Goal: Task Accomplishment & Management: Complete application form

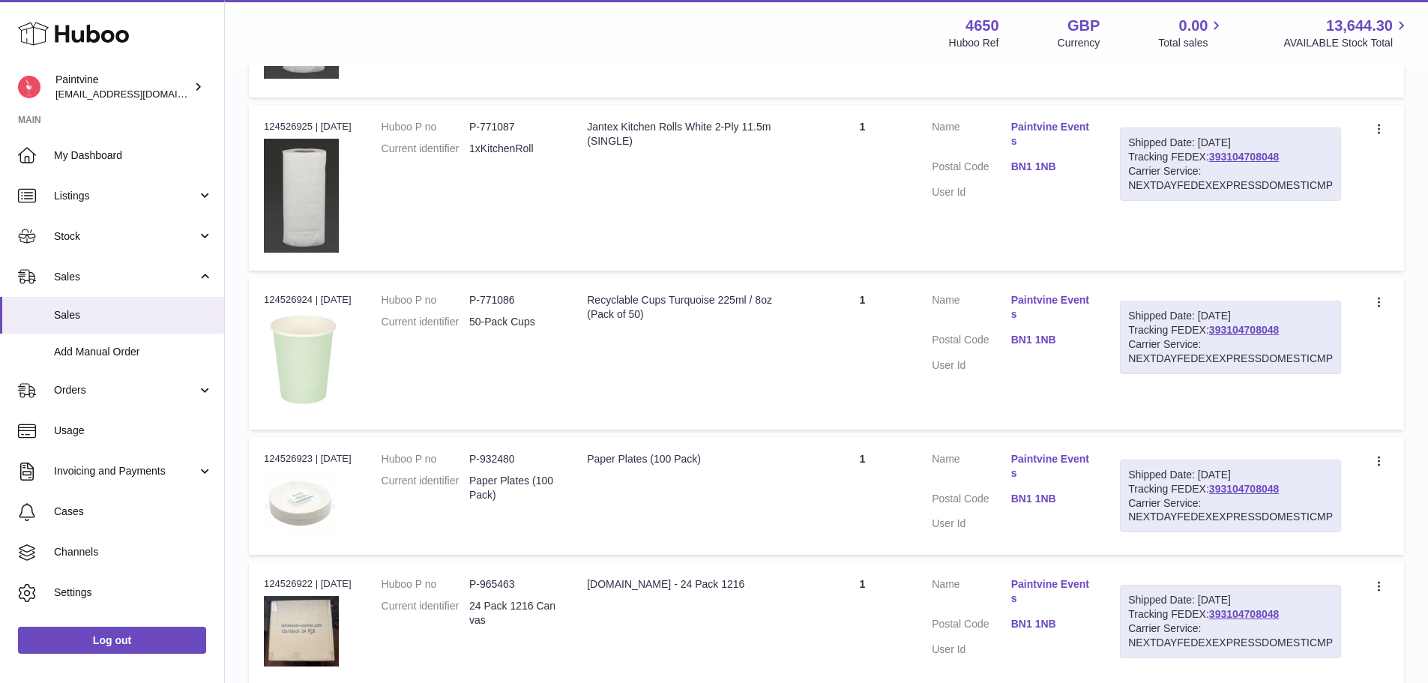
scroll to position [1303, 0]
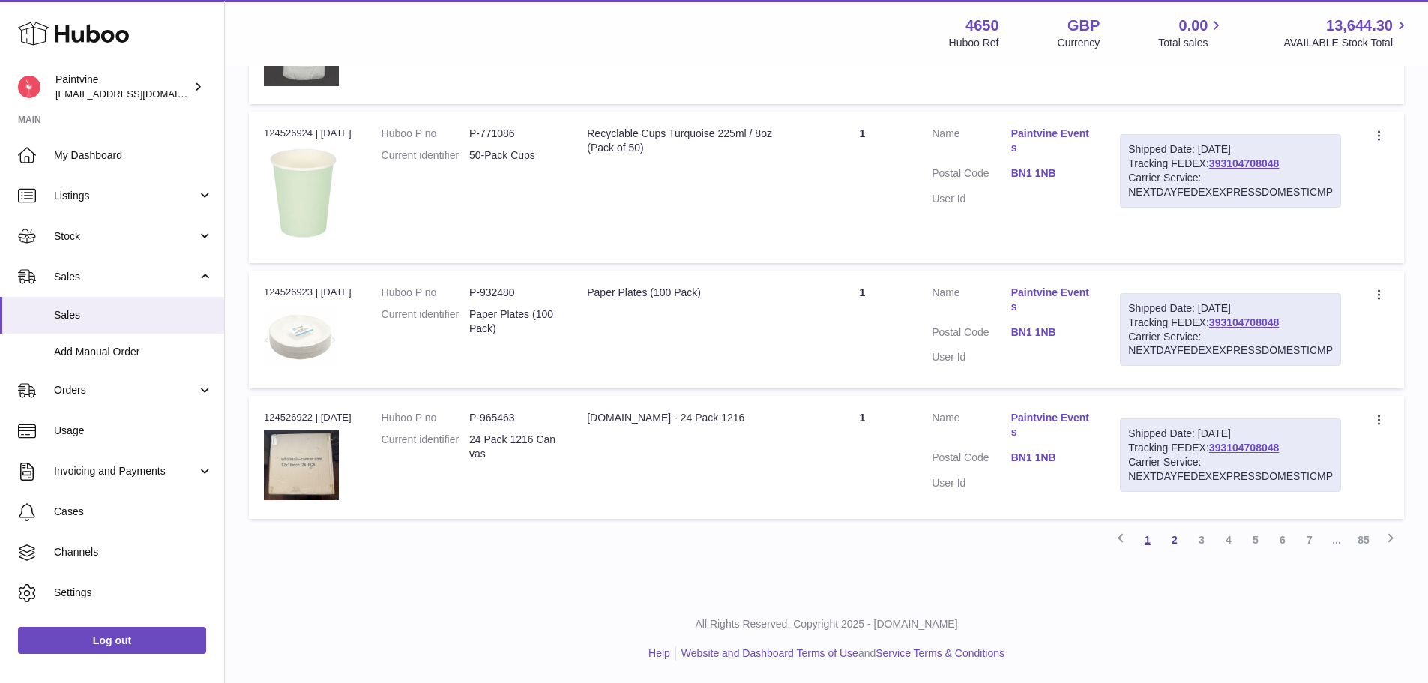
click at [1145, 542] on link "1" at bounding box center [1147, 539] width 27 height 27
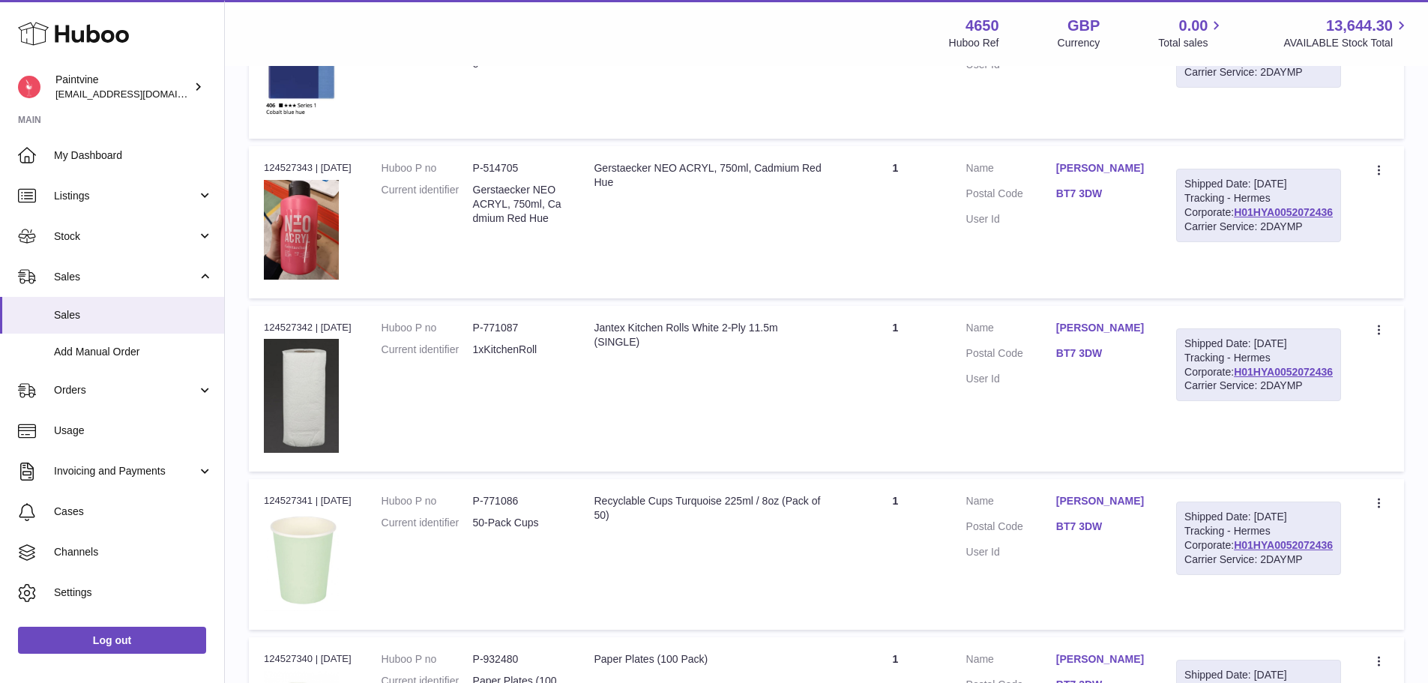
scroll to position [515, 0]
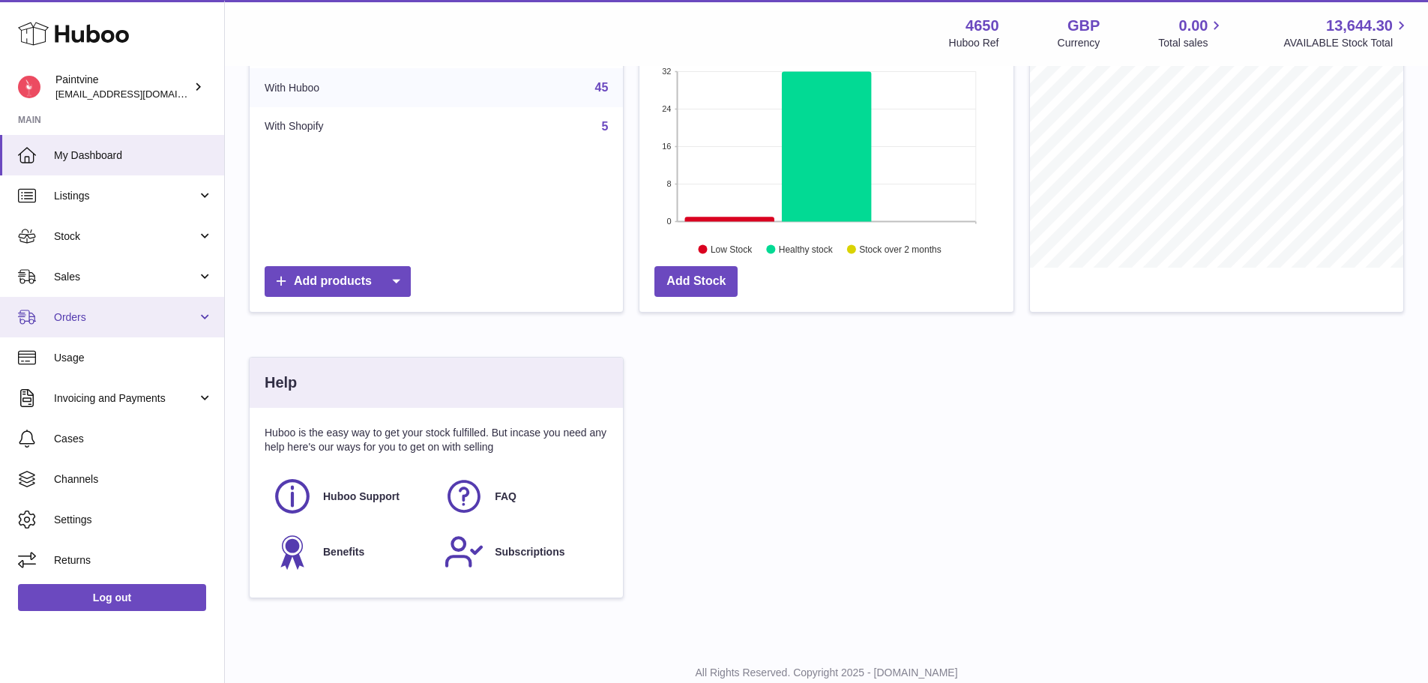
scroll to position [245, 0]
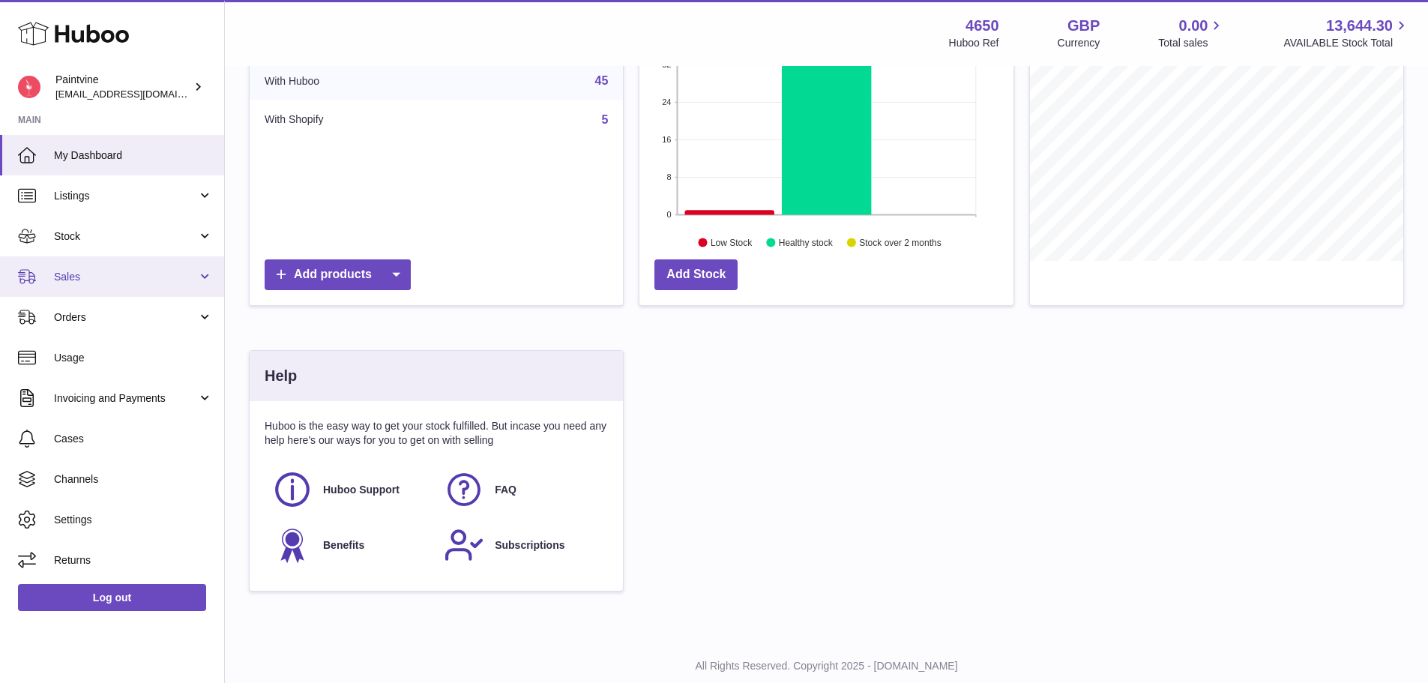
click at [121, 280] on span "Sales" at bounding box center [125, 277] width 143 height 14
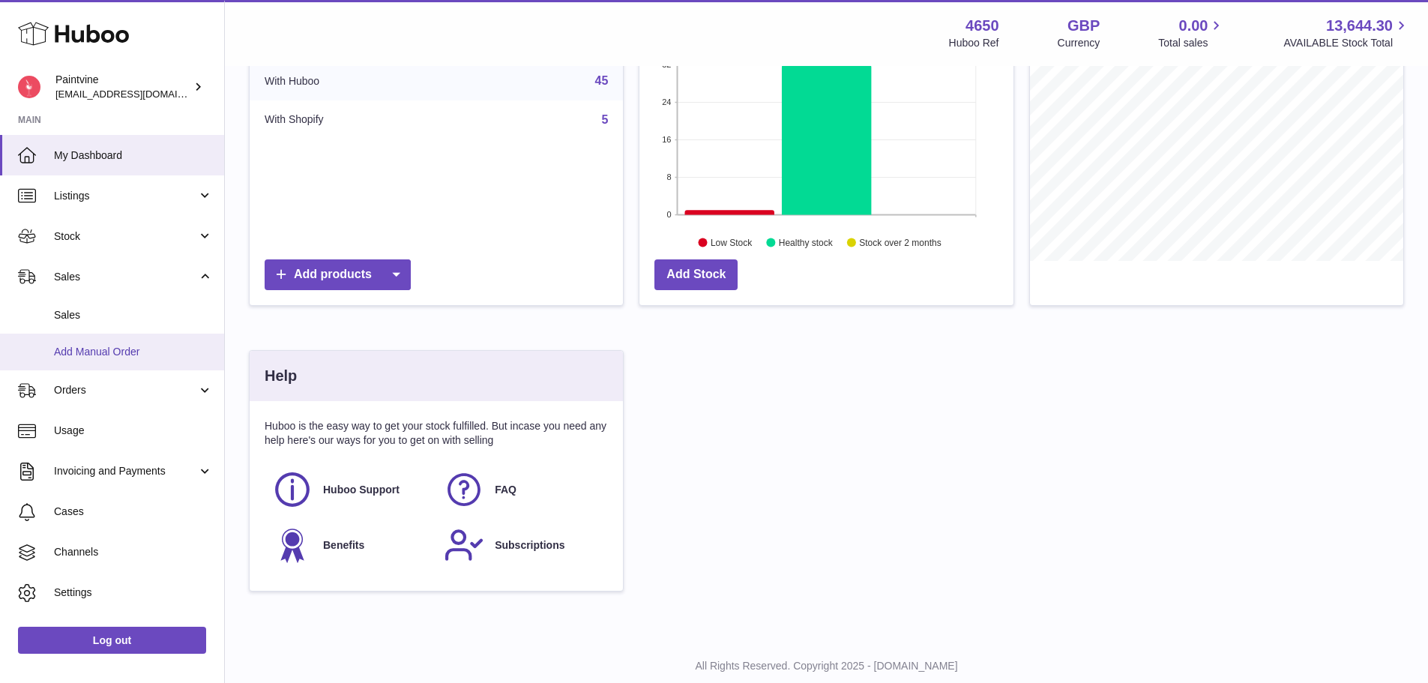
click at [109, 348] on span "Add Manual Order" at bounding box center [133, 352] width 159 height 14
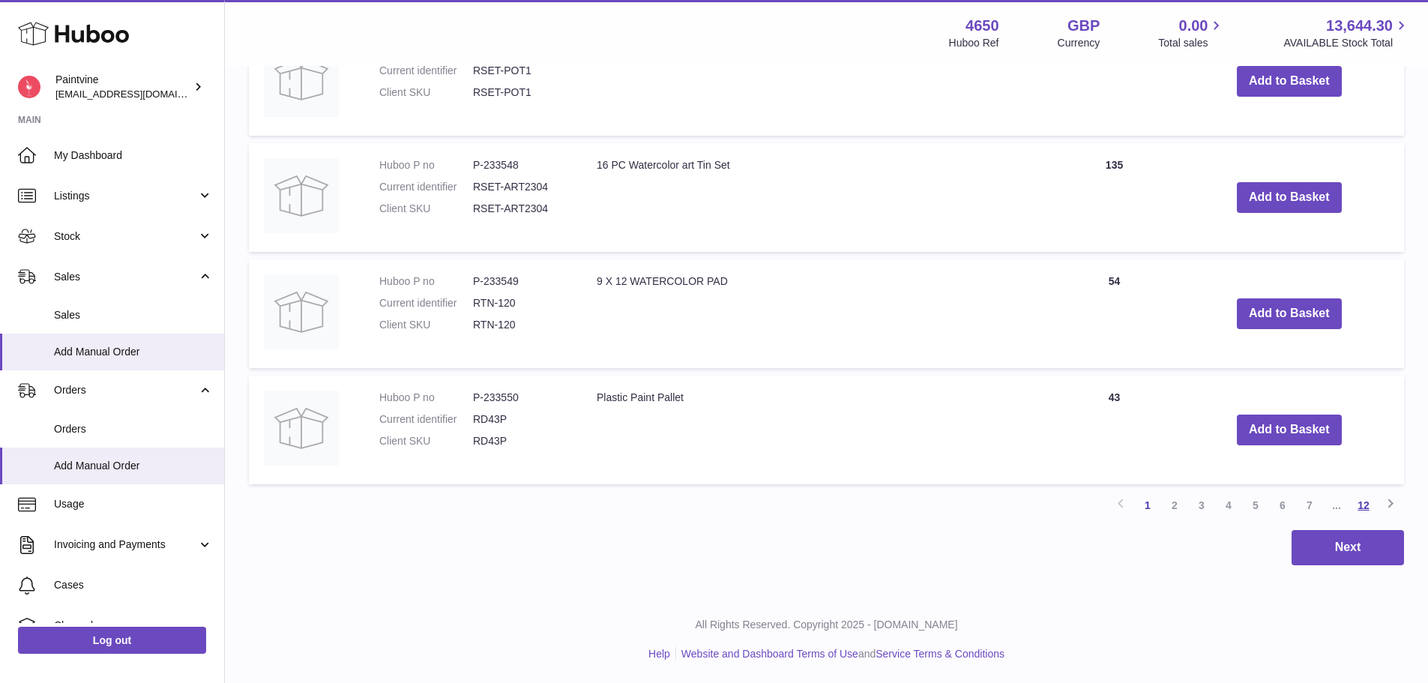
click at [1361, 509] on link "12" at bounding box center [1363, 505] width 27 height 27
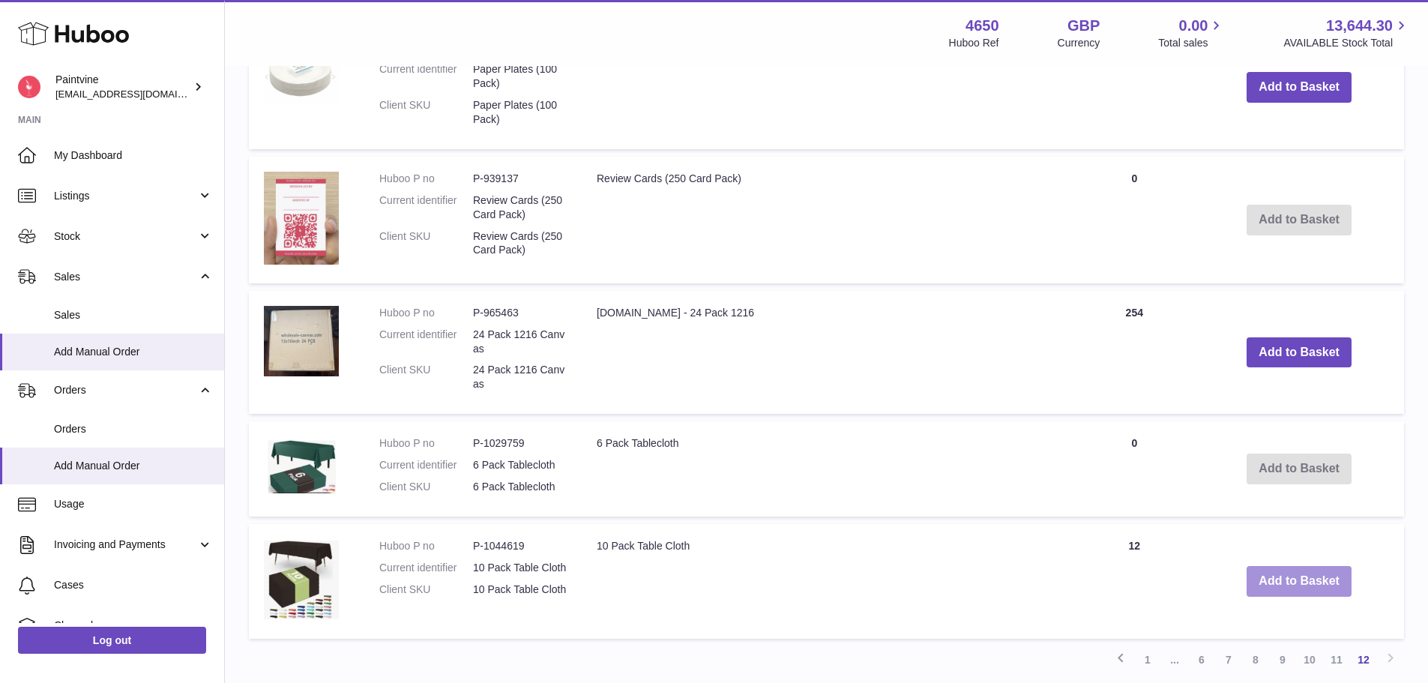
scroll to position [1018, 0]
drag, startPoint x: 1282, startPoint y: 579, endPoint x: 1114, endPoint y: 609, distance: 171.1
click at [1281, 579] on button "Add to Basket" at bounding box center [1298, 580] width 105 height 31
click at [1337, 656] on link "11" at bounding box center [1336, 658] width 27 height 27
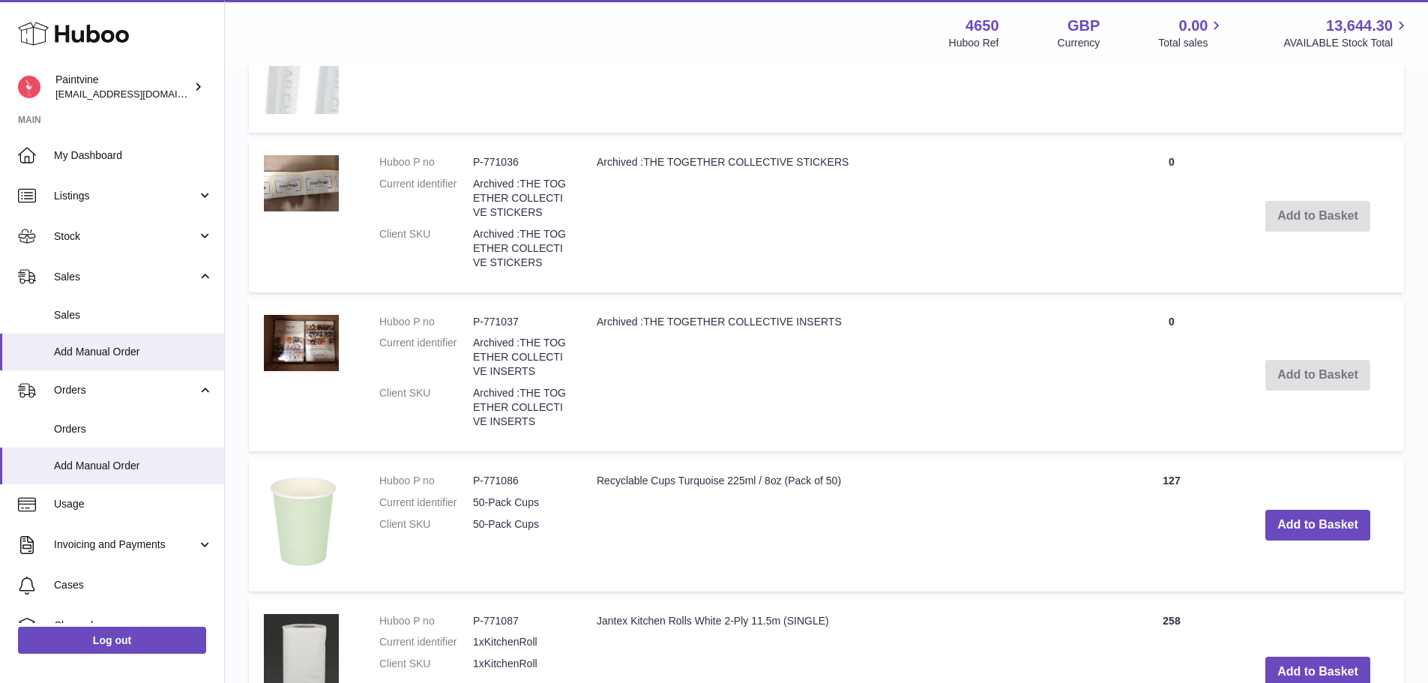
scroll to position [1599, 0]
click at [1338, 529] on button "Add to Basket" at bounding box center [1317, 524] width 105 height 31
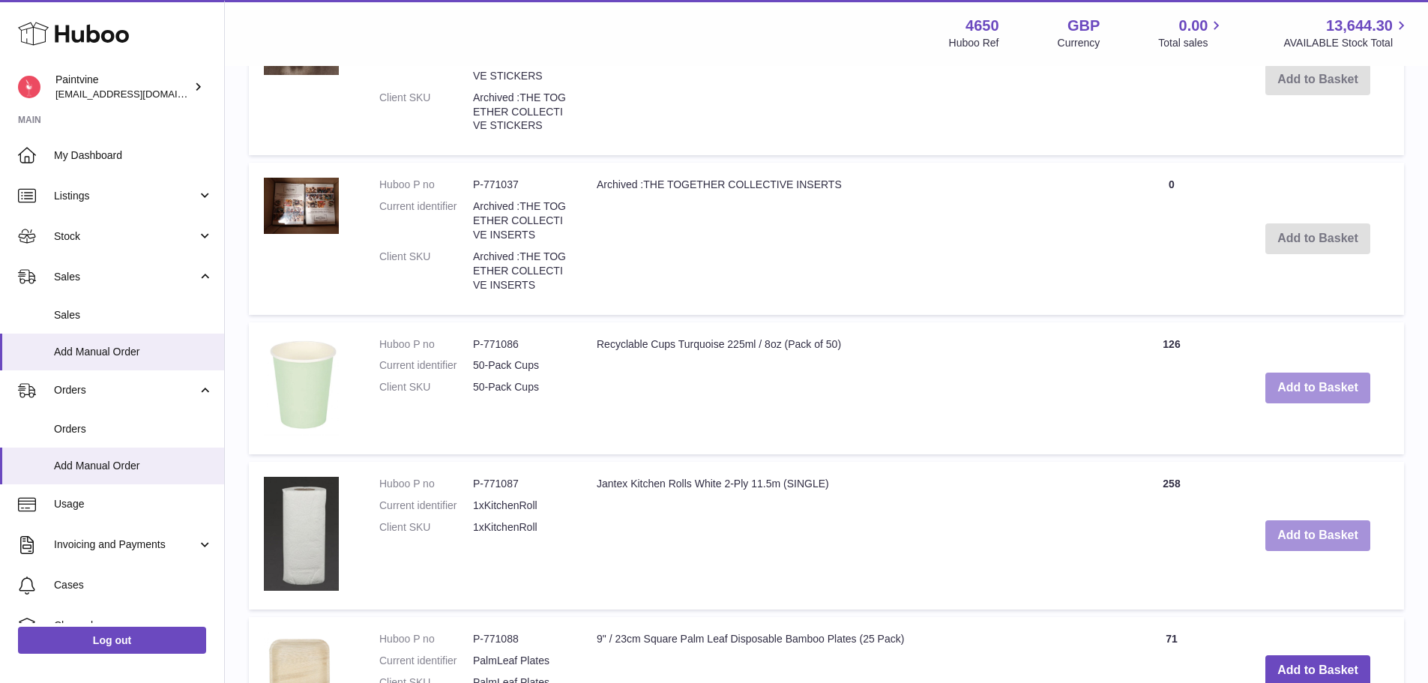
scroll to position [1888, 0]
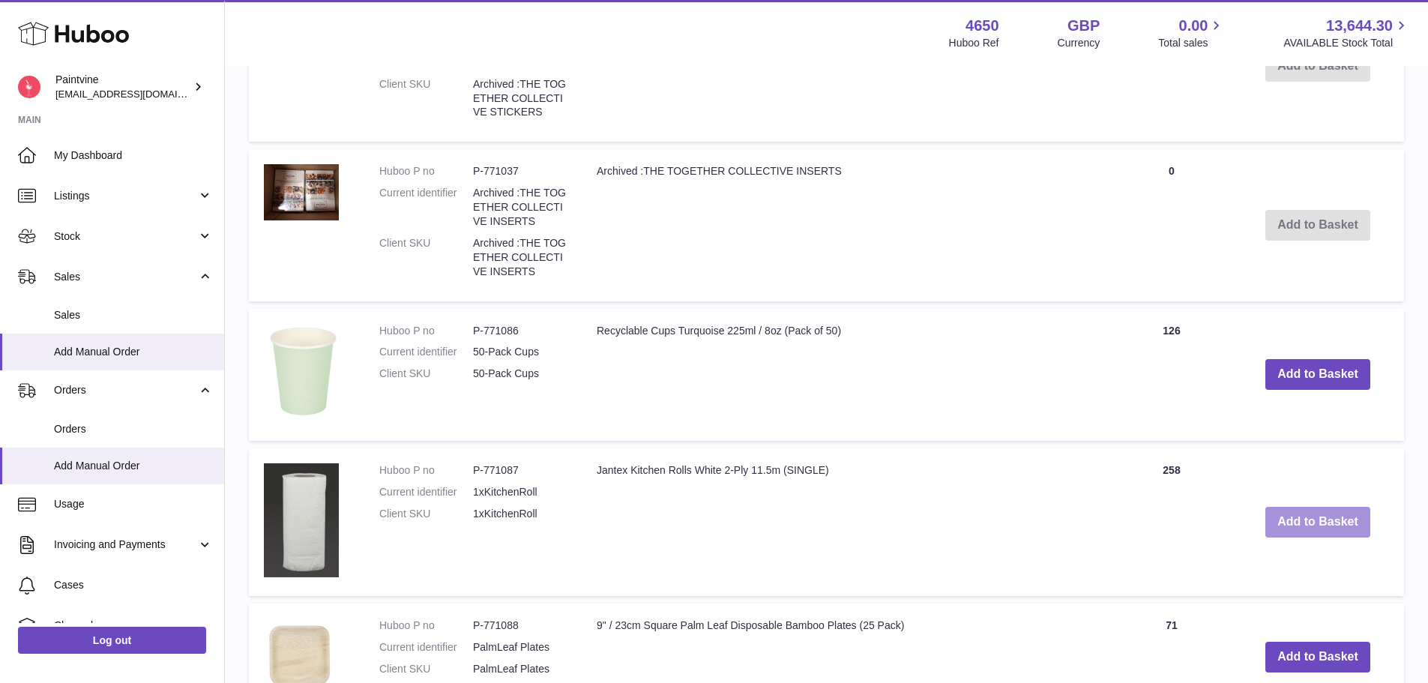
click at [1329, 531] on button "Add to Basket" at bounding box center [1317, 522] width 105 height 31
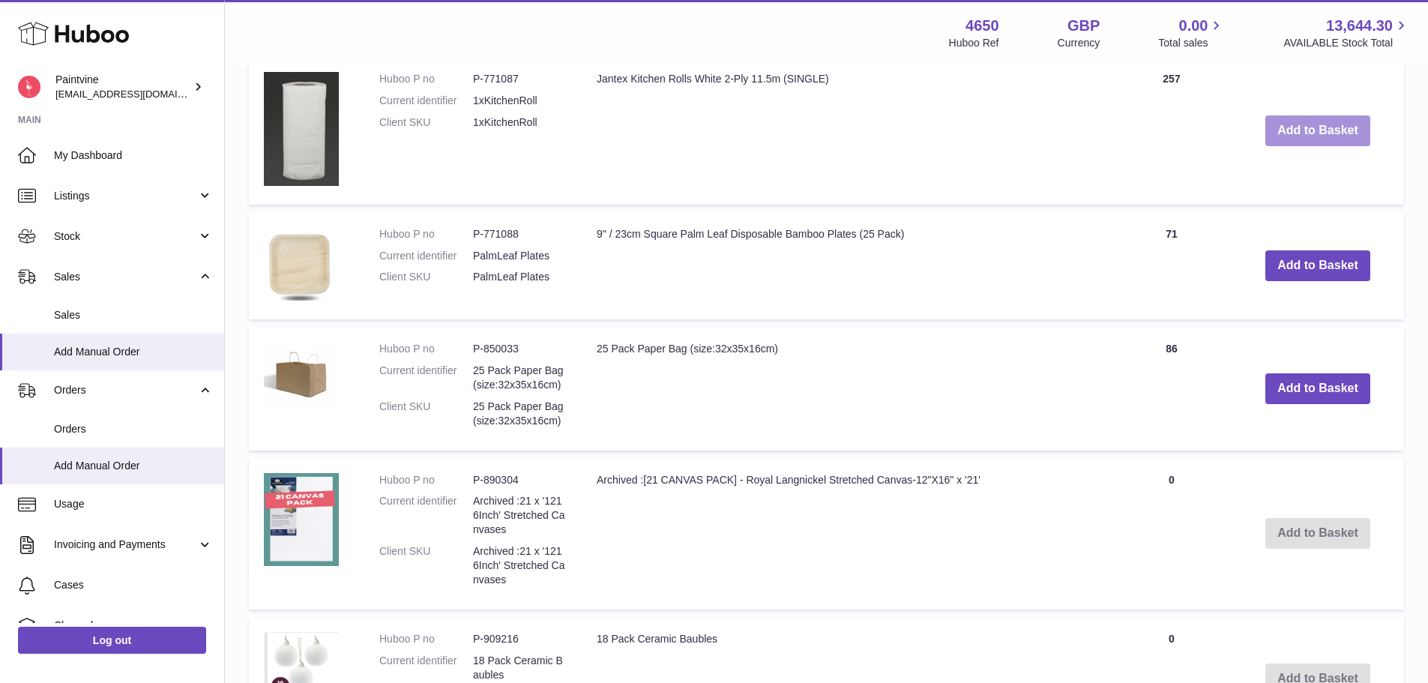
scroll to position [2493, 0]
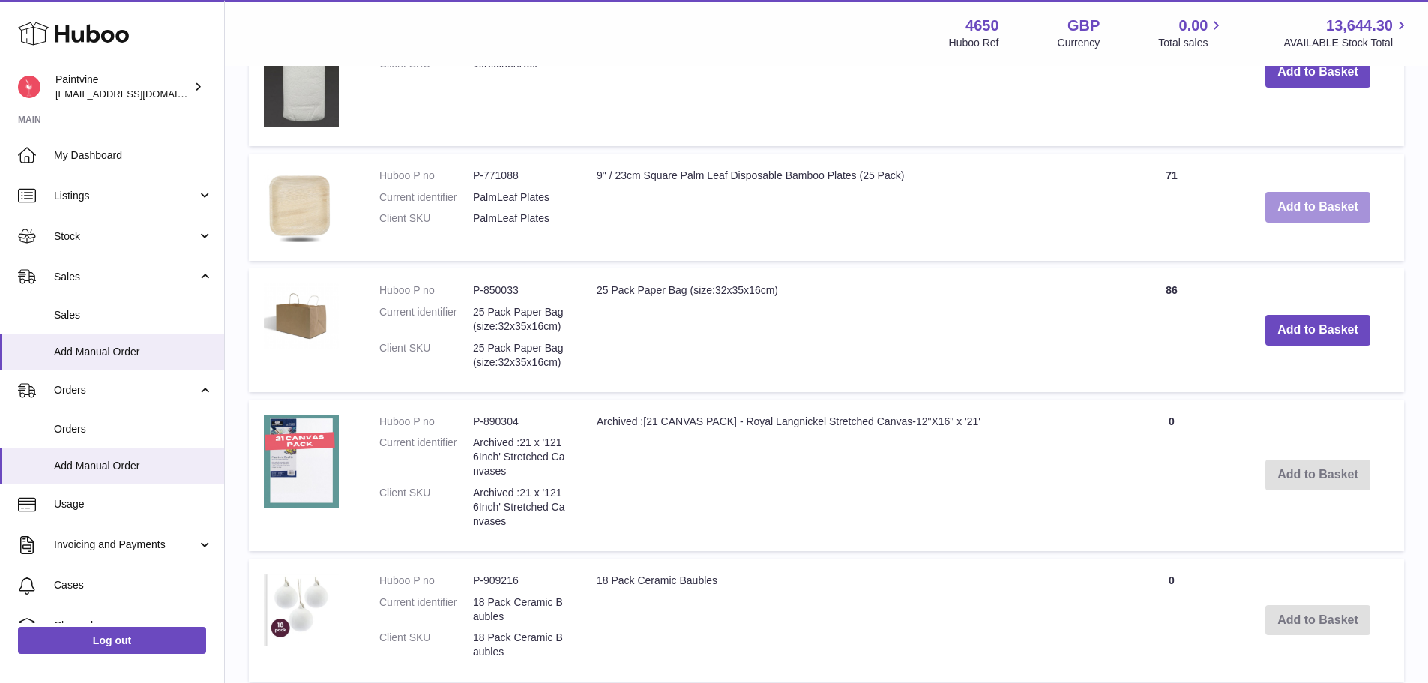
click at [1313, 198] on button "Add to Basket" at bounding box center [1317, 207] width 105 height 31
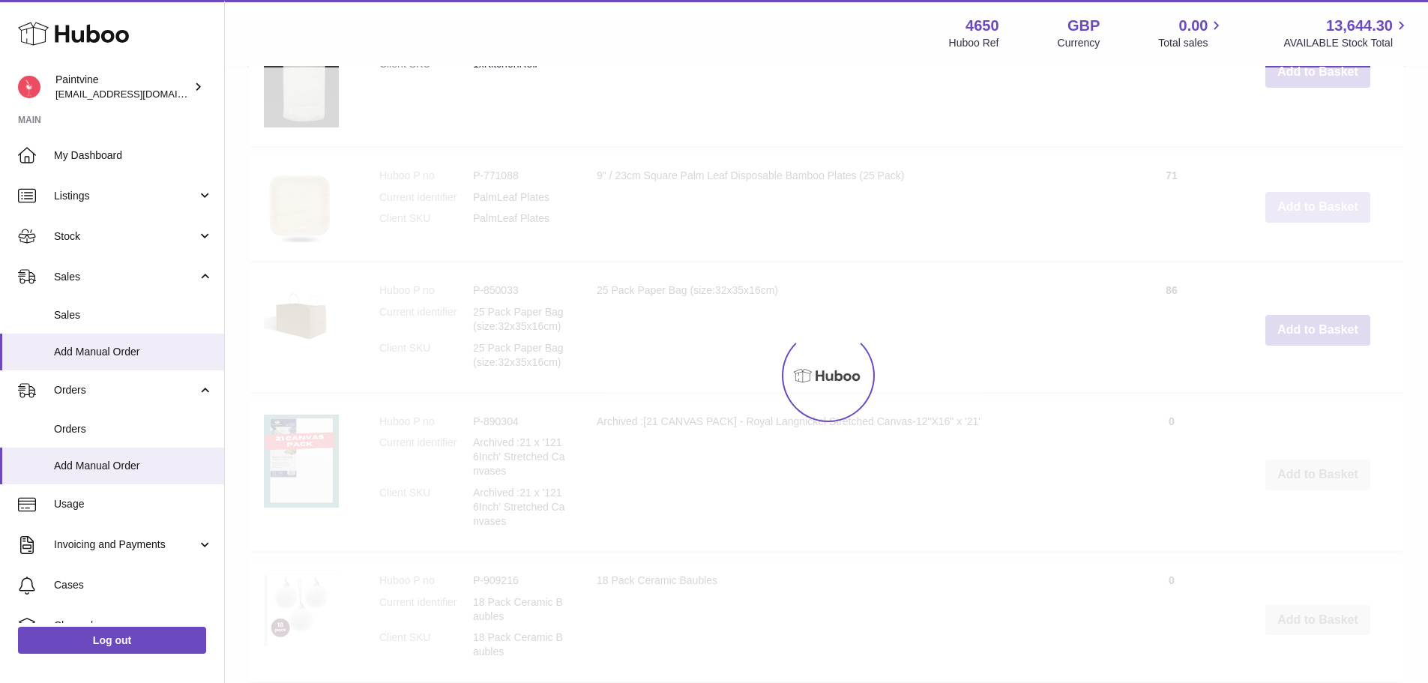
scroll to position [2607, 0]
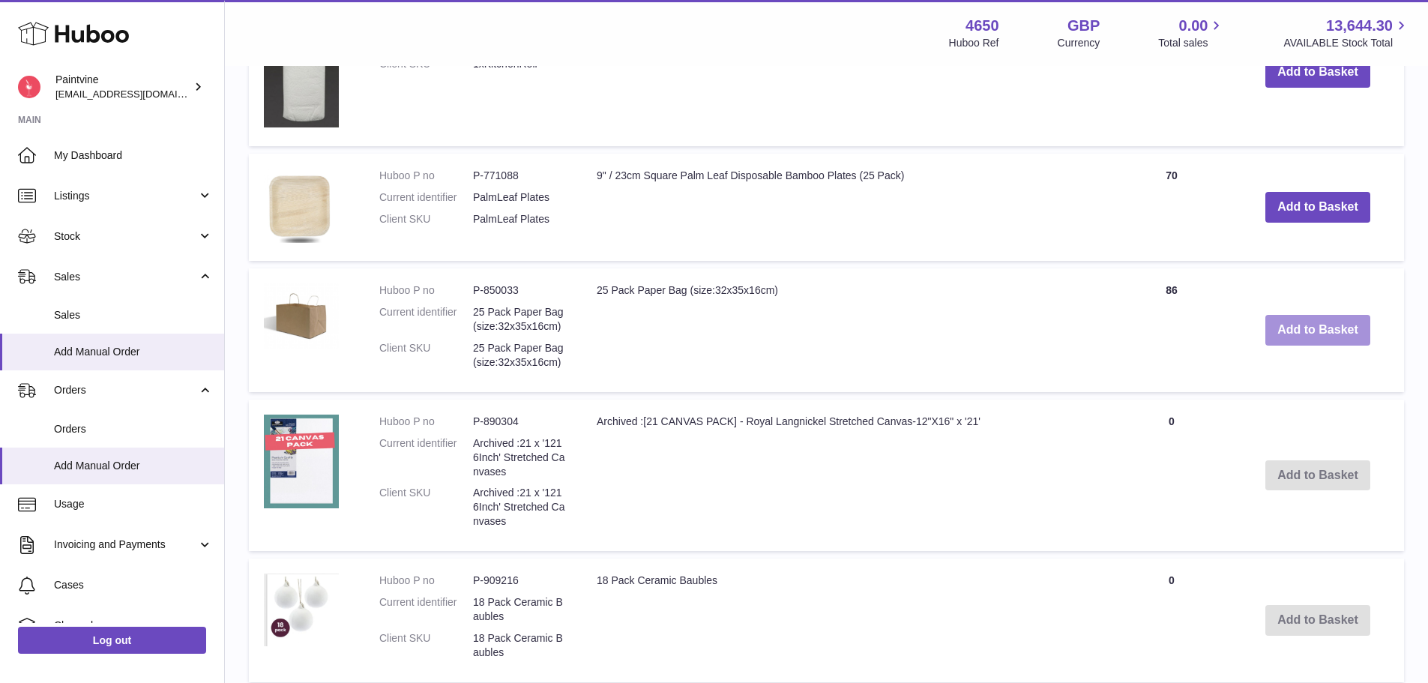
click at [1330, 333] on button "Add to Basket" at bounding box center [1317, 330] width 105 height 31
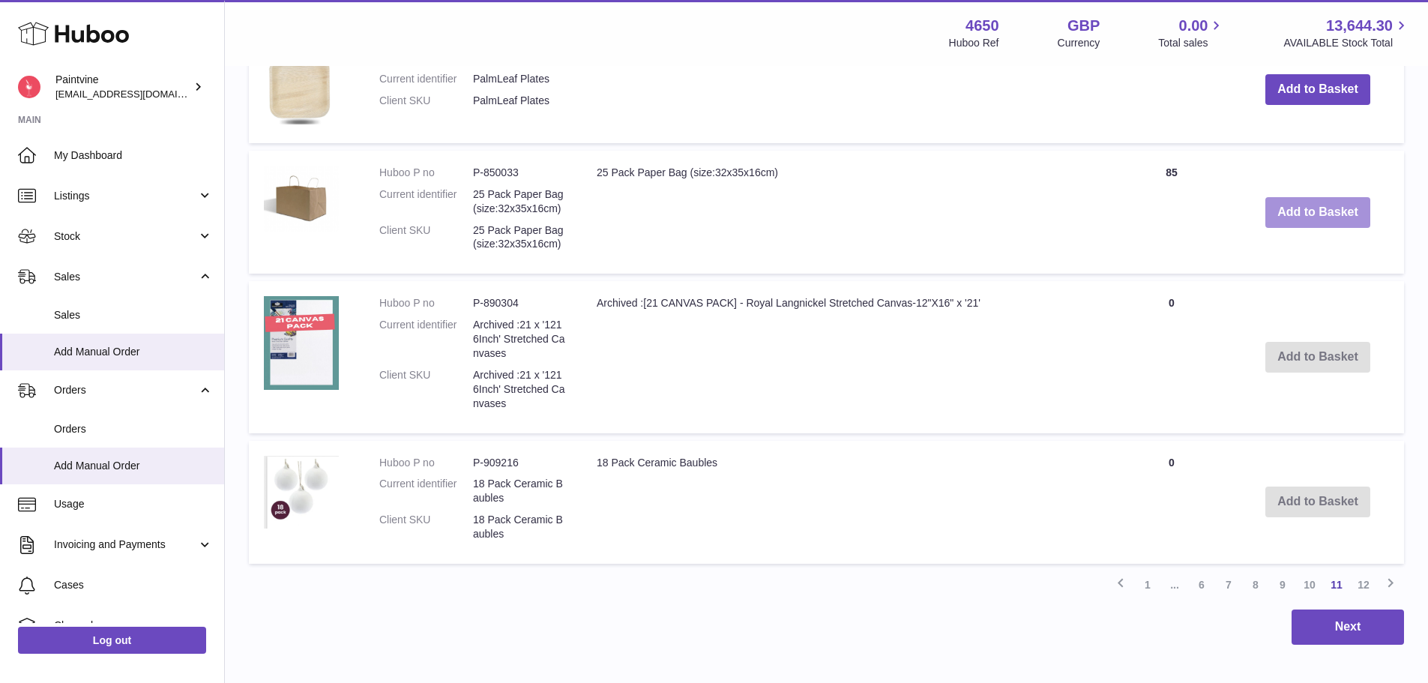
scroll to position [2914, 0]
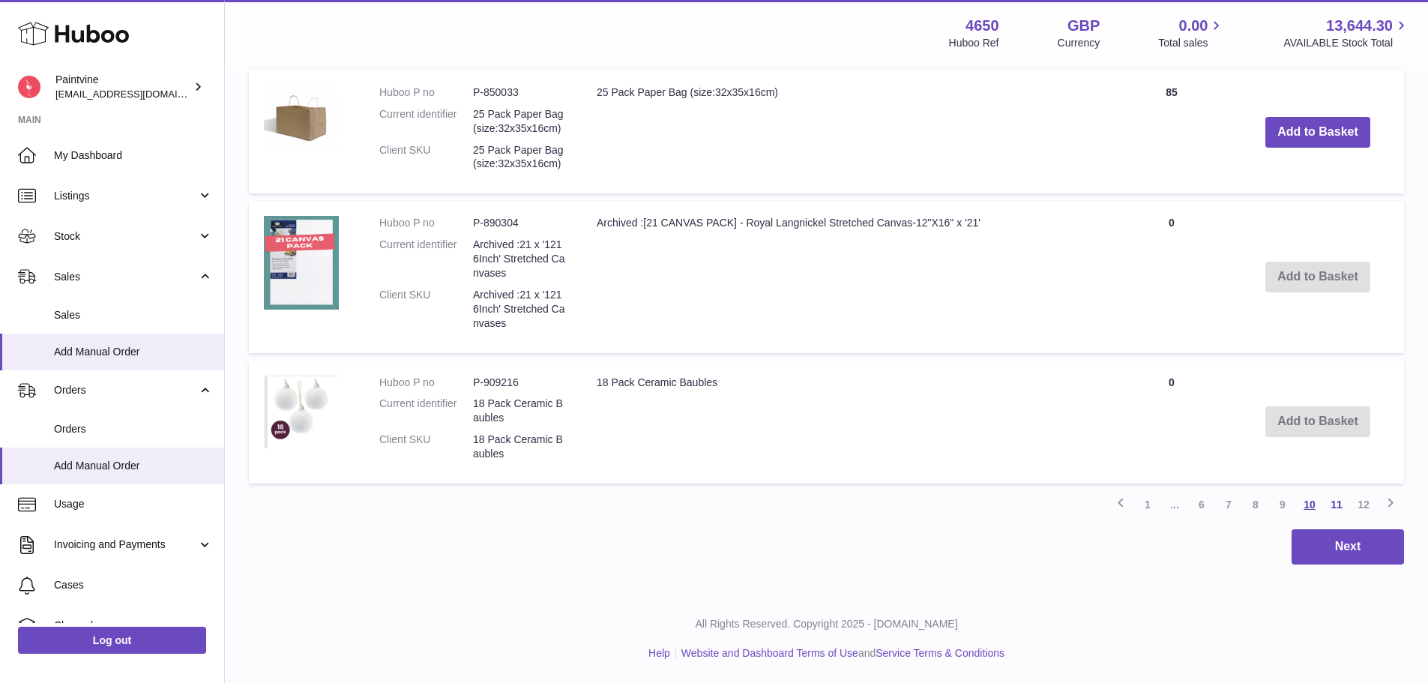
click at [1312, 507] on link "10" at bounding box center [1309, 504] width 27 height 27
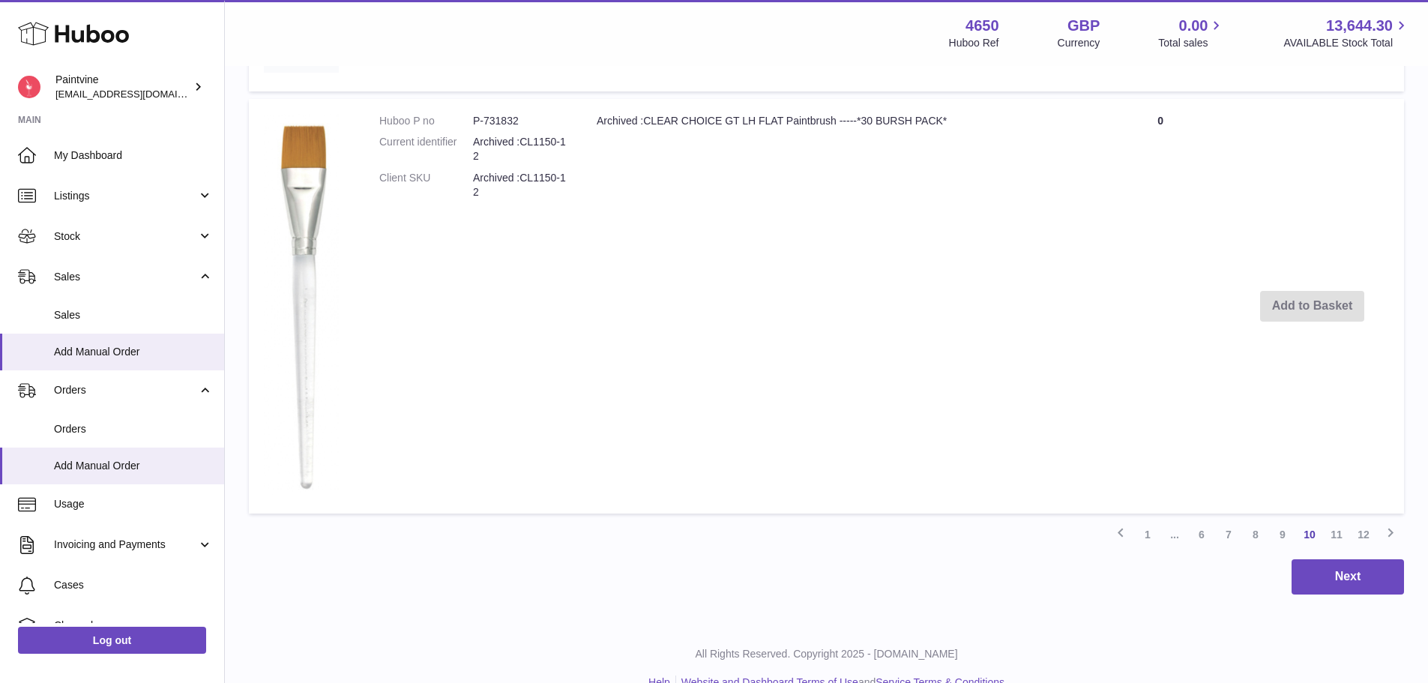
scroll to position [2425, 0]
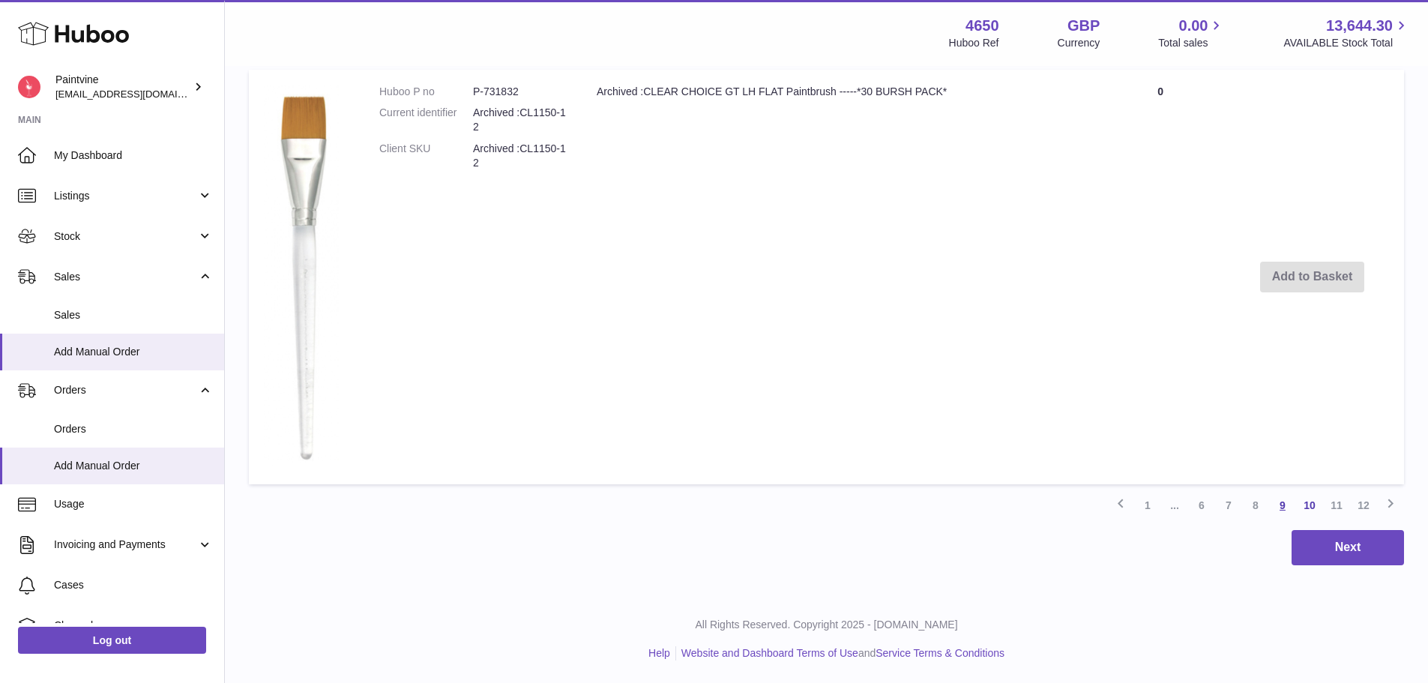
click at [1285, 500] on link "9" at bounding box center [1282, 505] width 27 height 27
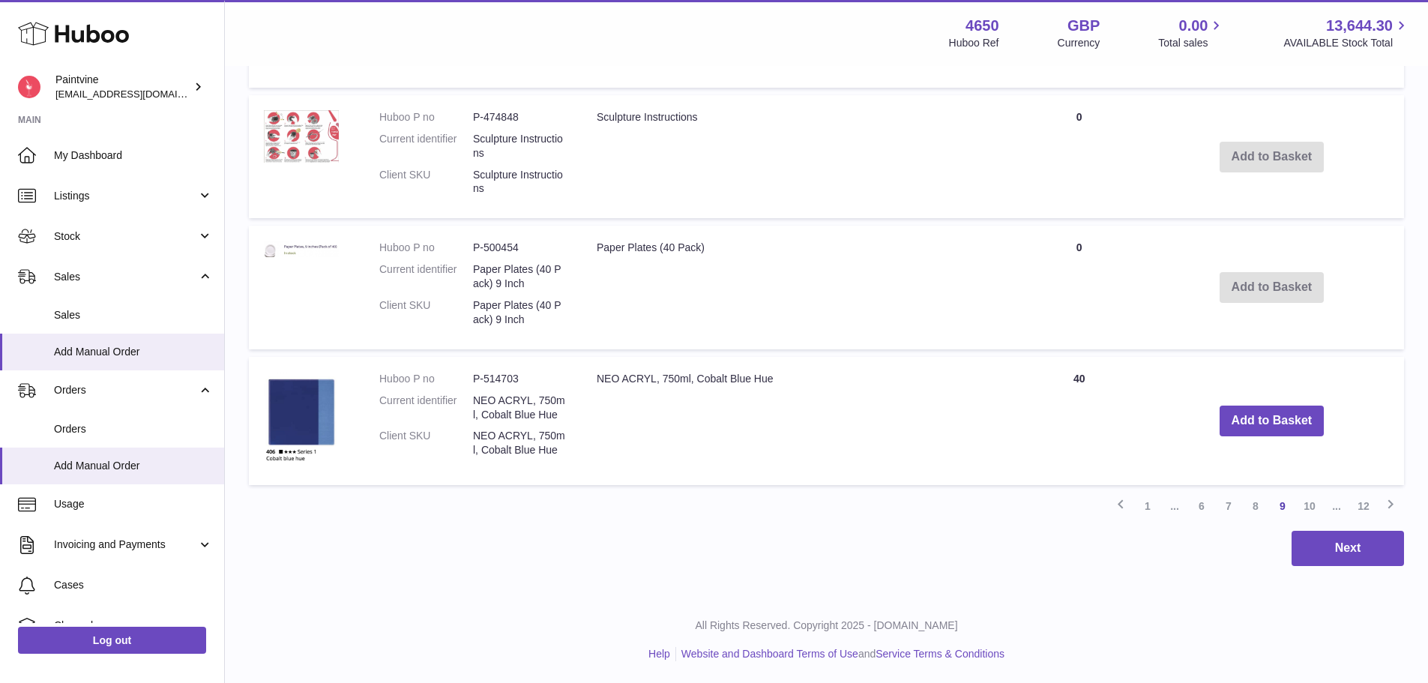
scroll to position [2110, 0]
click at [1254, 510] on link "8" at bounding box center [1255, 505] width 27 height 27
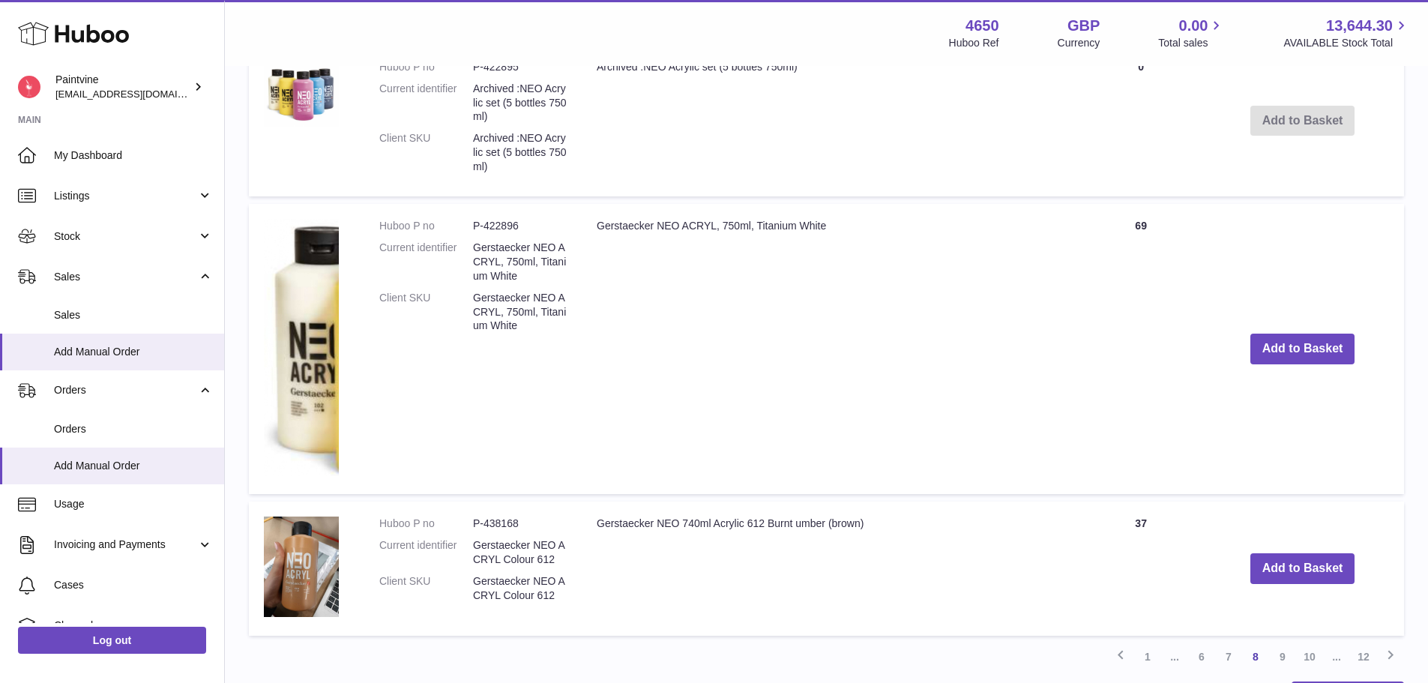
scroll to position [2915, 0]
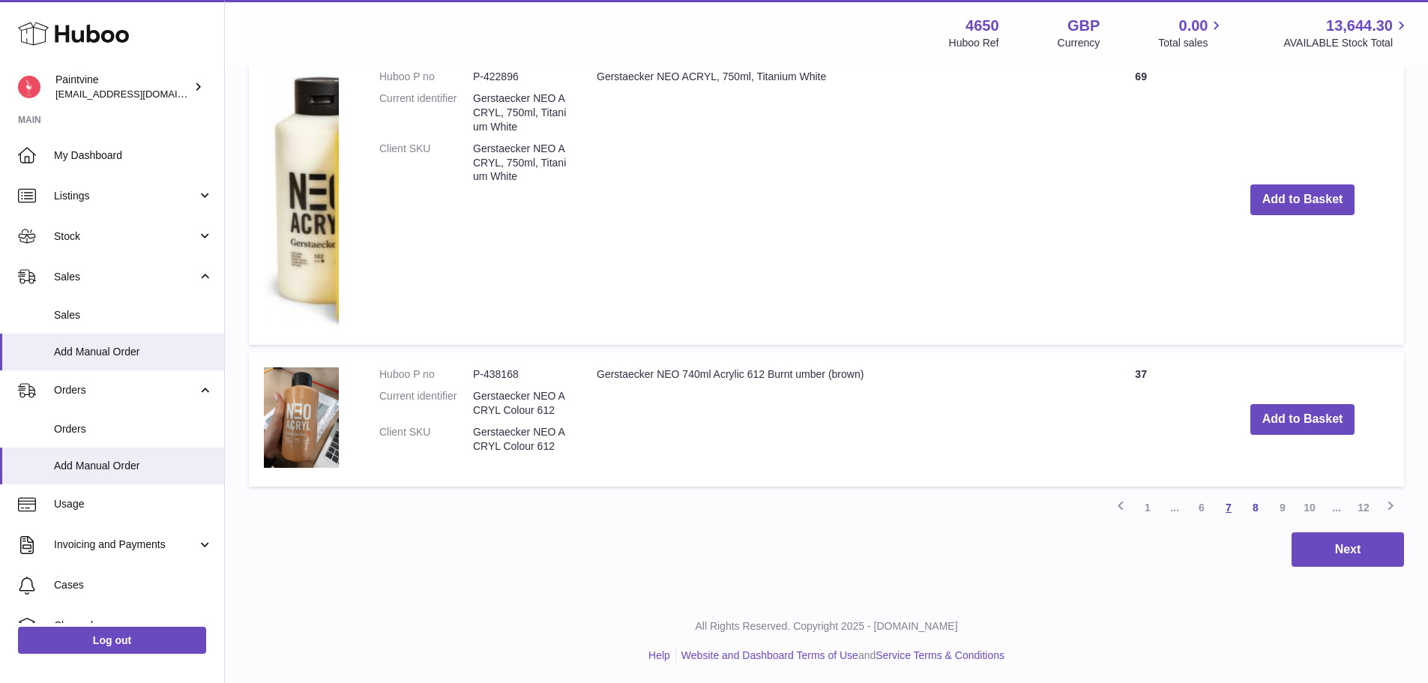
click at [1229, 501] on link "7" at bounding box center [1228, 507] width 27 height 27
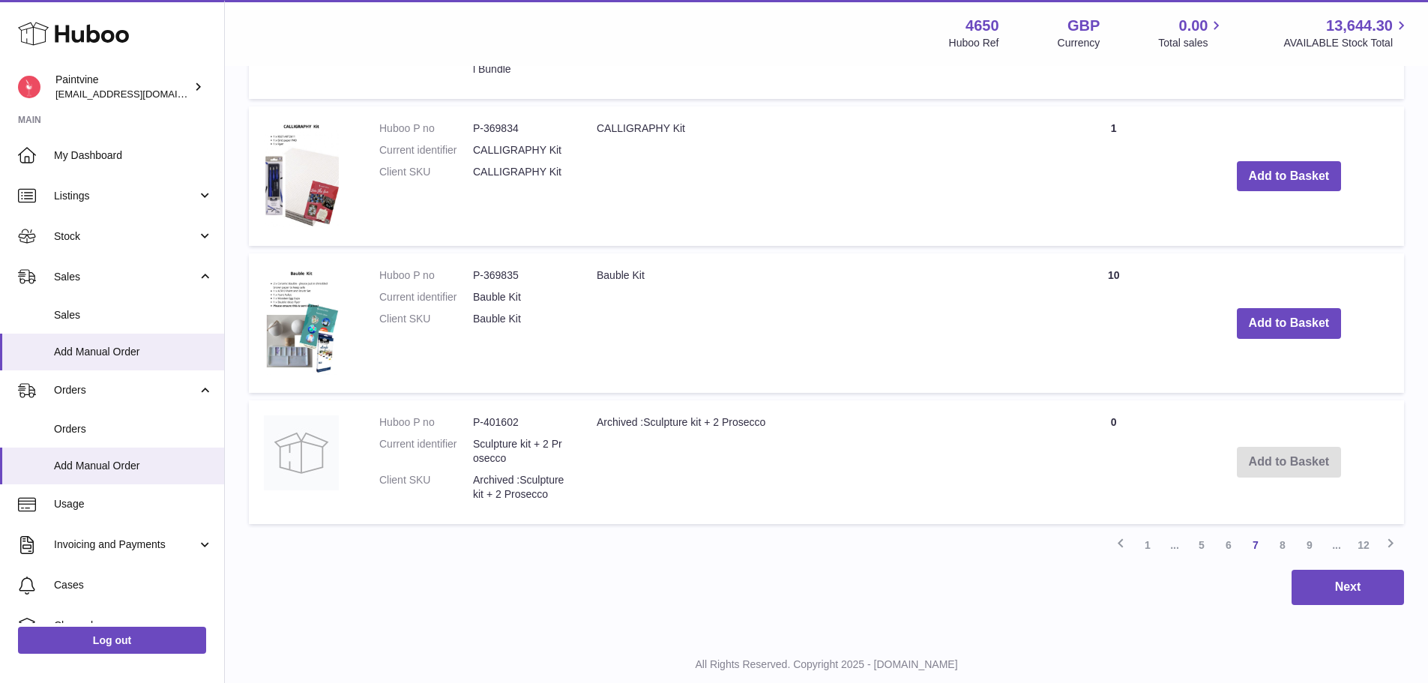
scroll to position [2091, 0]
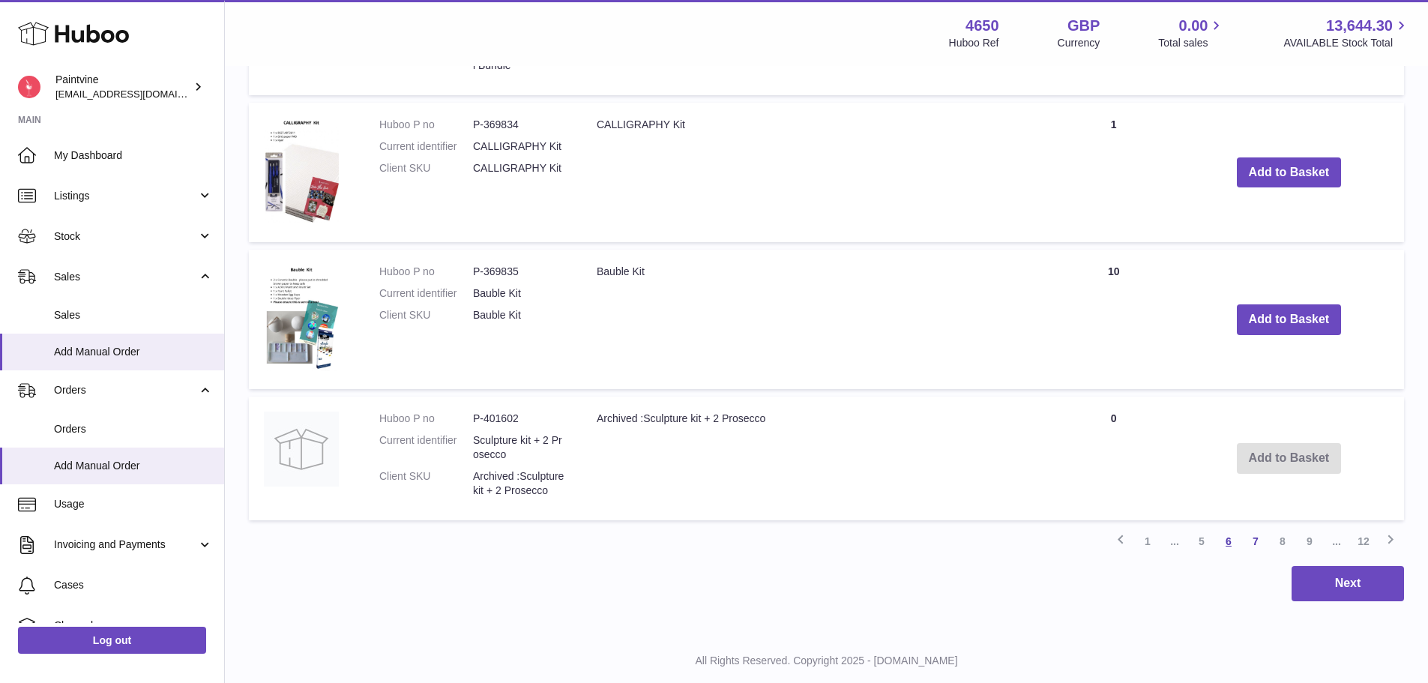
click at [1232, 546] on link "6" at bounding box center [1228, 541] width 27 height 27
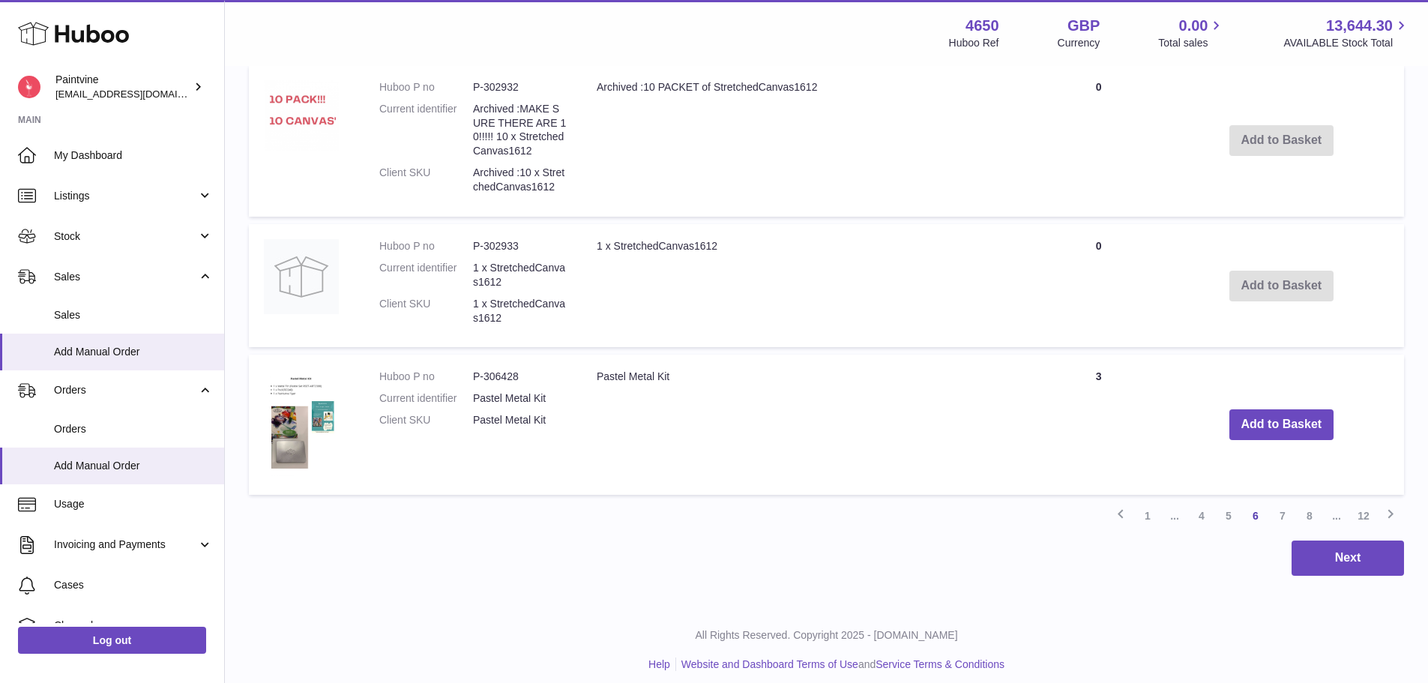
scroll to position [2128, 0]
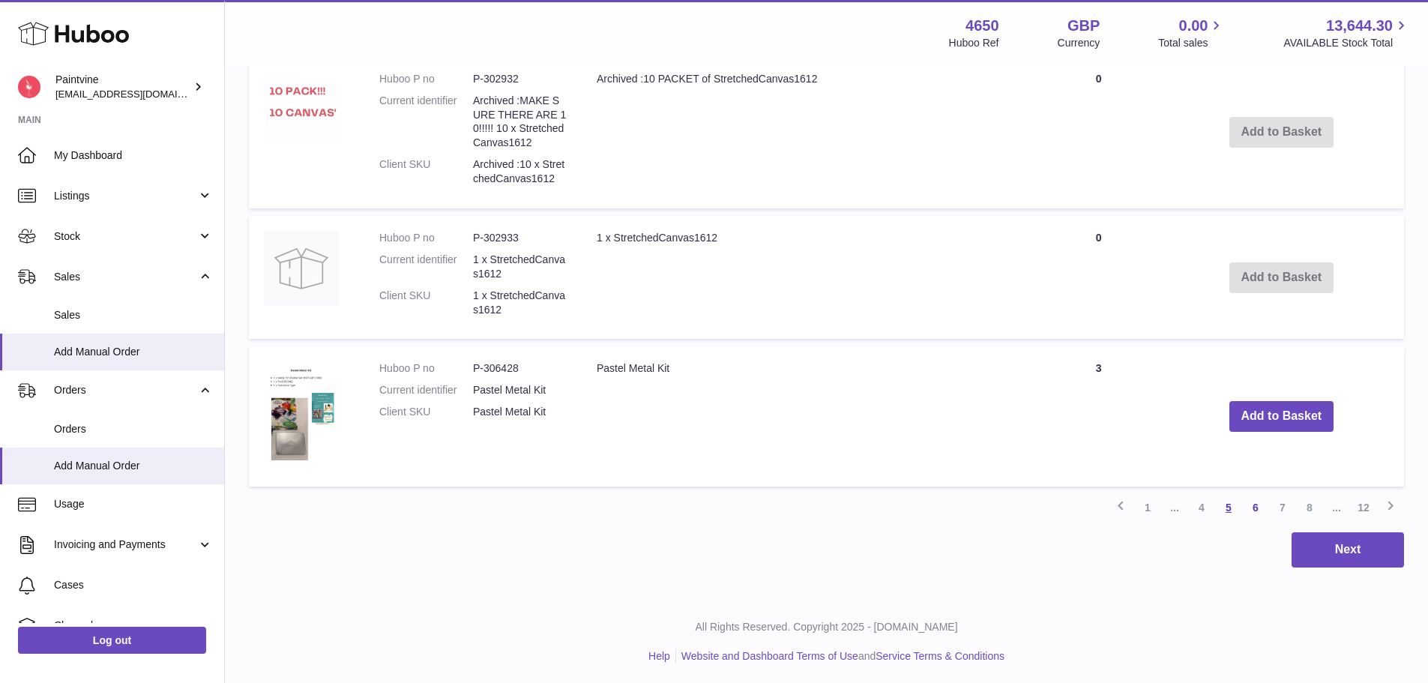
click at [1226, 505] on link "5" at bounding box center [1228, 507] width 27 height 27
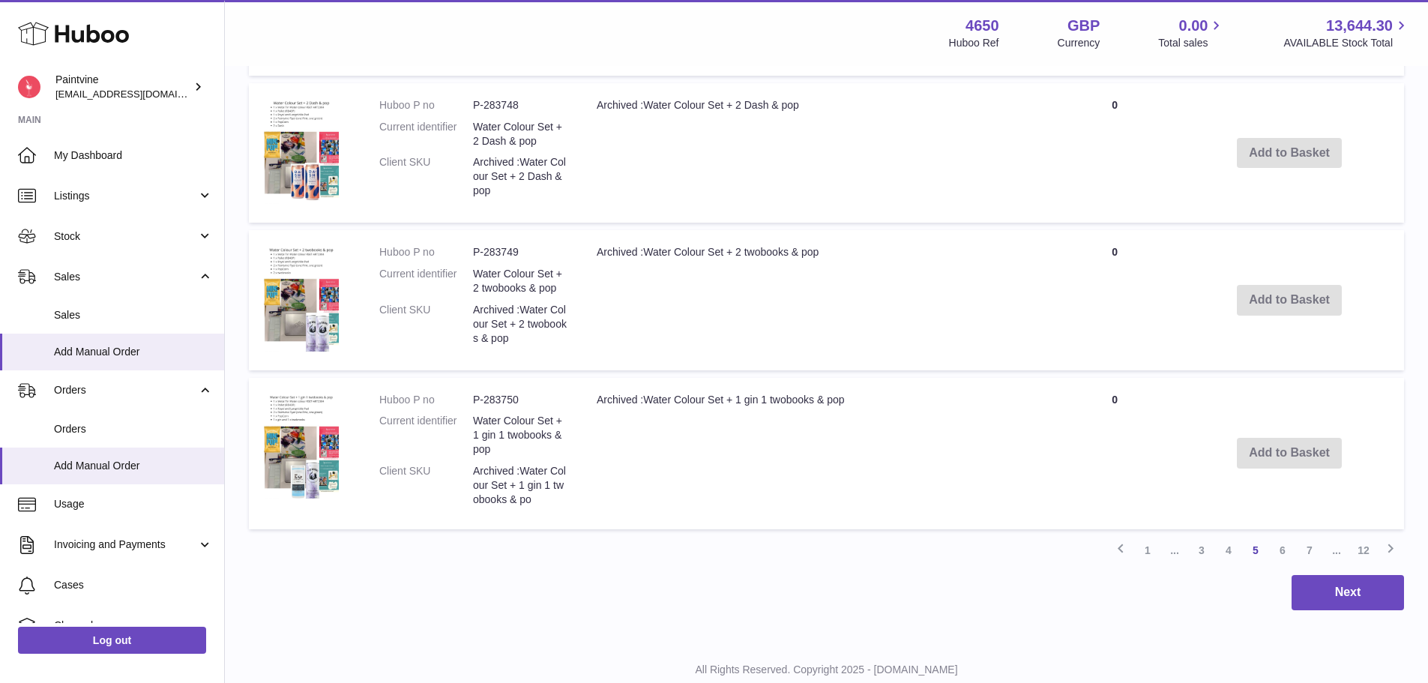
scroll to position [2146, 0]
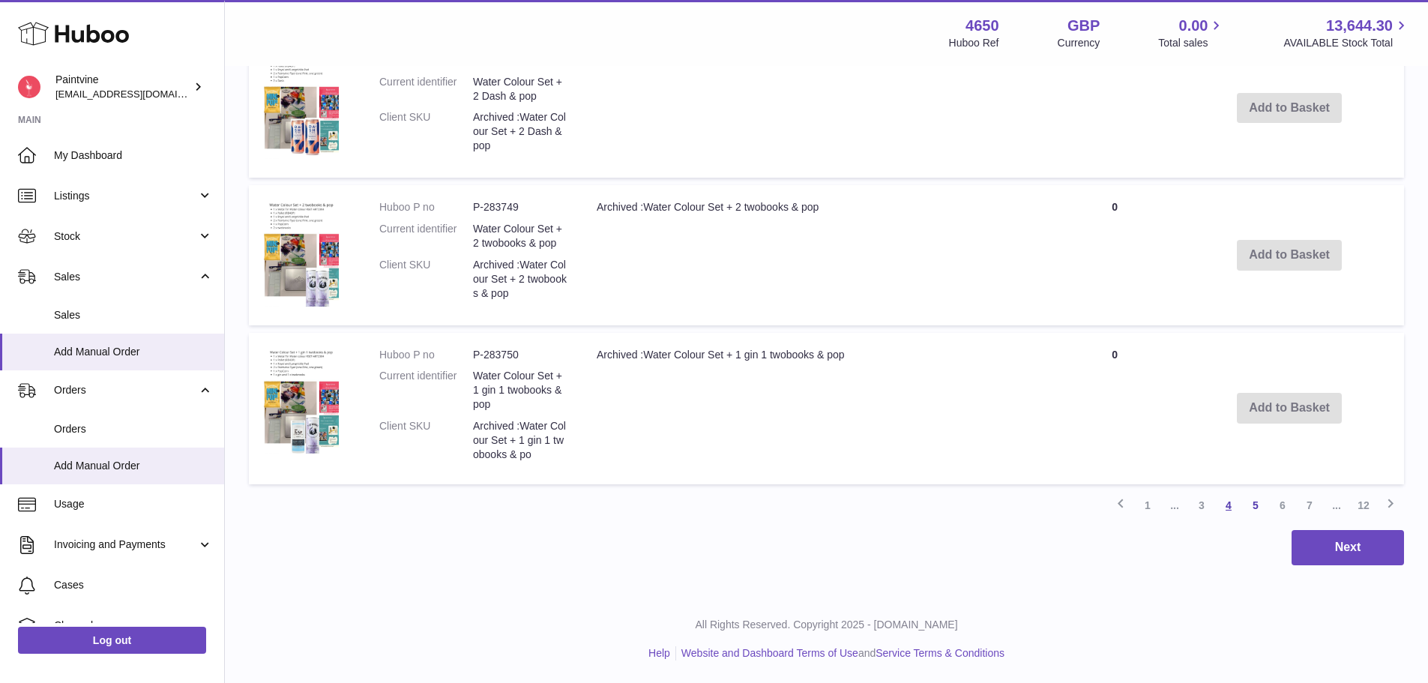
click at [1227, 501] on link "4" at bounding box center [1228, 505] width 27 height 27
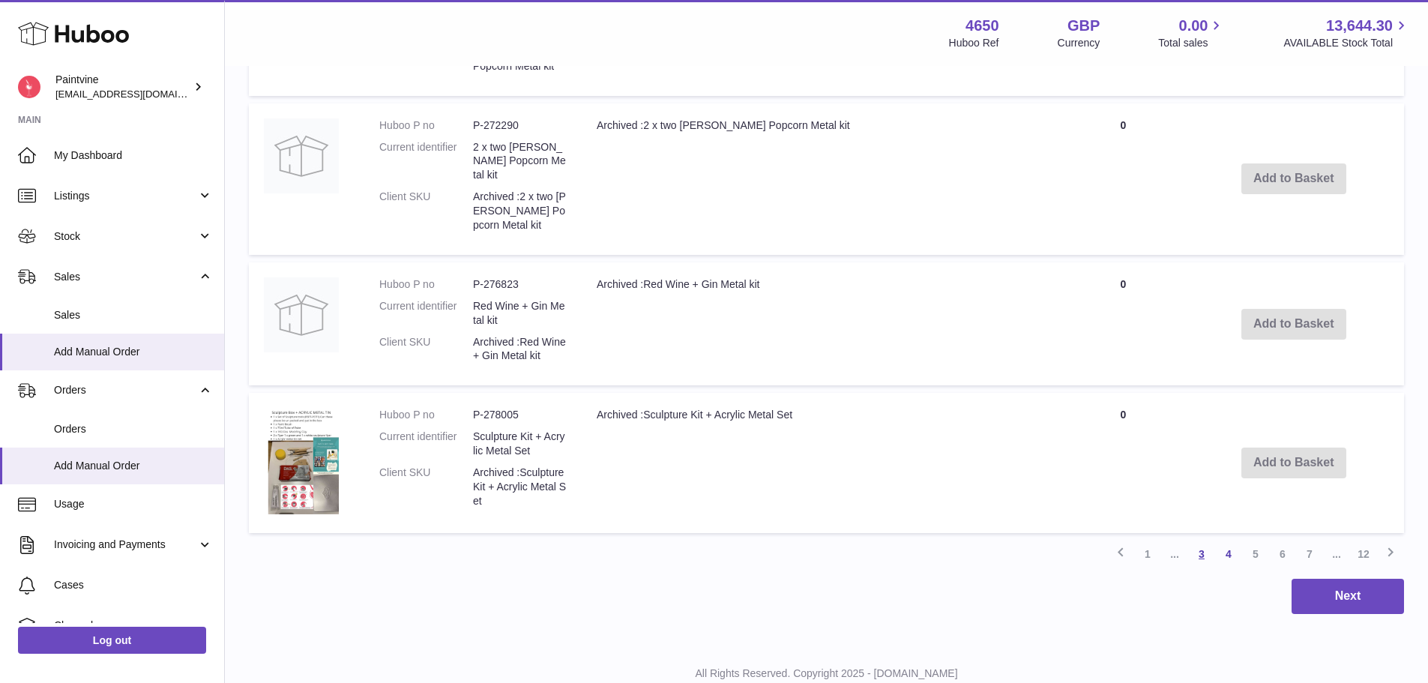
click at [1202, 540] on link "3" at bounding box center [1201, 553] width 27 height 27
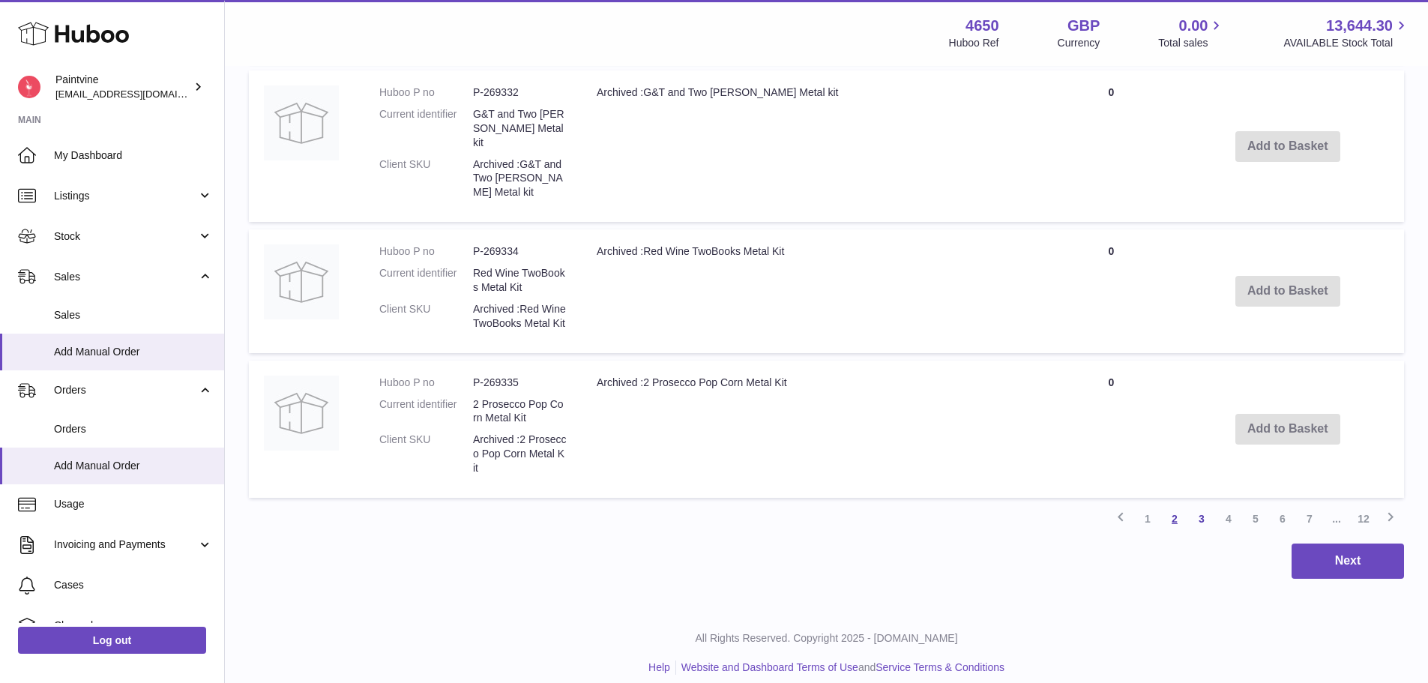
click at [1178, 511] on link "2" at bounding box center [1174, 518] width 27 height 27
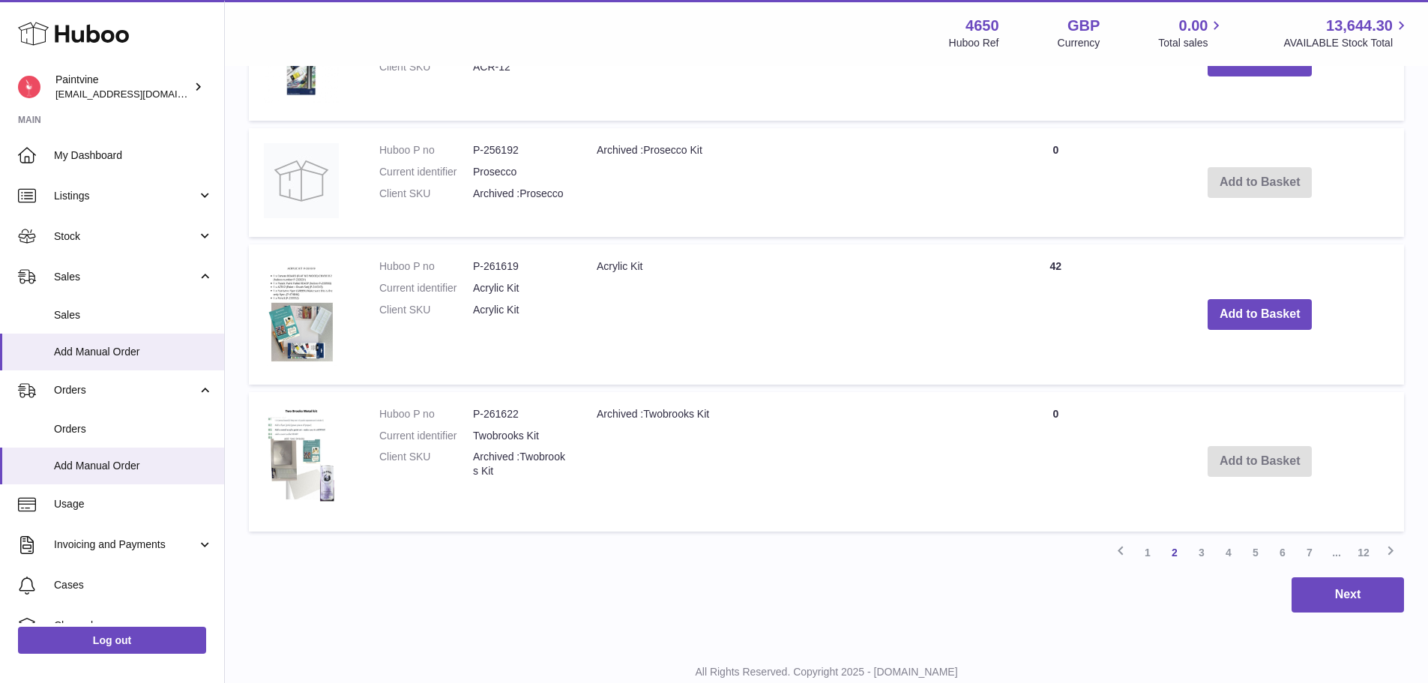
scroll to position [1911, 0]
click at [1155, 556] on link "1" at bounding box center [1147, 551] width 27 height 27
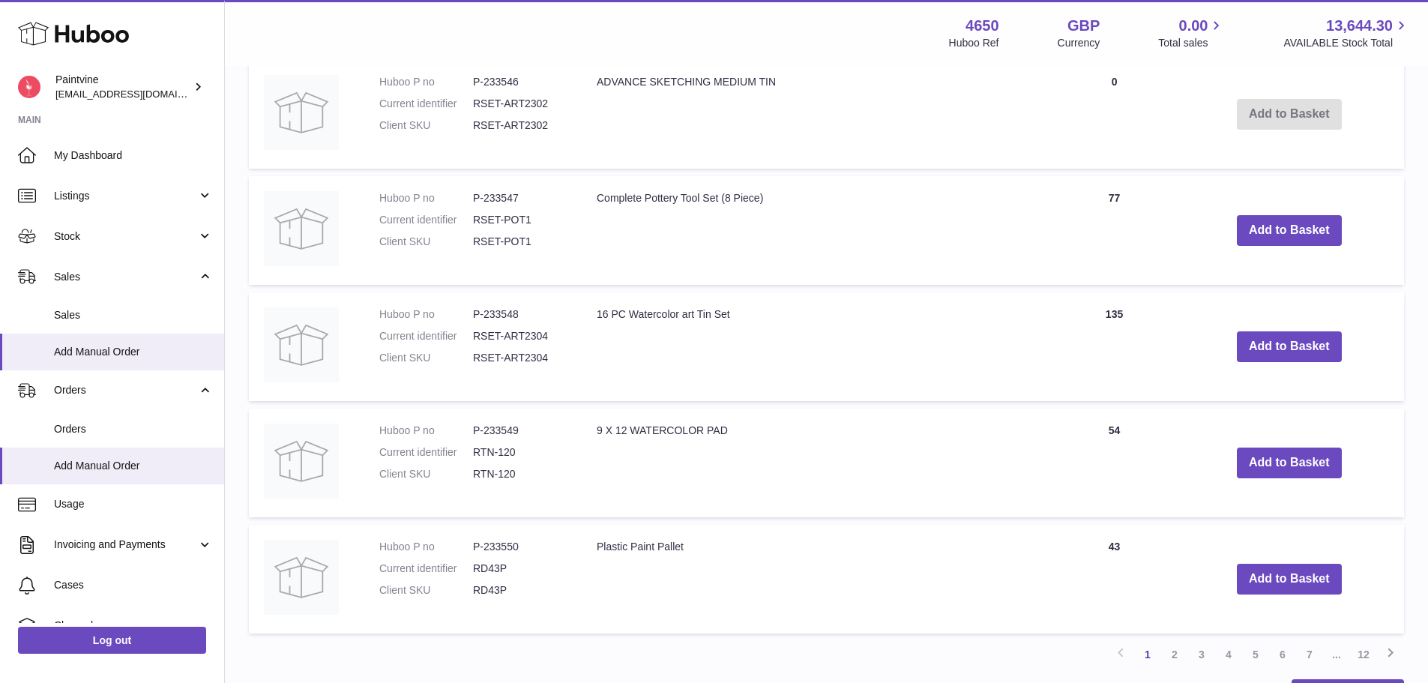
scroll to position [1705, 0]
click at [1291, 236] on button "Add to Basket" at bounding box center [1289, 229] width 105 height 31
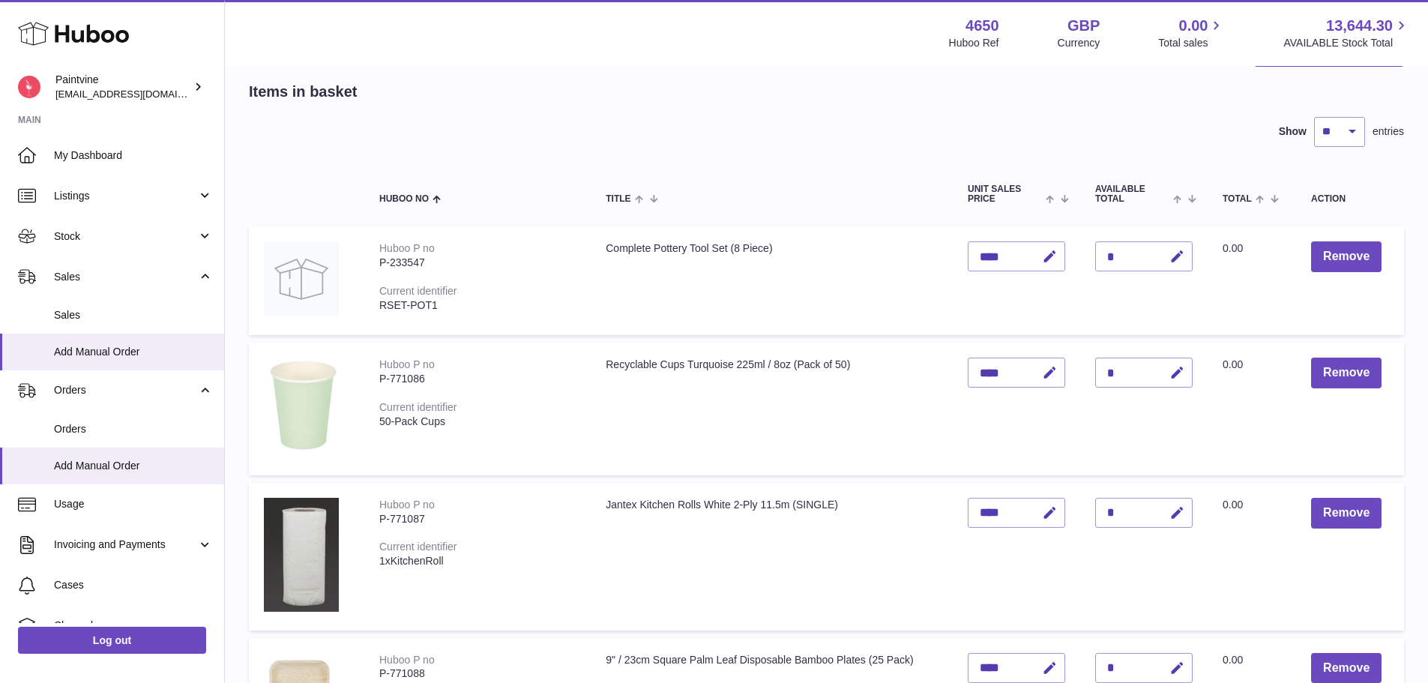
scroll to position [64, 0]
click at [1177, 252] on icon "button" at bounding box center [1177, 258] width 16 height 16
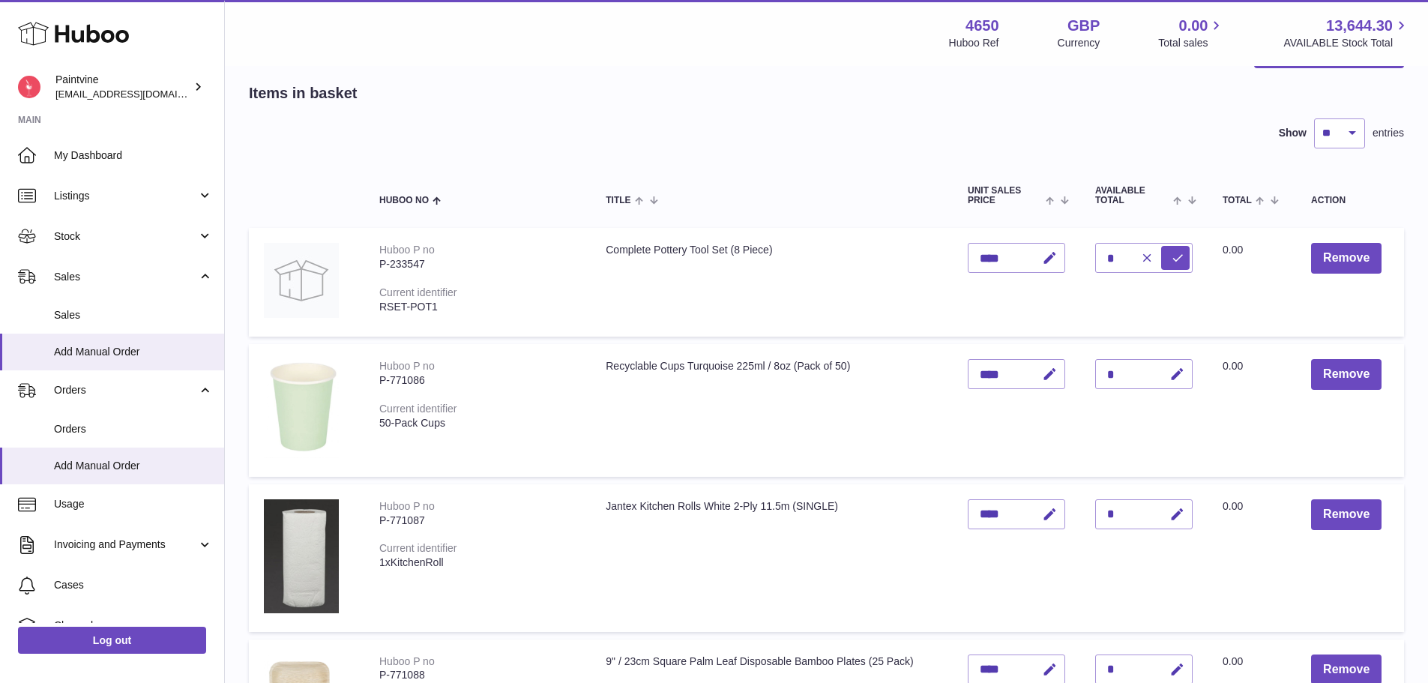
click at [1113, 240] on td "Quantity *" at bounding box center [1143, 282] width 127 height 109
click at [1120, 260] on input "*" at bounding box center [1143, 258] width 97 height 30
type input "**"
click at [1172, 260] on icon "submit" at bounding box center [1177, 257] width 13 height 13
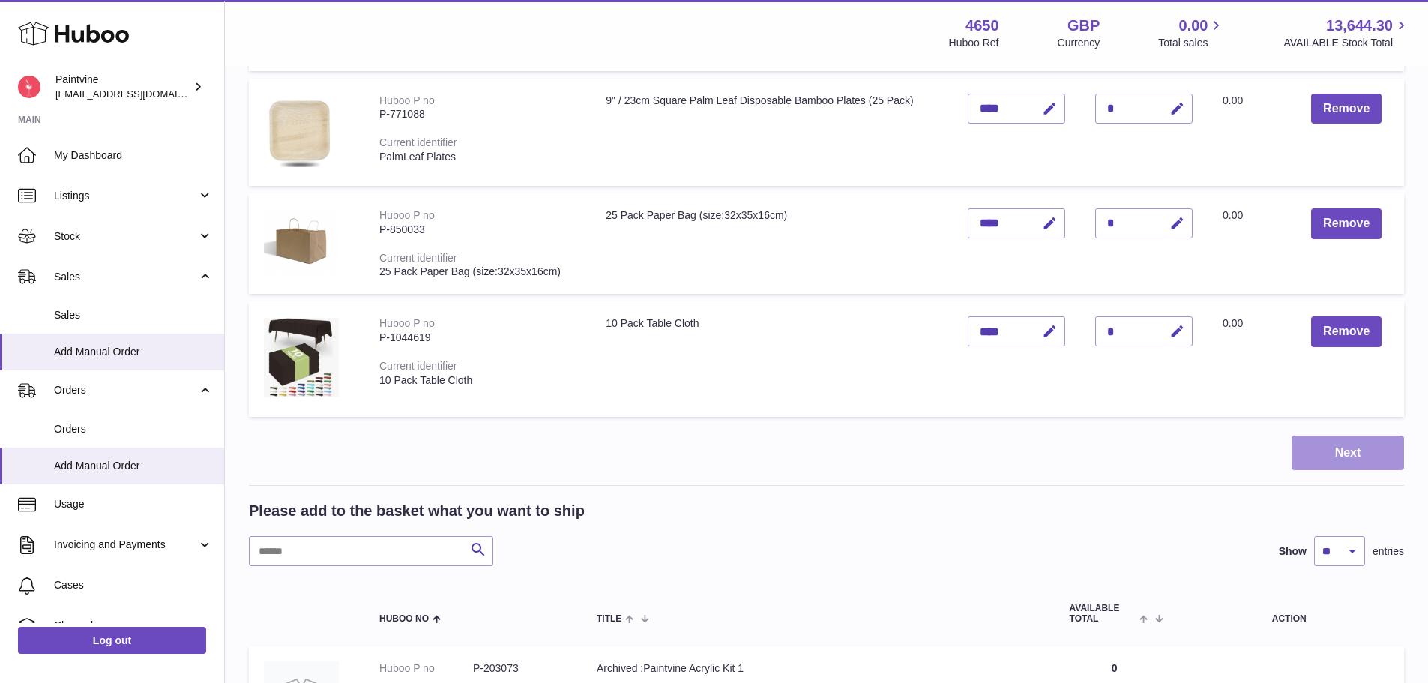
scroll to position [624, 0]
drag, startPoint x: 1338, startPoint y: 456, endPoint x: 540, endPoint y: 106, distance: 872.2
click at [1338, 456] on button "Next" at bounding box center [1347, 453] width 112 height 35
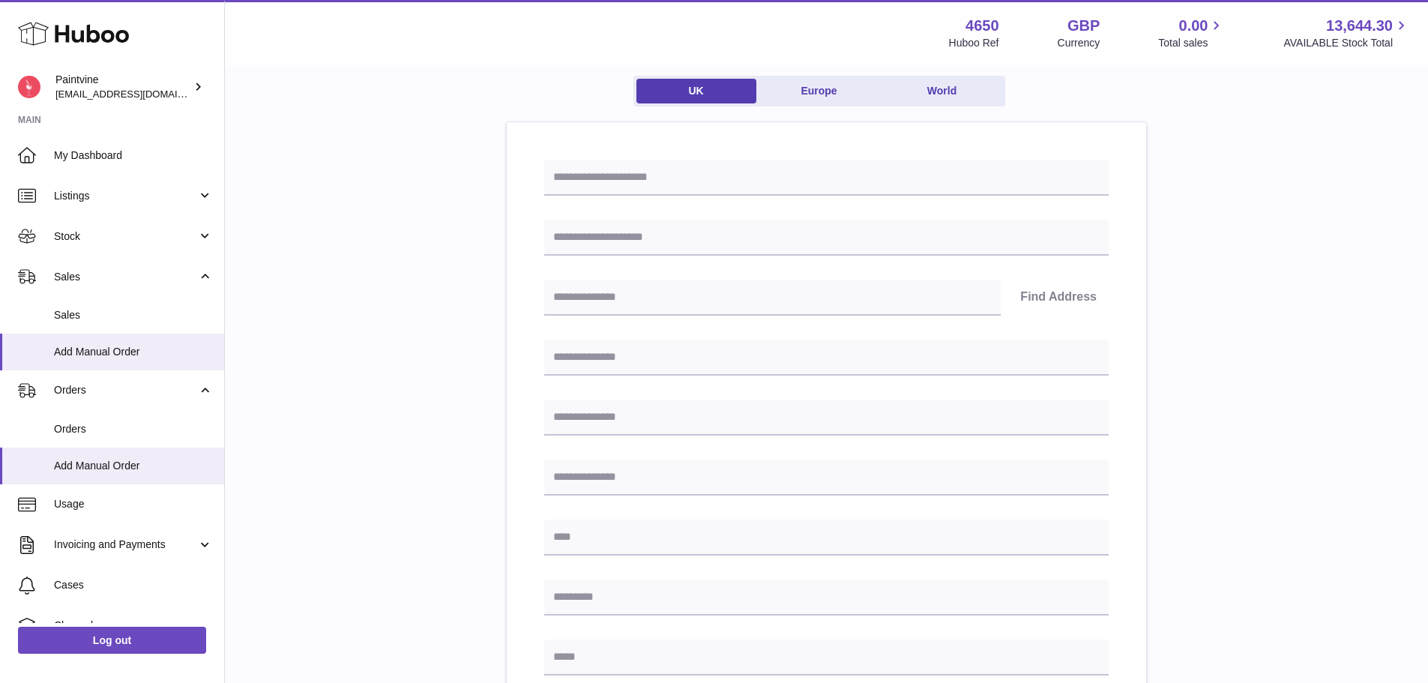
scroll to position [150, 0]
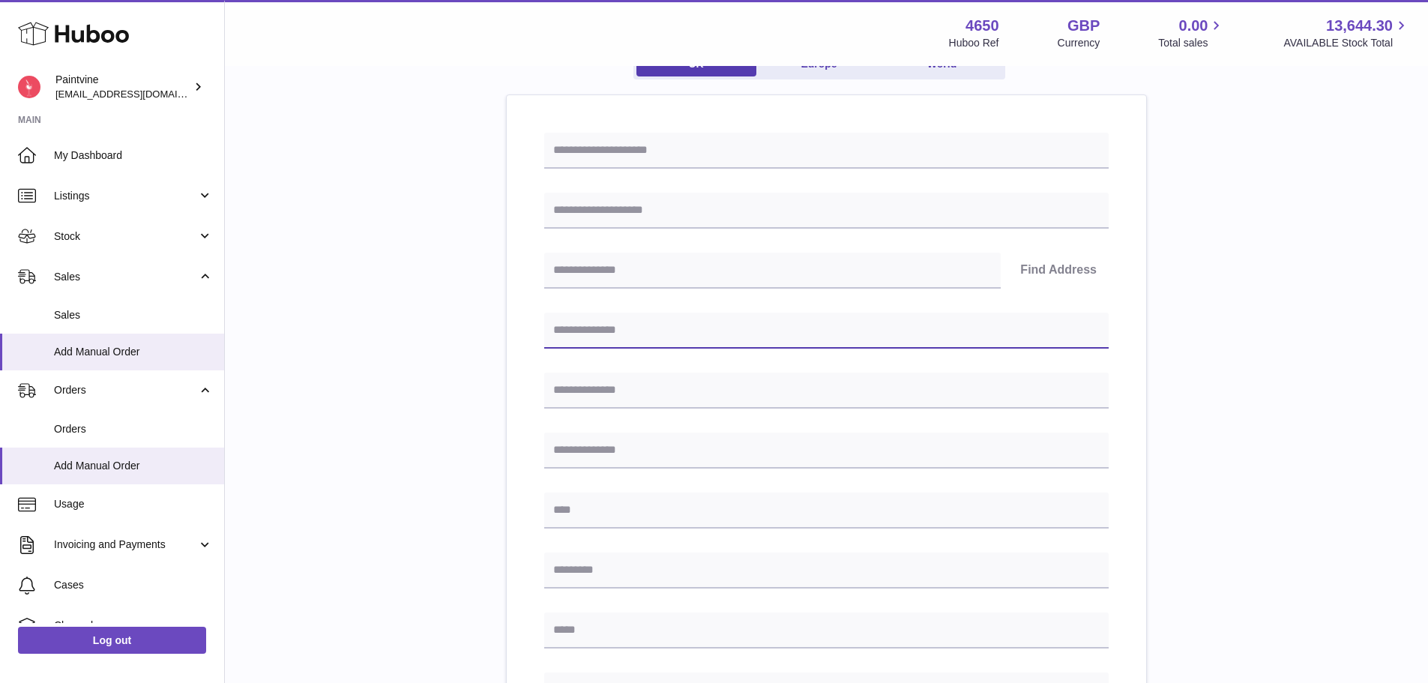
drag, startPoint x: 633, startPoint y: 333, endPoint x: 665, endPoint y: 348, distance: 35.5
click at [633, 333] on input "text" at bounding box center [826, 331] width 564 height 36
paste input "**********"
drag, startPoint x: 692, startPoint y: 336, endPoint x: 682, endPoint y: 334, distance: 10.0
click at [682, 334] on input "**********" at bounding box center [826, 331] width 564 height 36
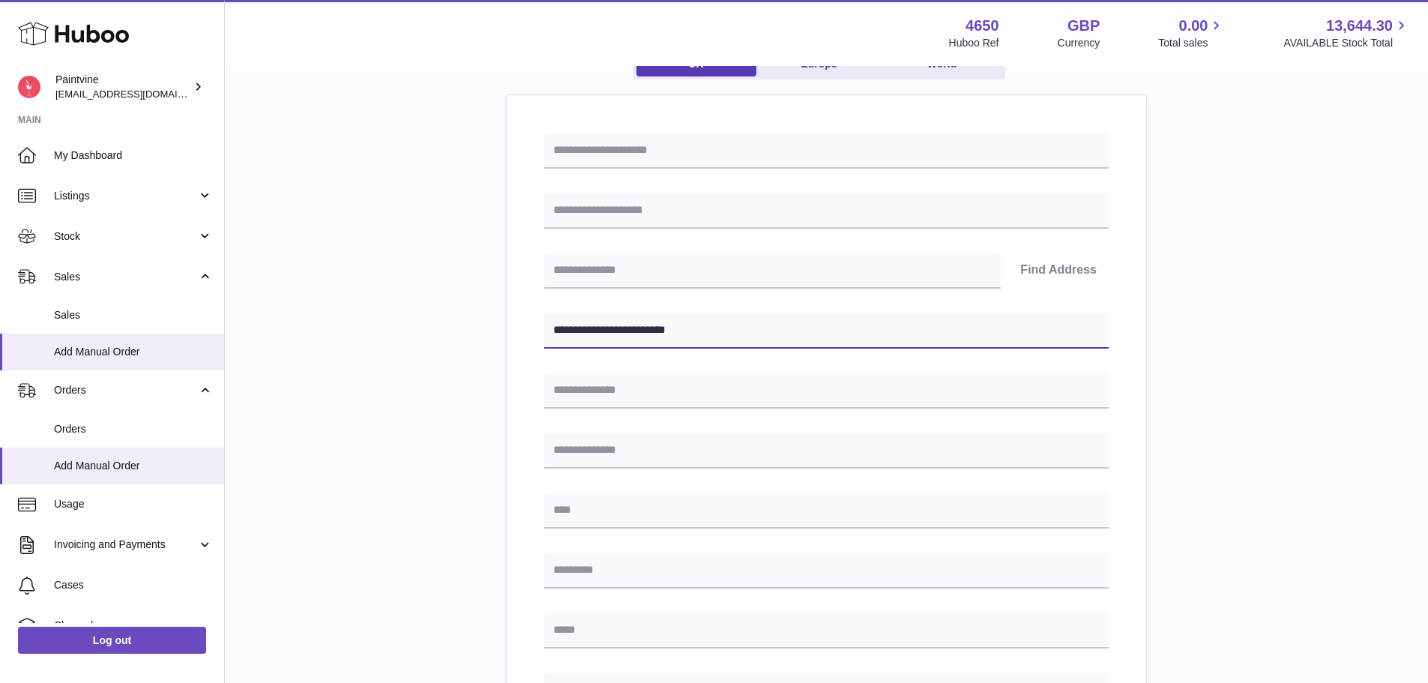
type input "**********"
click at [713, 289] on div "**********" at bounding box center [826, 542] width 564 height 818
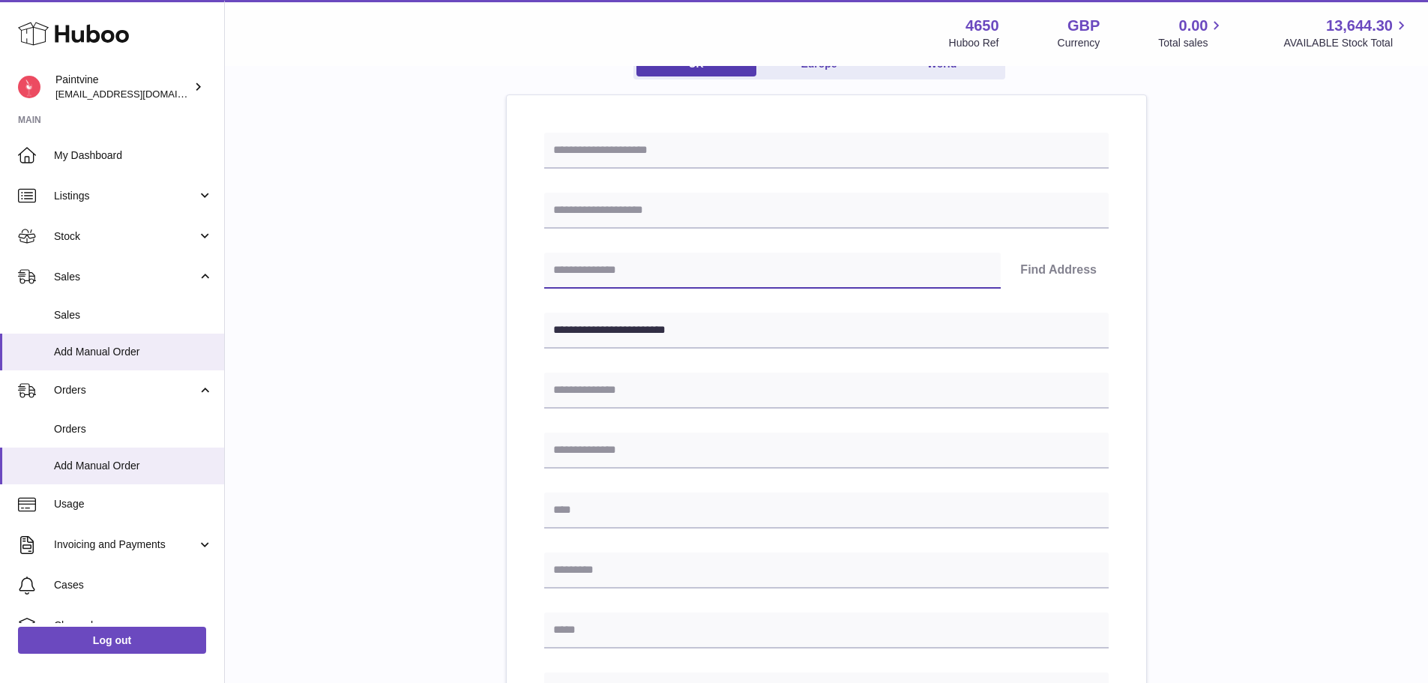
click at [700, 269] on input "text" at bounding box center [772, 271] width 456 height 36
paste input "*******"
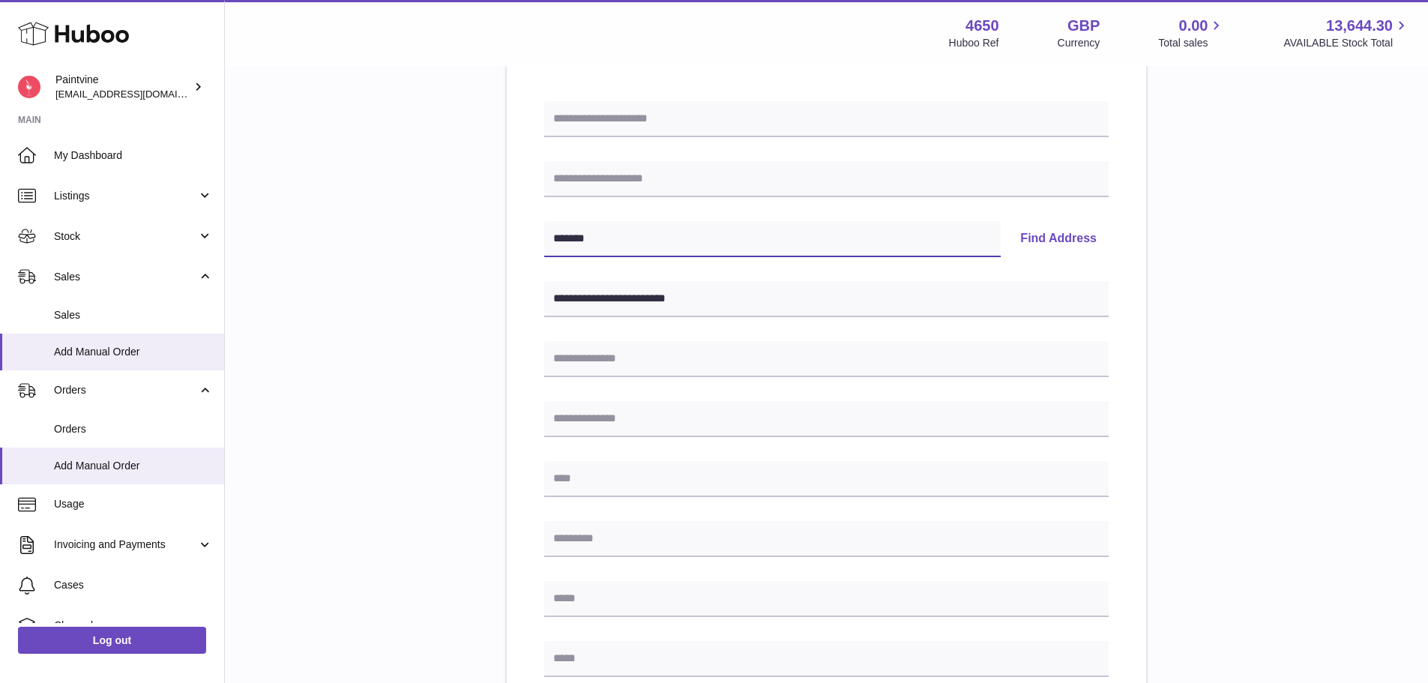
scroll to position [225, 0]
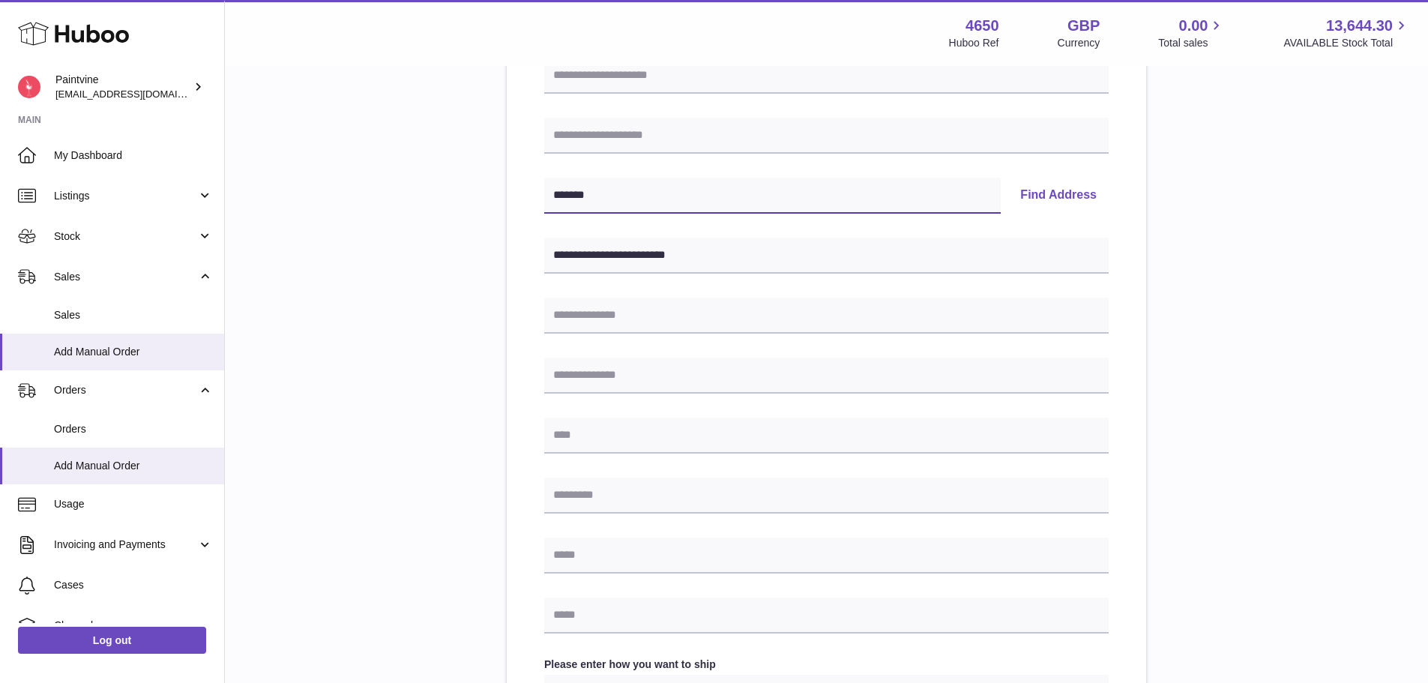
type input "*******"
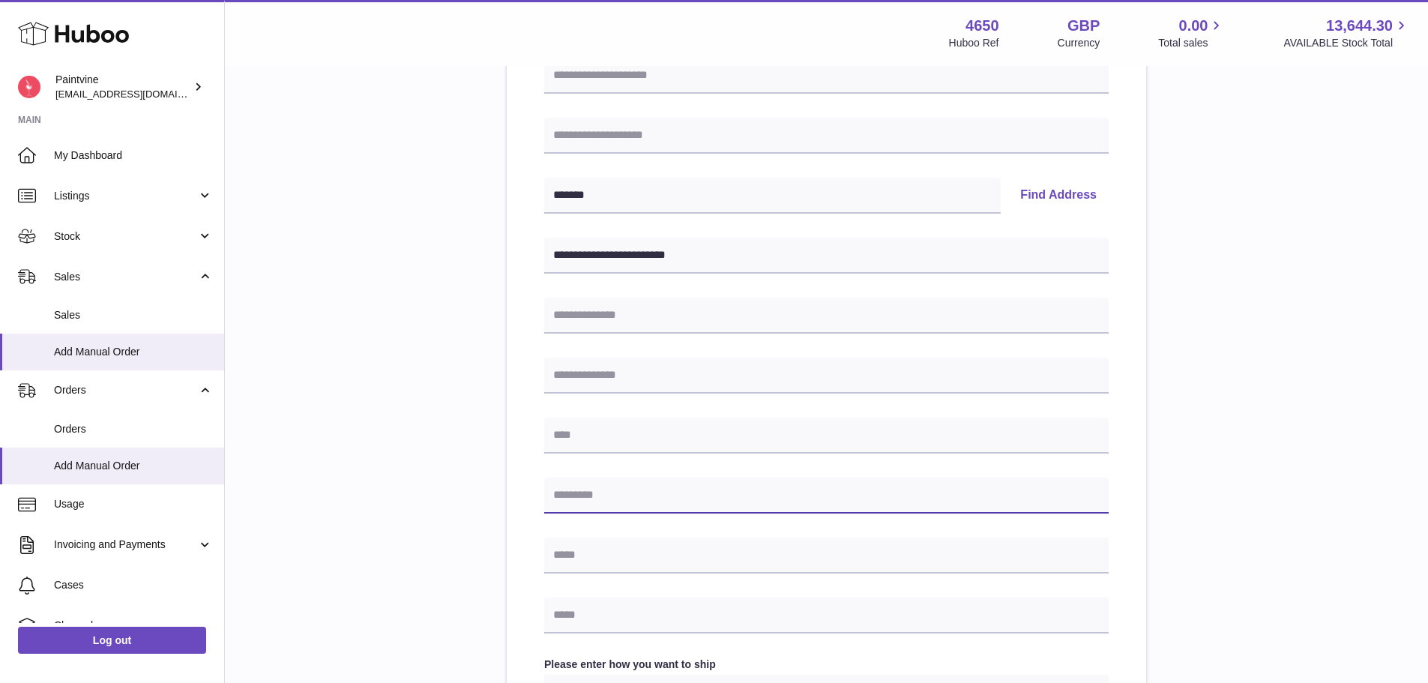
click at [638, 498] on input "text" at bounding box center [826, 495] width 564 height 36
paste input "*******"
type input "*******"
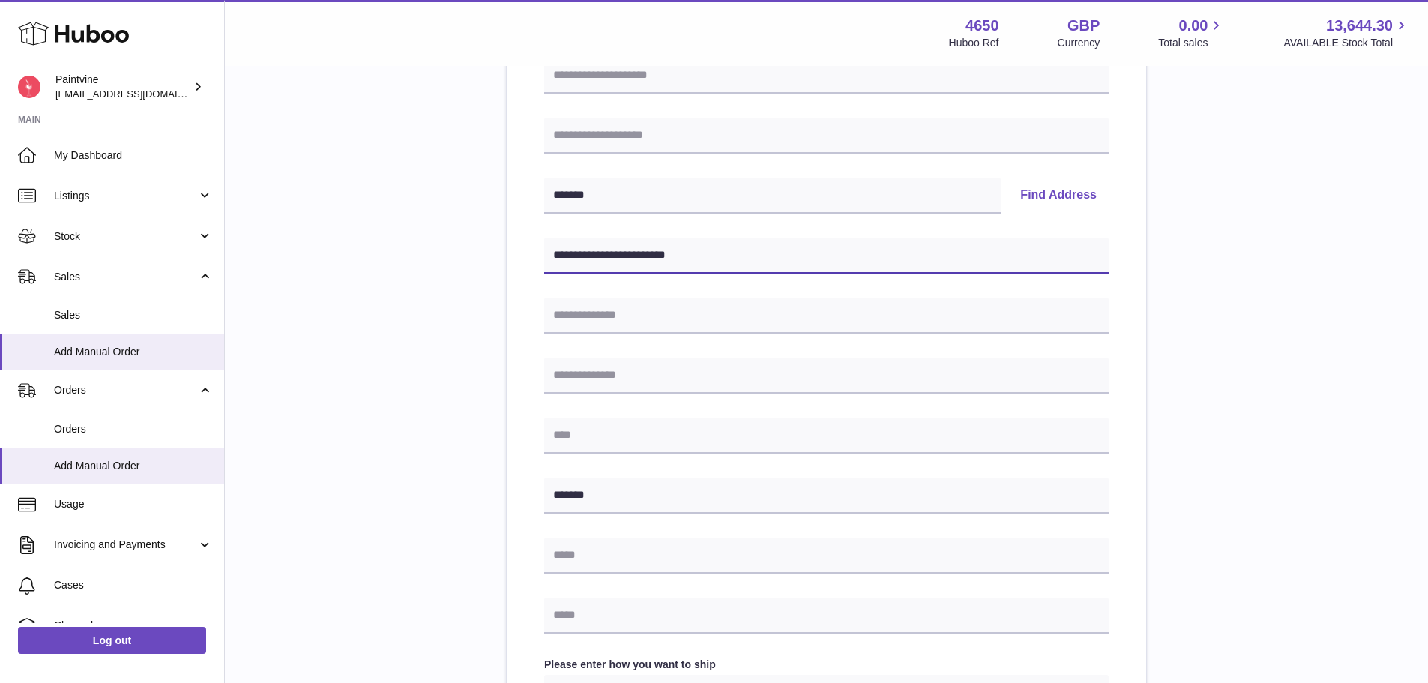
click at [674, 254] on input "**********" at bounding box center [826, 256] width 564 height 36
type input "**********"
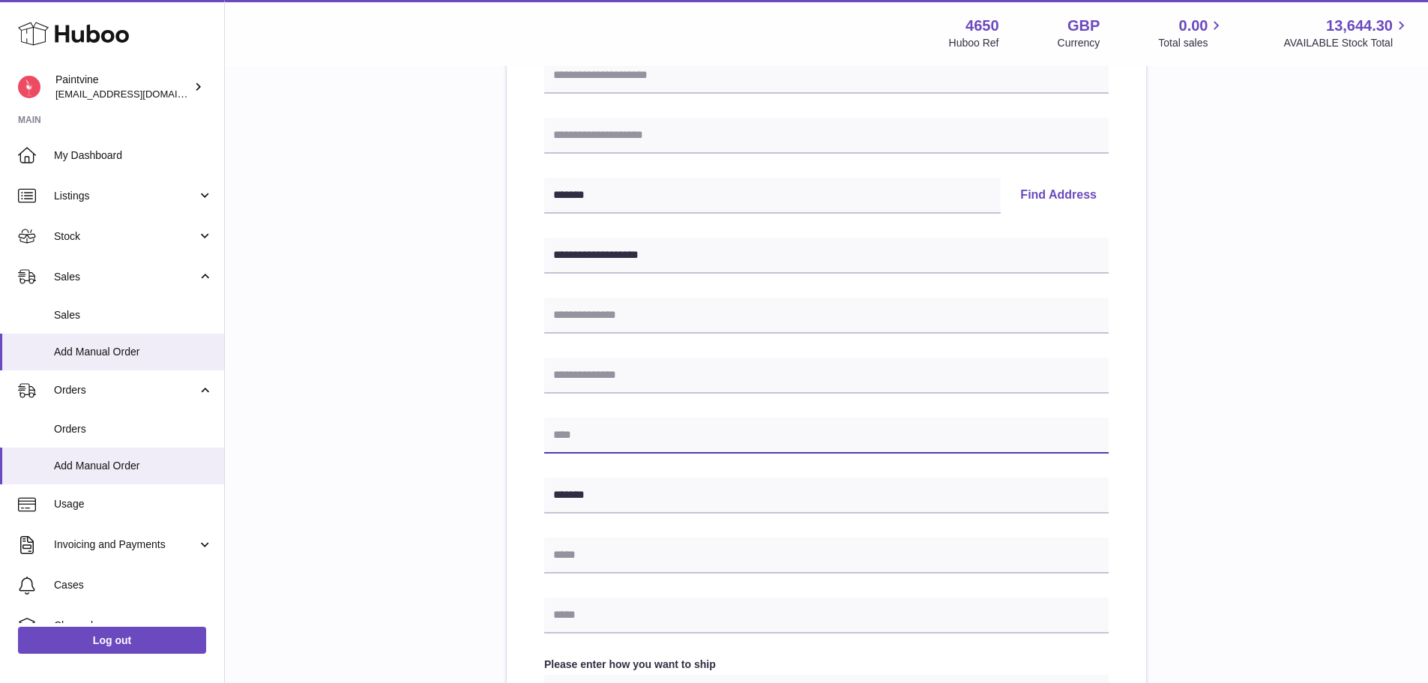
click at [606, 434] on input "text" at bounding box center [826, 435] width 564 height 36
paste input "*****"
type input "*****"
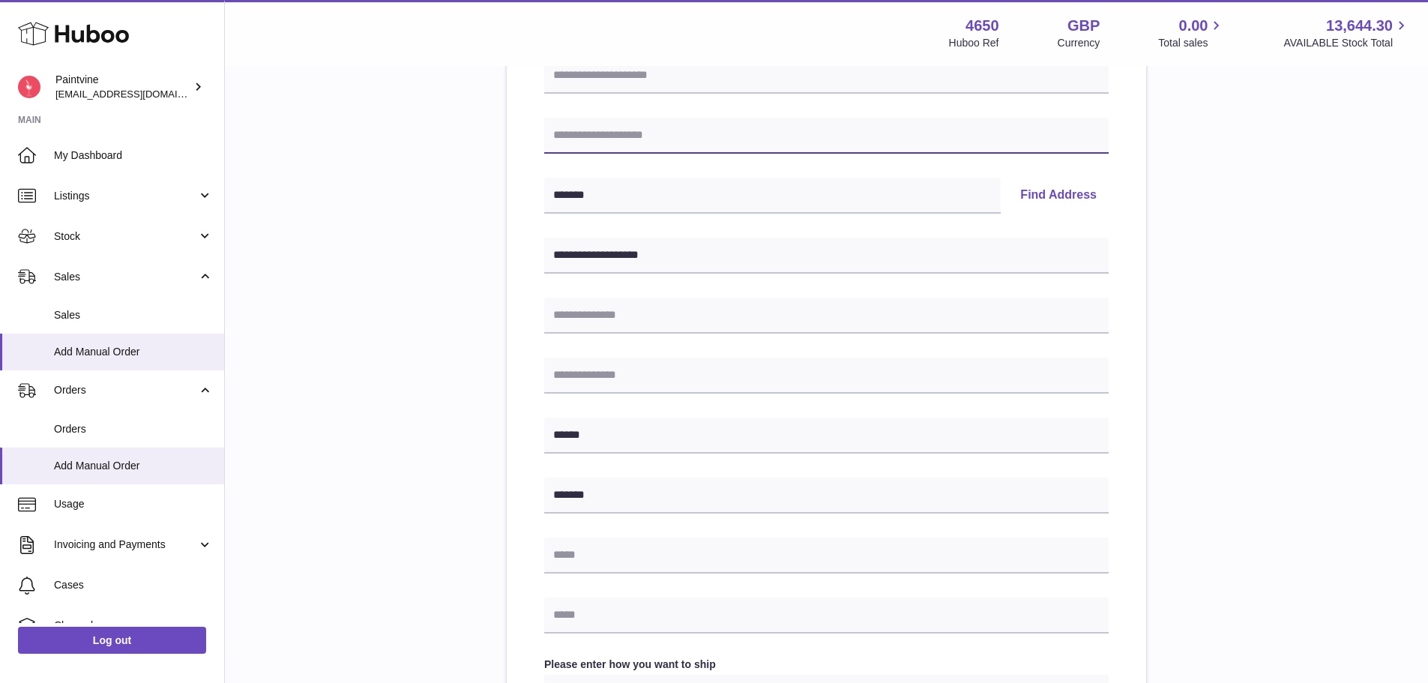
click at [635, 134] on input "text" at bounding box center [826, 136] width 564 height 36
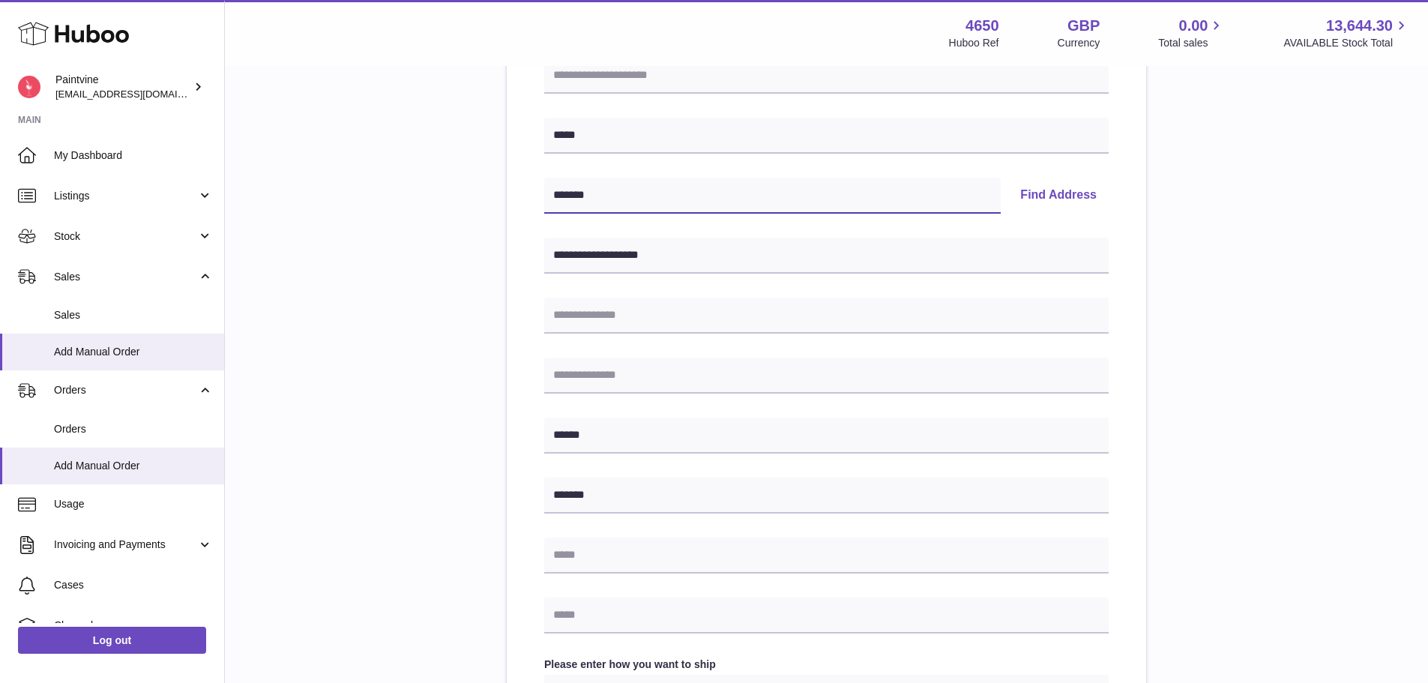
click at [651, 191] on input "*******" at bounding box center [772, 196] width 456 height 36
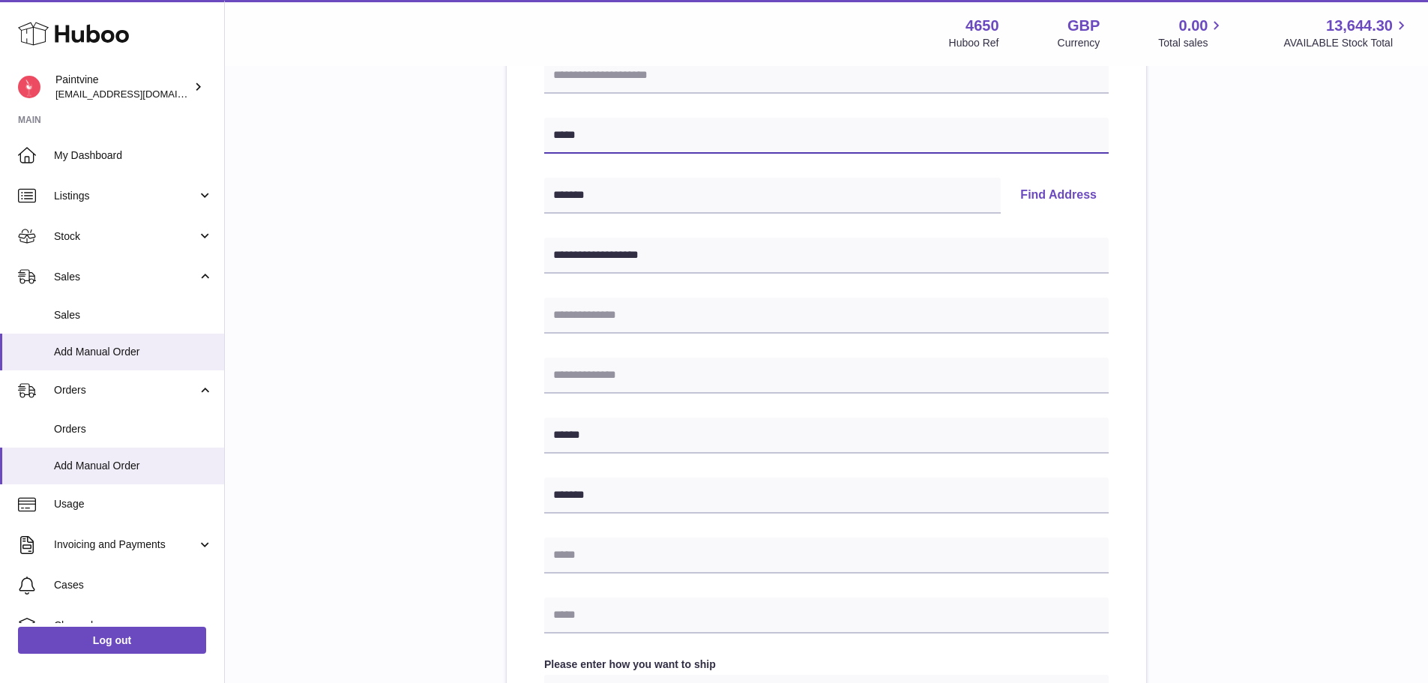
click at [650, 129] on input "*****" at bounding box center [826, 136] width 564 height 36
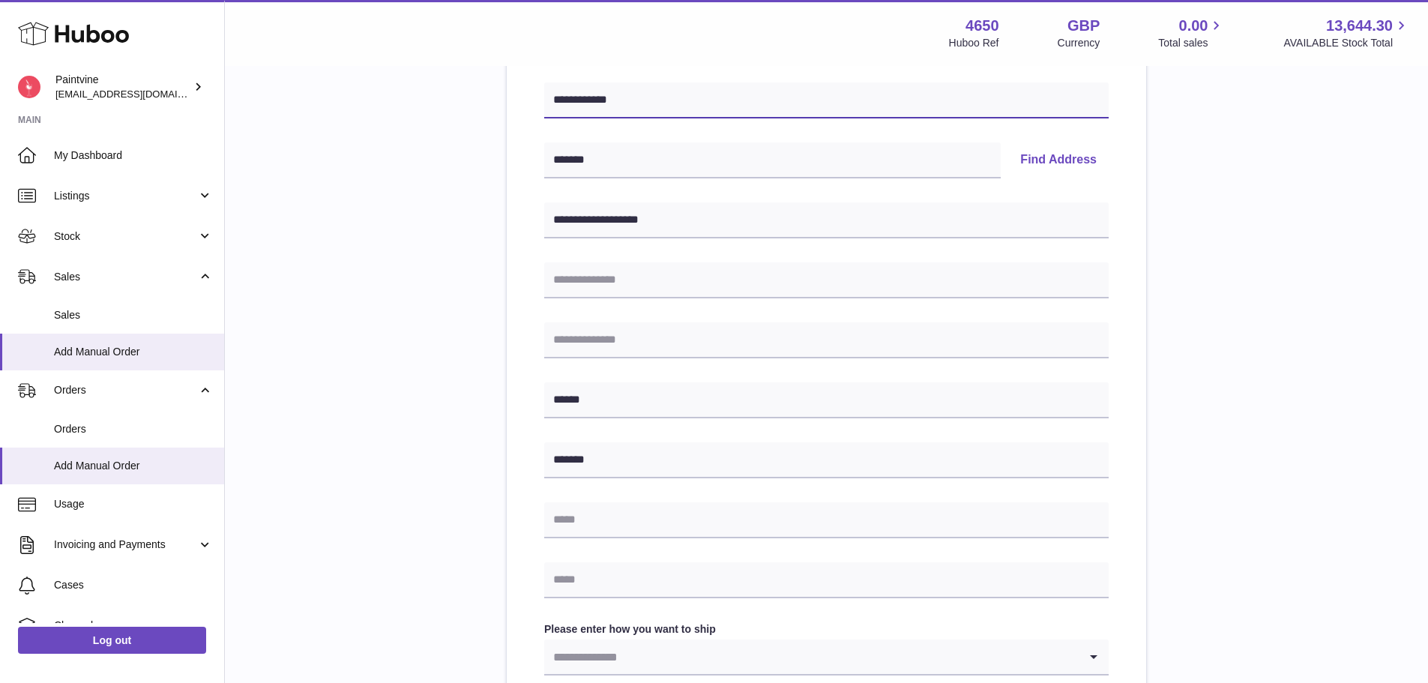
scroll to position [450, 0]
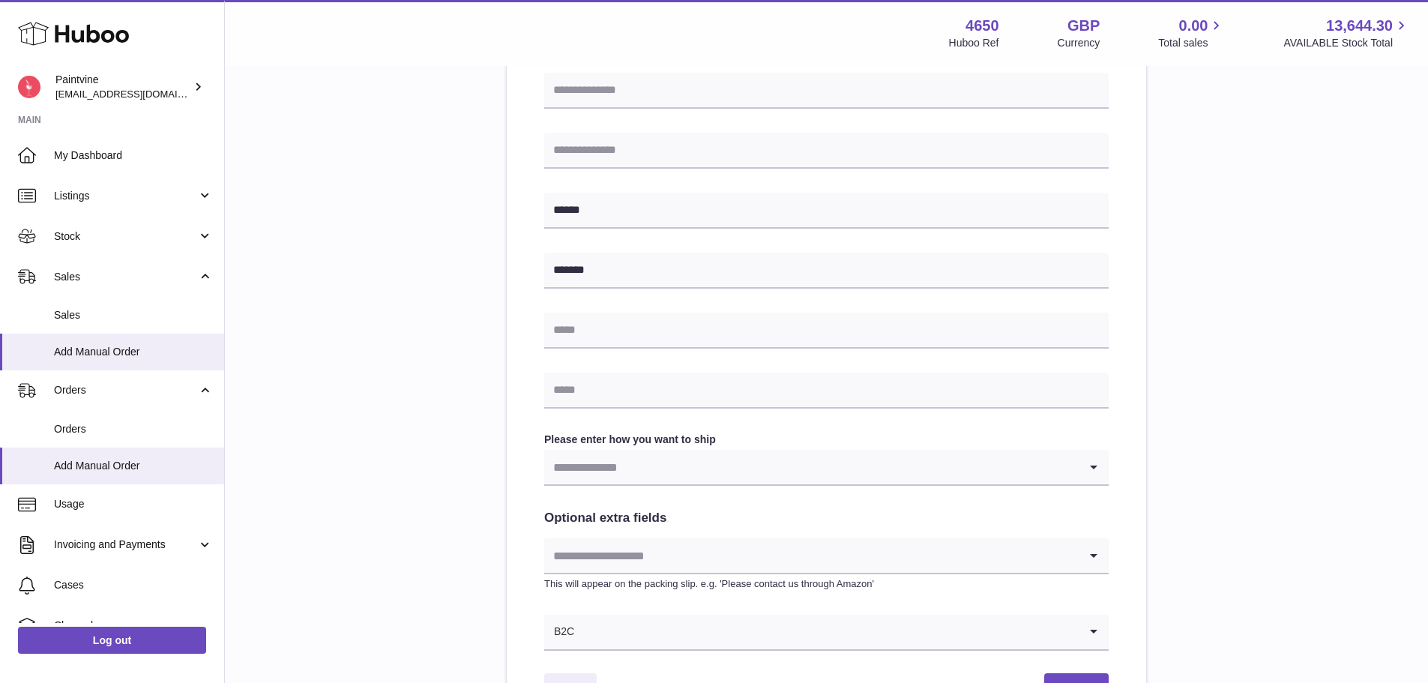
type input "**********"
drag, startPoint x: 635, startPoint y: 384, endPoint x: 645, endPoint y: 400, distance: 18.5
click at [635, 384] on input "text" at bounding box center [826, 390] width 564 height 36
paste input "**********"
type input "**********"
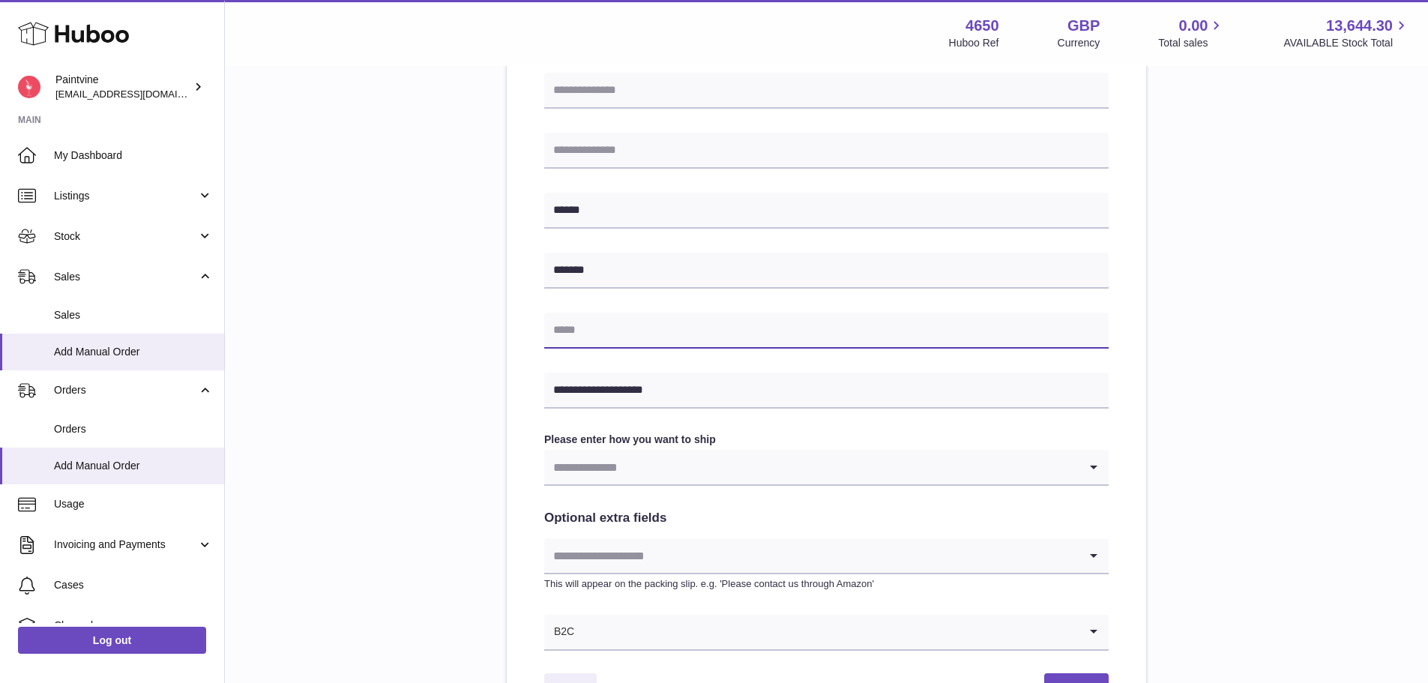
click at [653, 326] on input "text" at bounding box center [826, 331] width 564 height 36
type input "**********"
click at [649, 464] on input "Search for option" at bounding box center [811, 467] width 534 height 34
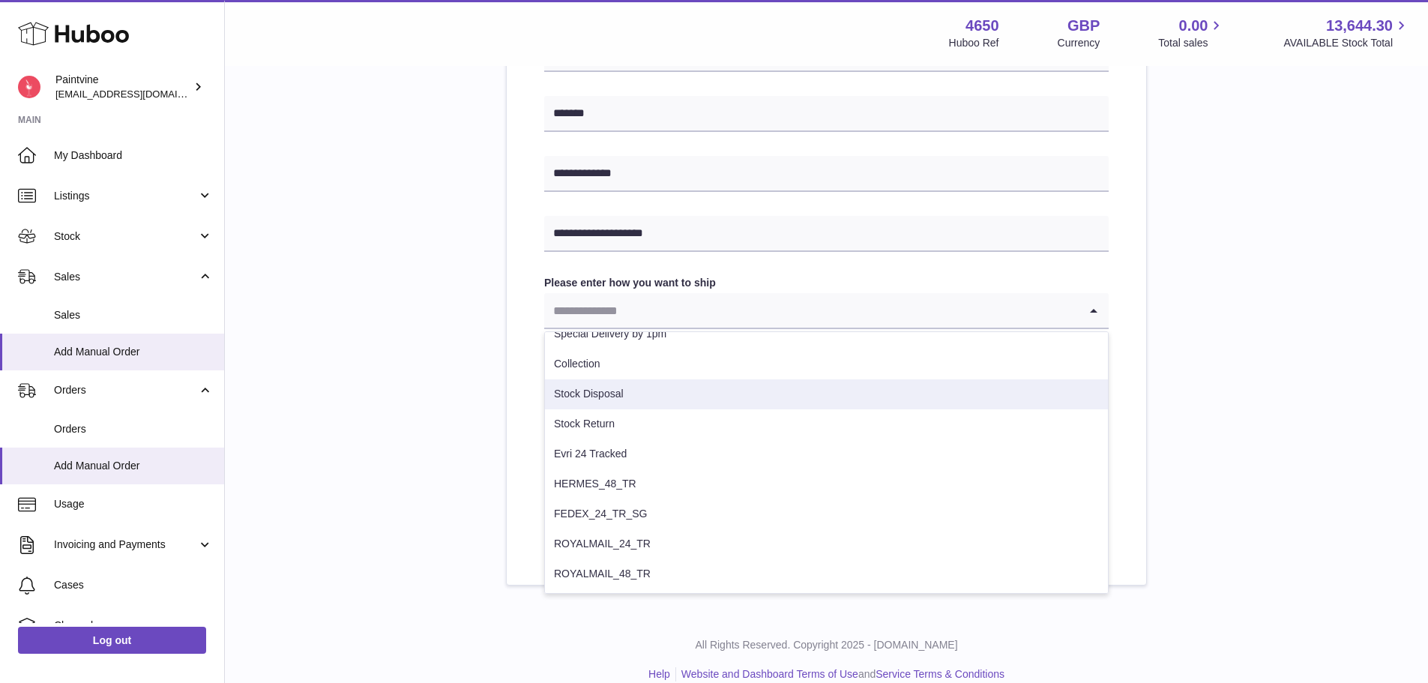
scroll to position [627, 0]
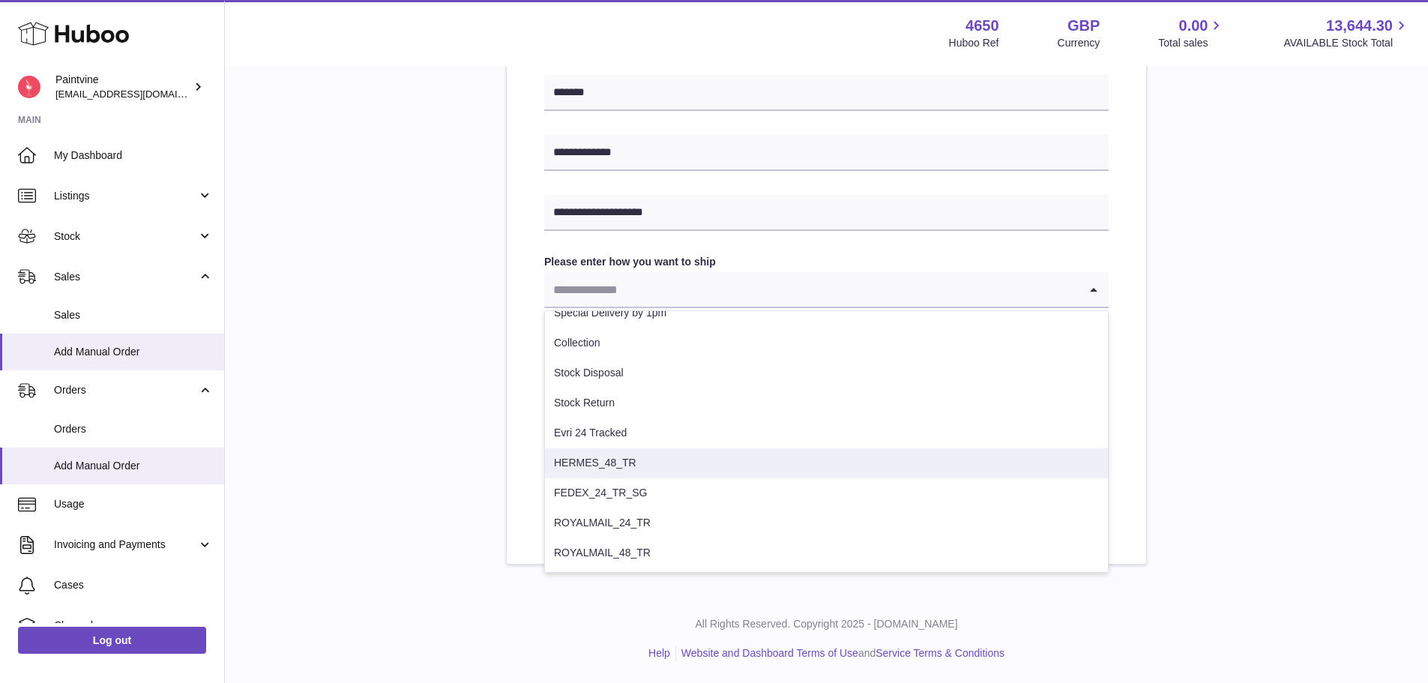
drag, startPoint x: 619, startPoint y: 464, endPoint x: 648, endPoint y: 453, distance: 31.3
click at [619, 463] on li "HERMES_48_TR" at bounding box center [826, 463] width 563 height 30
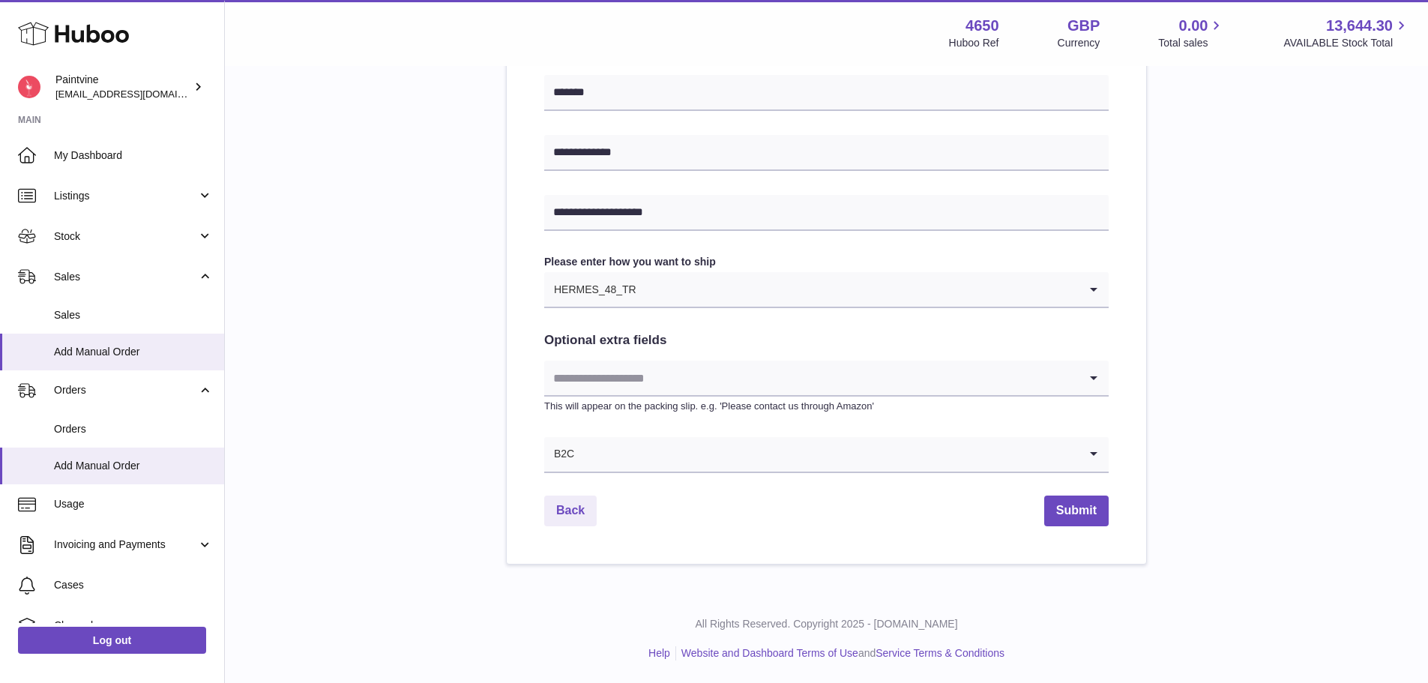
click at [697, 285] on input "Search for option" at bounding box center [857, 289] width 441 height 34
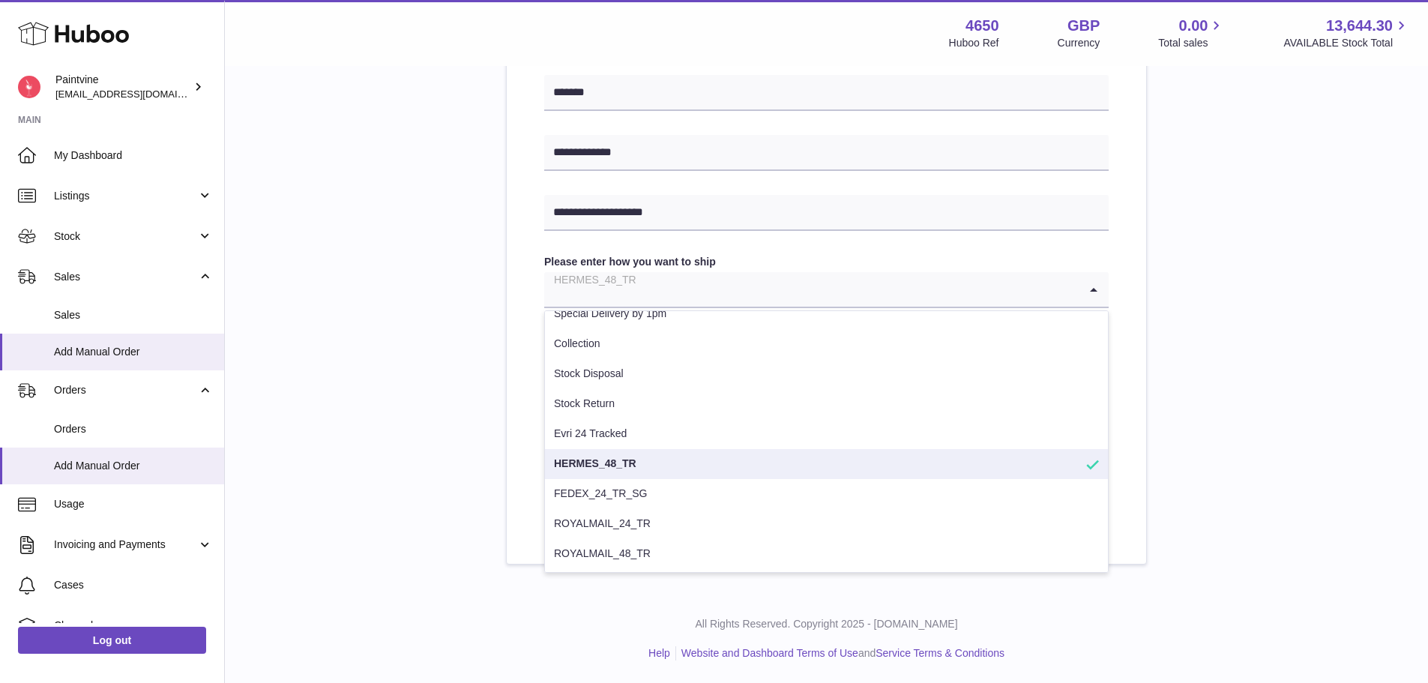
scroll to position [196, 0]
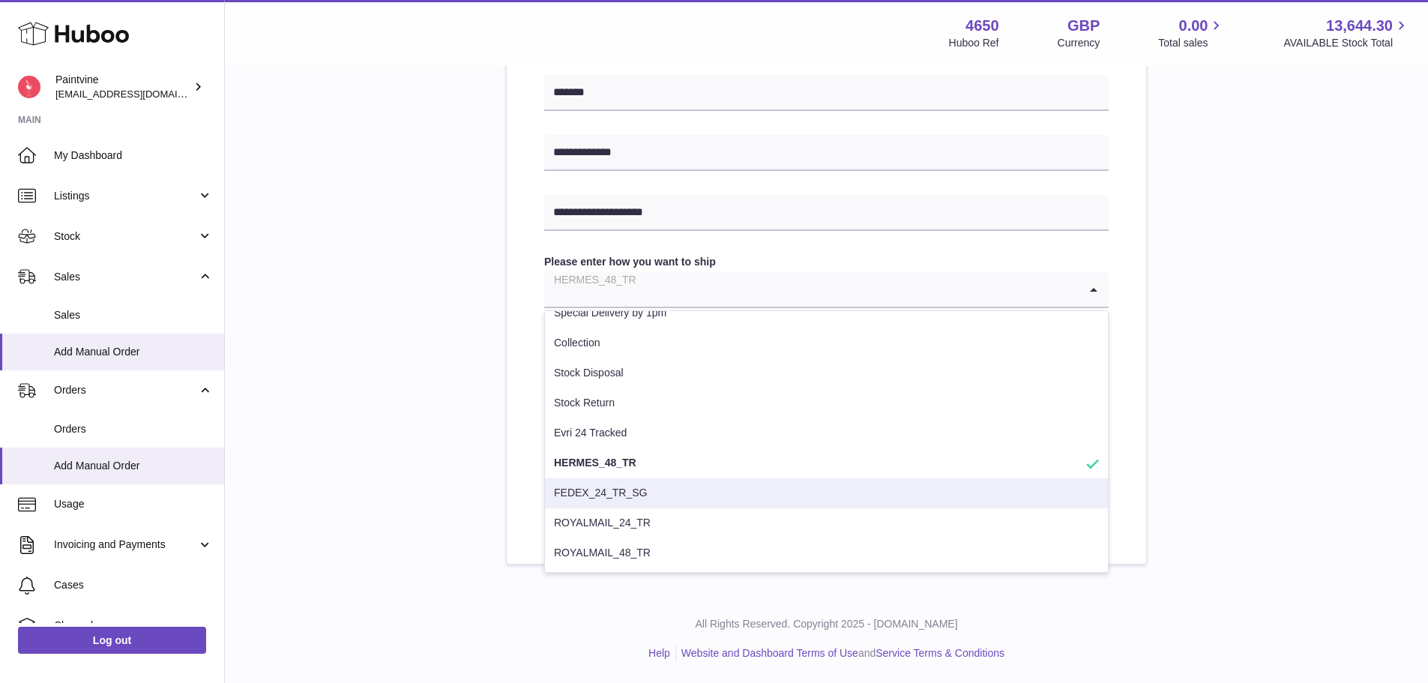
click at [671, 497] on li "FEDEX_24_TR_SG" at bounding box center [826, 493] width 563 height 30
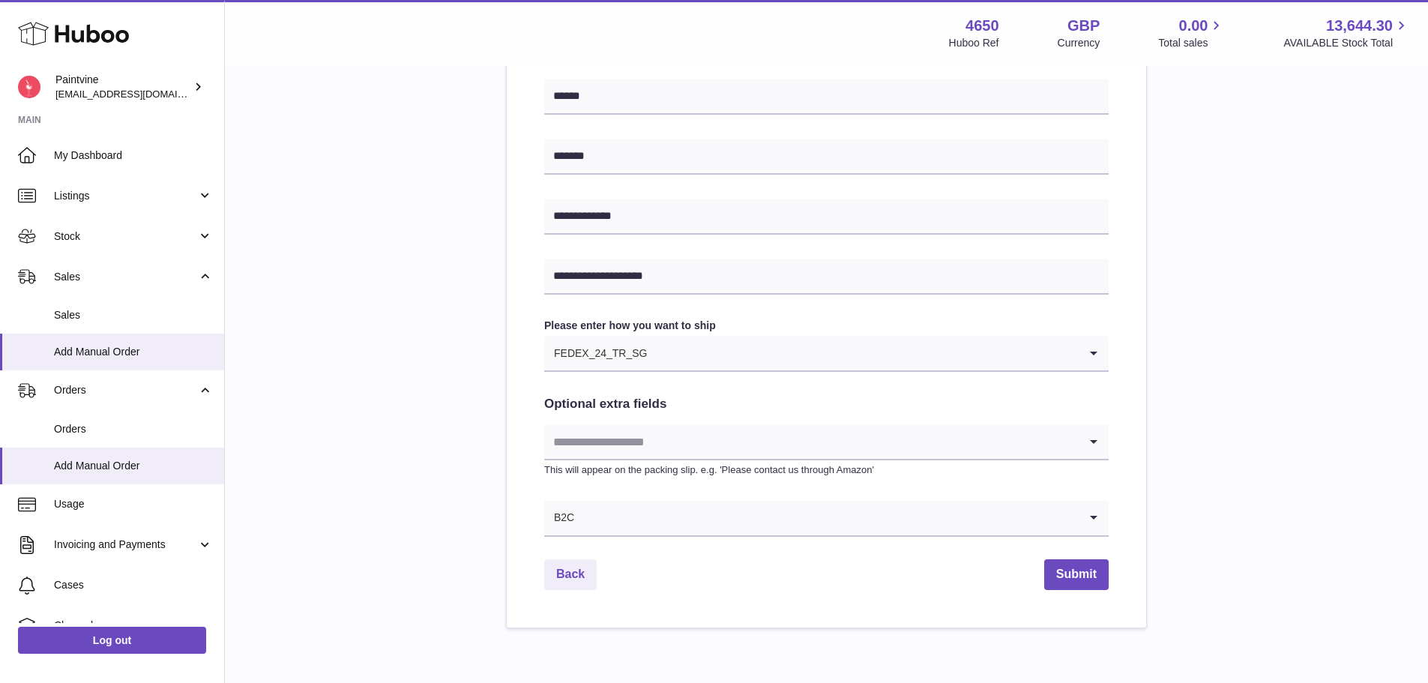
scroll to position [627, 0]
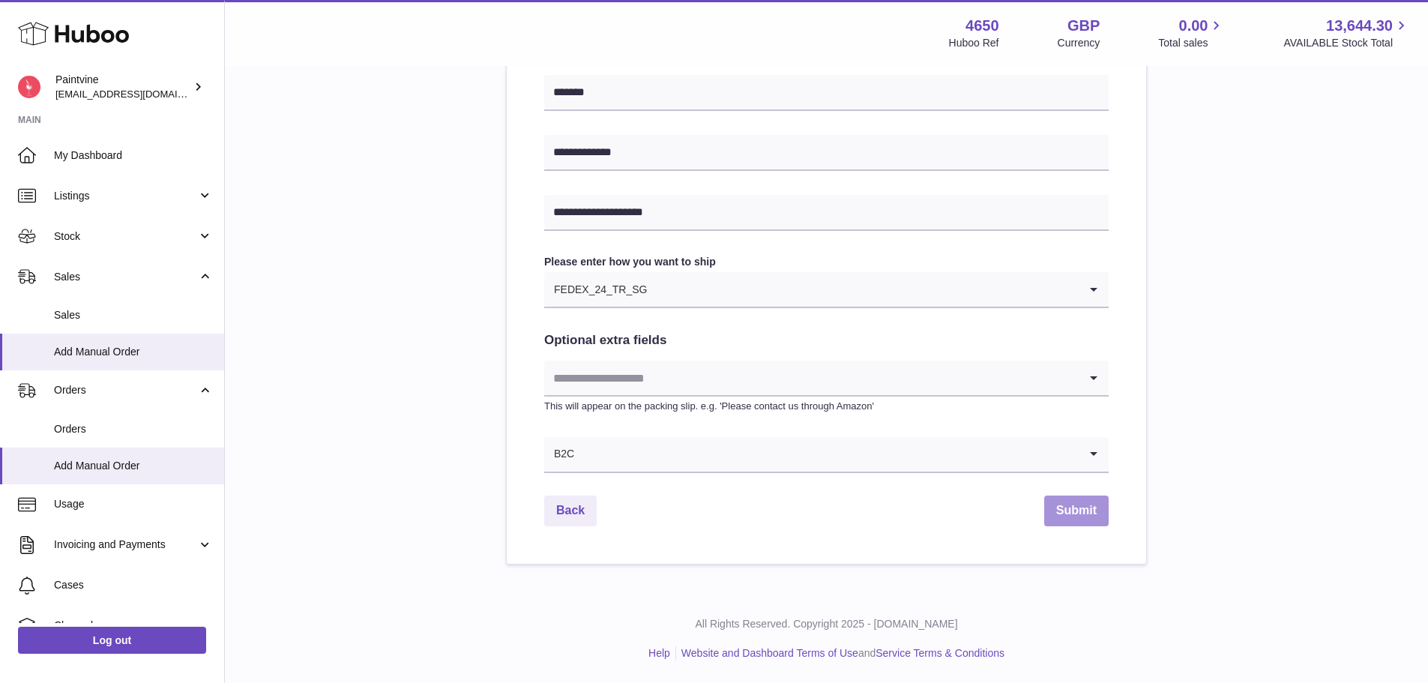
click at [1092, 506] on button "Submit" at bounding box center [1076, 510] width 64 height 31
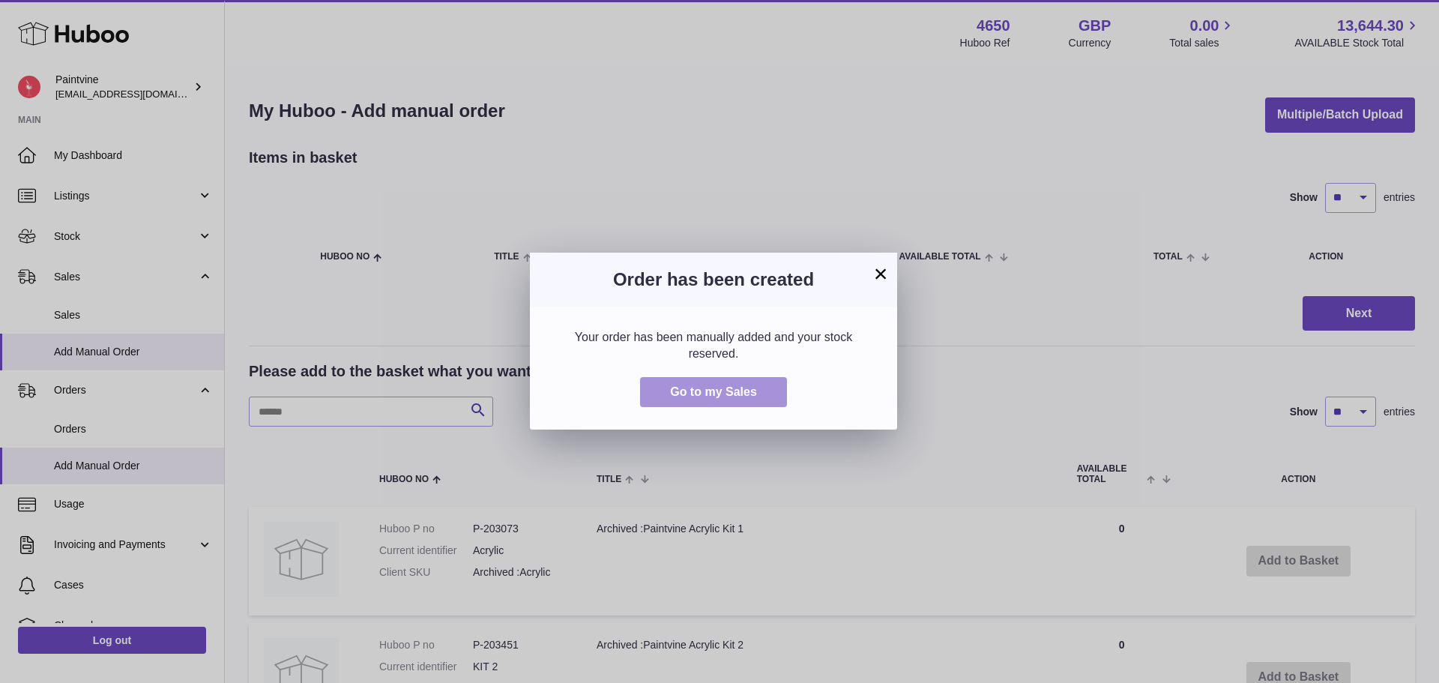
click at [751, 396] on span "Go to my Sales" at bounding box center [713, 391] width 87 height 13
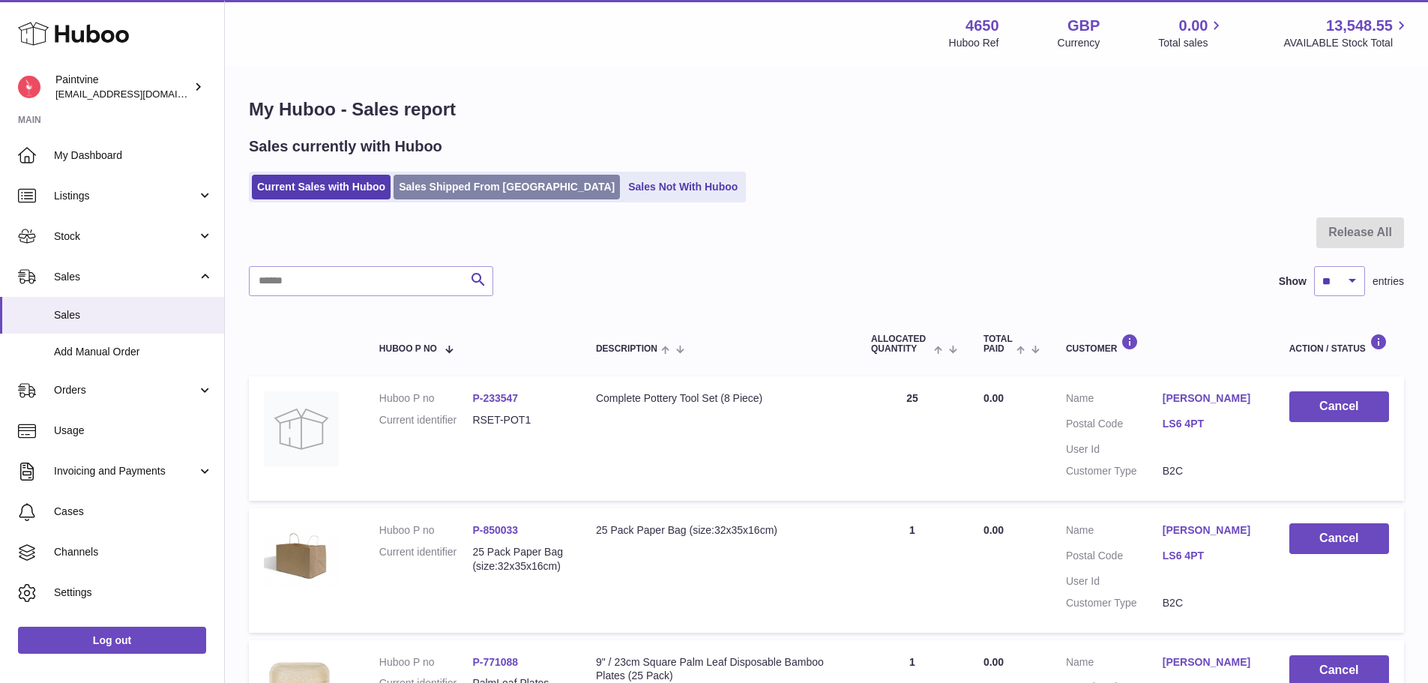
click at [444, 187] on link "Sales Shipped From [GEOGRAPHIC_DATA]" at bounding box center [506, 187] width 226 height 25
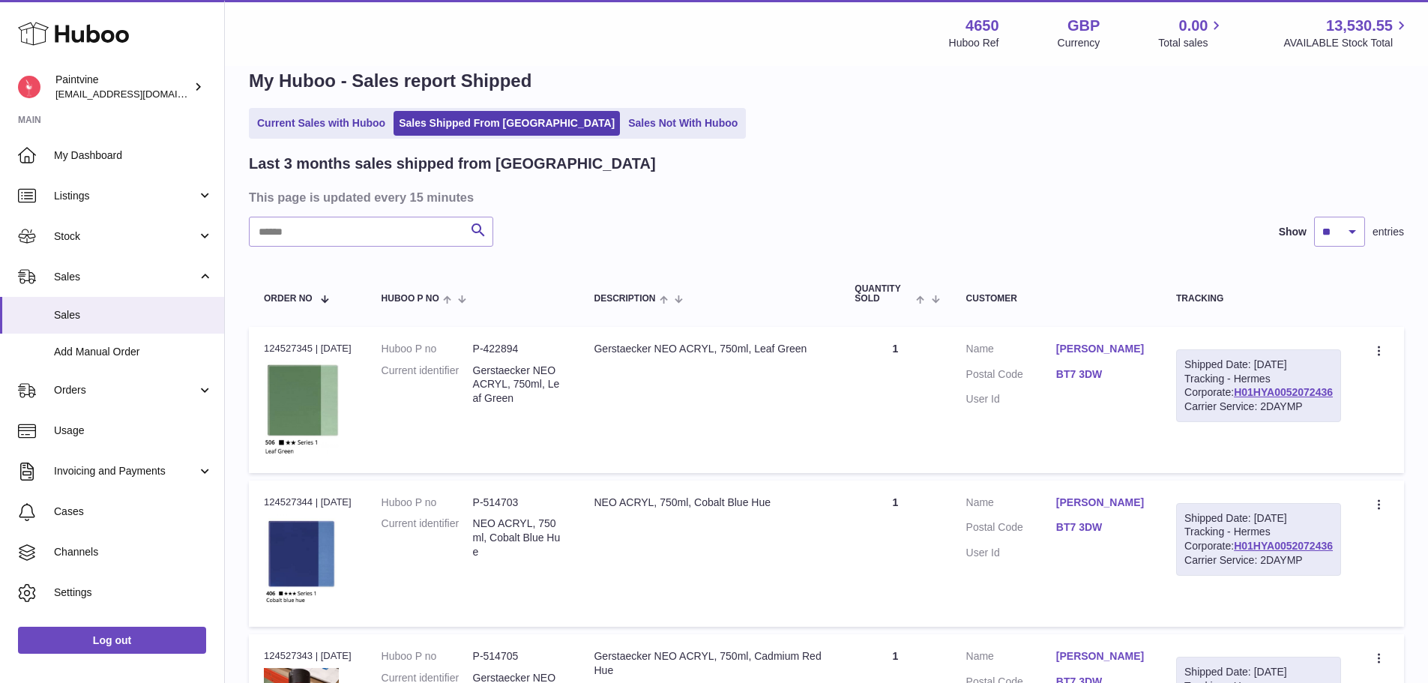
scroll to position [29, 0]
click at [1117, 366] on link "BT7 3DW" at bounding box center [1101, 373] width 90 height 14
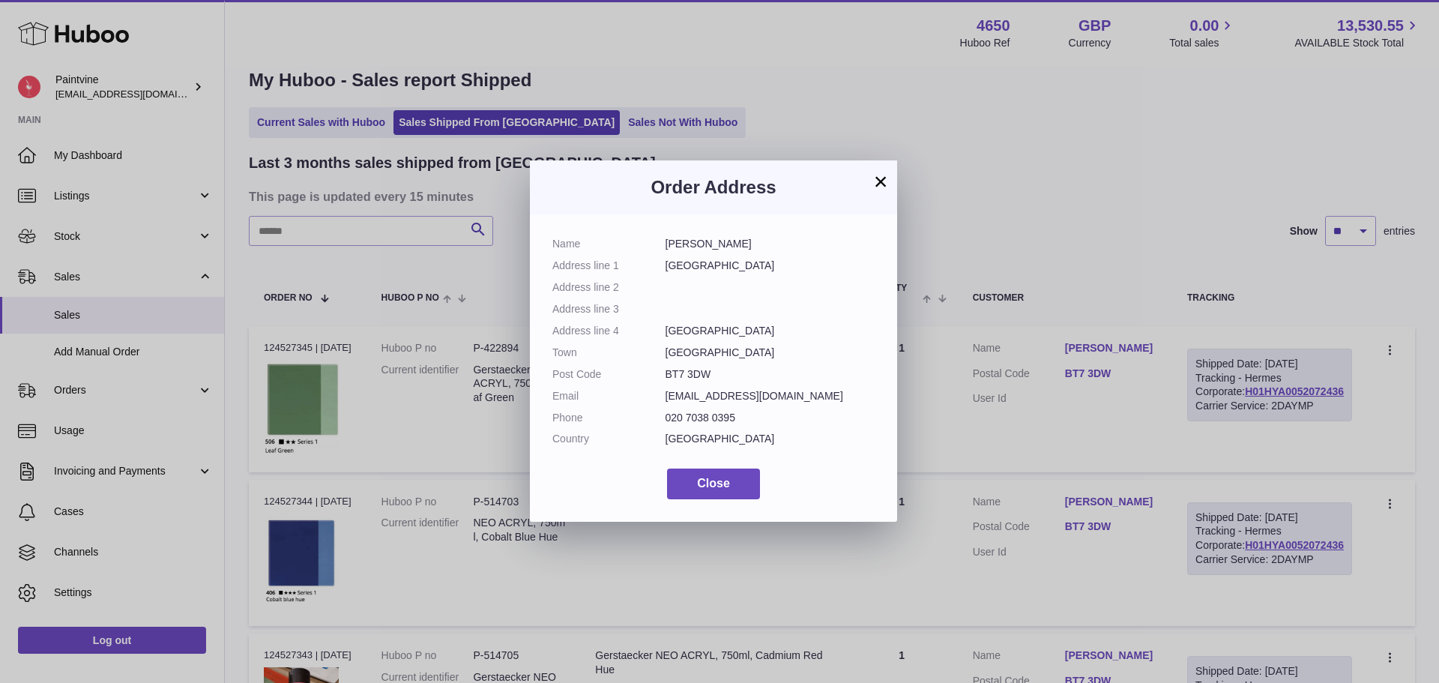
click at [883, 184] on button "×" at bounding box center [881, 181] width 18 height 18
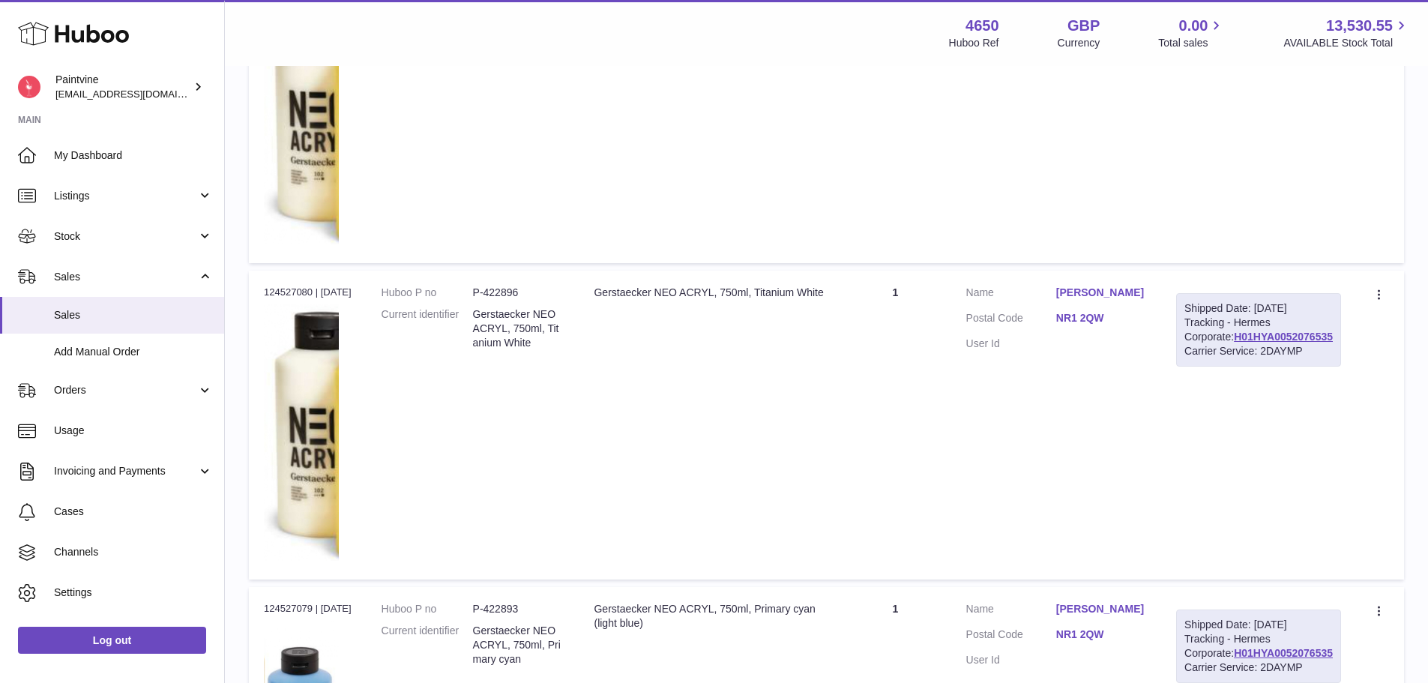
scroll to position [1574, 0]
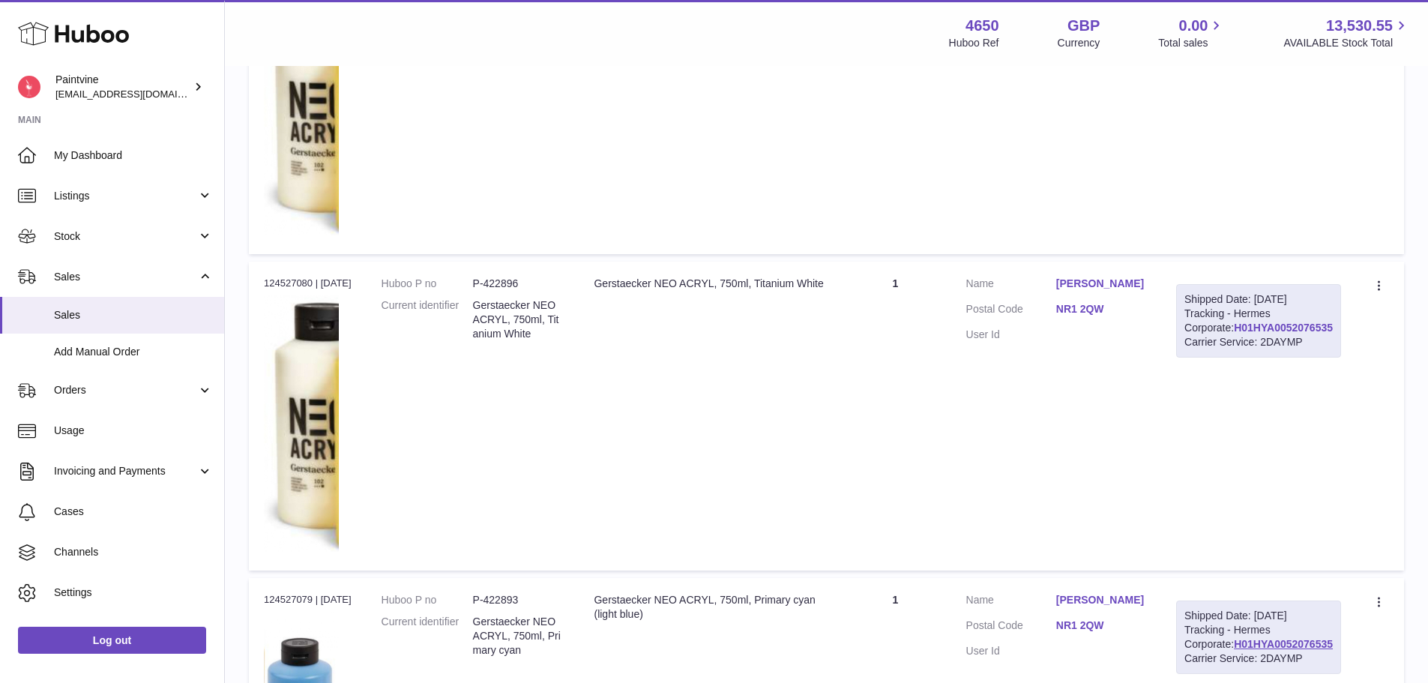
drag, startPoint x: 1270, startPoint y: 454, endPoint x: 1283, endPoint y: 447, distance: 14.4
click at [1117, 316] on link "NR1 2QW" at bounding box center [1101, 309] width 90 height 14
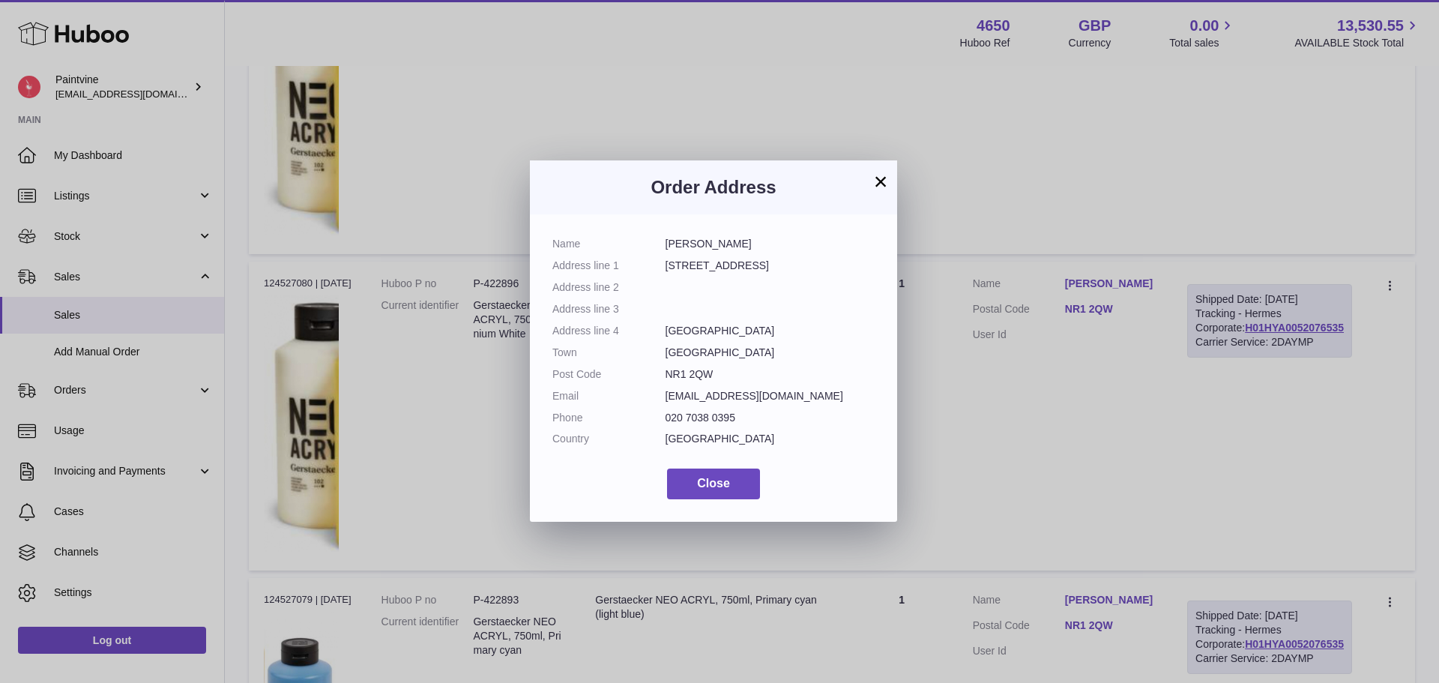
click at [881, 180] on button "×" at bounding box center [881, 181] width 18 height 18
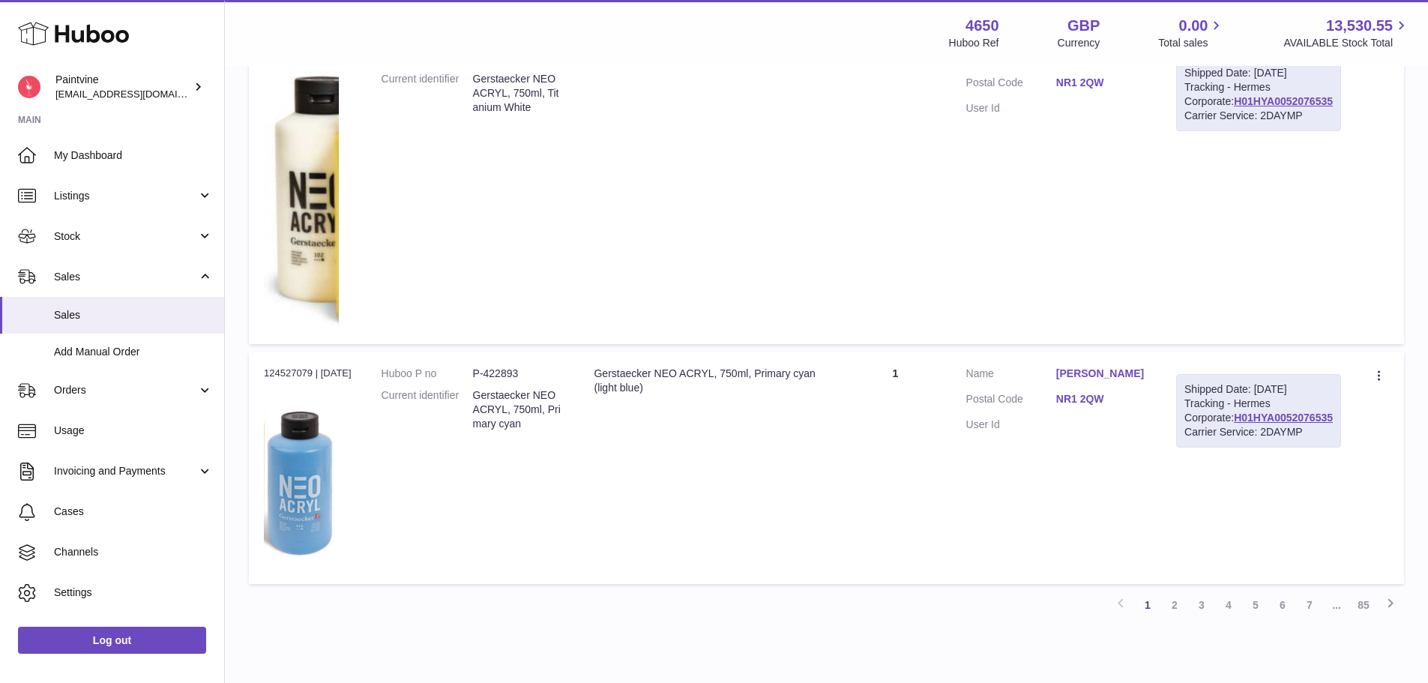
scroll to position [1794, 0]
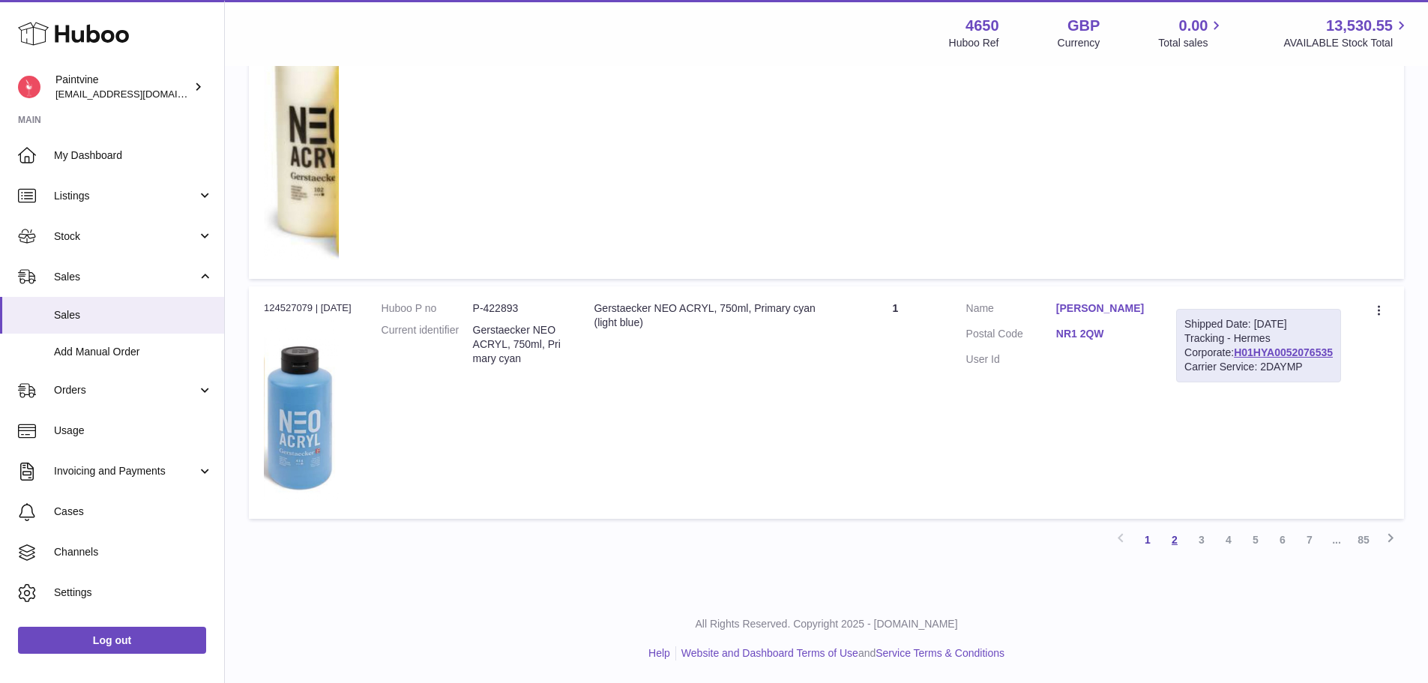
click at [1177, 540] on link "2" at bounding box center [1174, 539] width 27 height 27
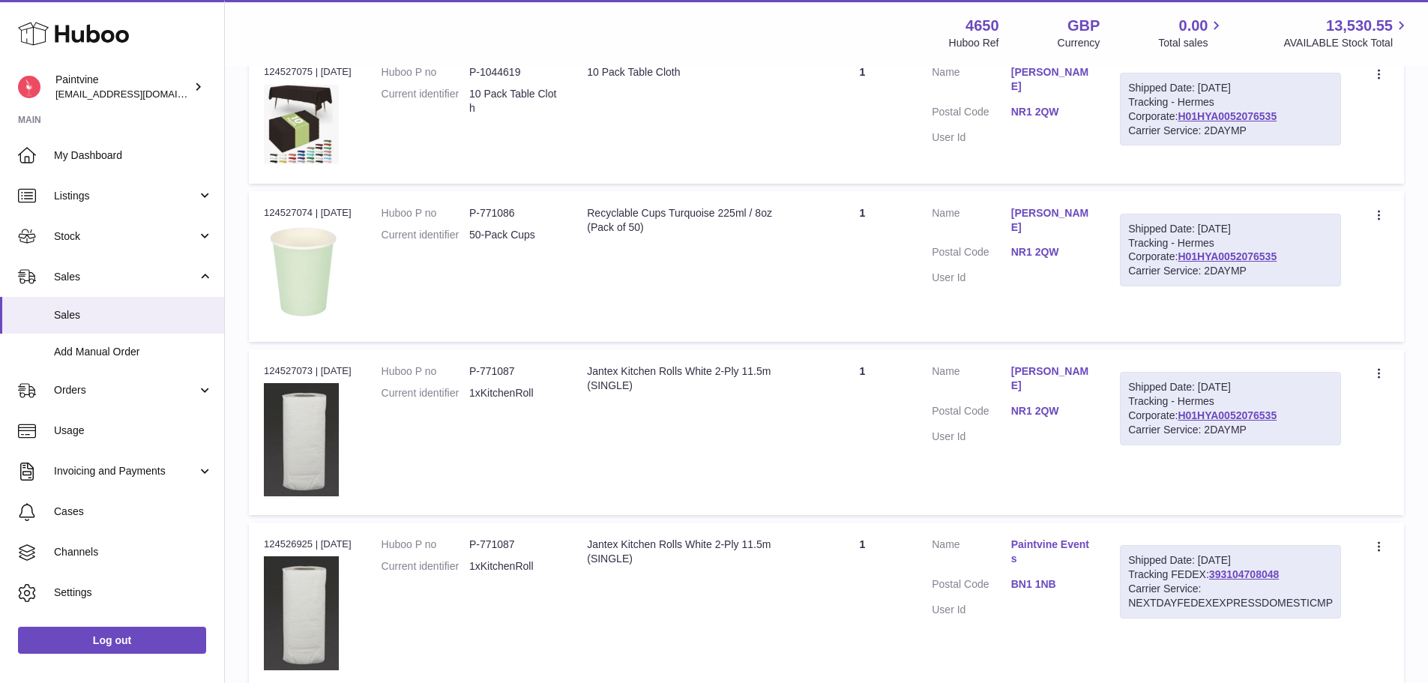
scroll to position [817, 0]
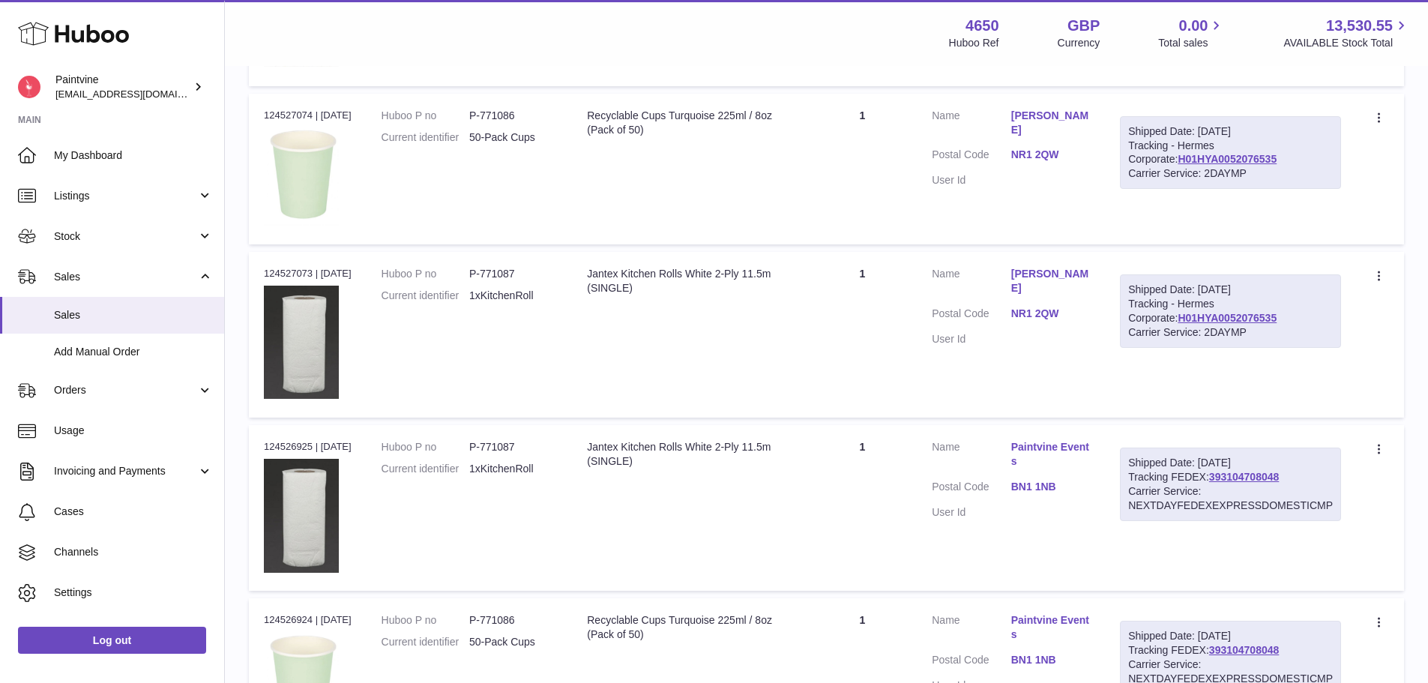
click at [1047, 494] on dd "BN1 1NB" at bounding box center [1050, 489] width 79 height 18
click at [1047, 486] on link "BN1 1NB" at bounding box center [1050, 487] width 79 height 14
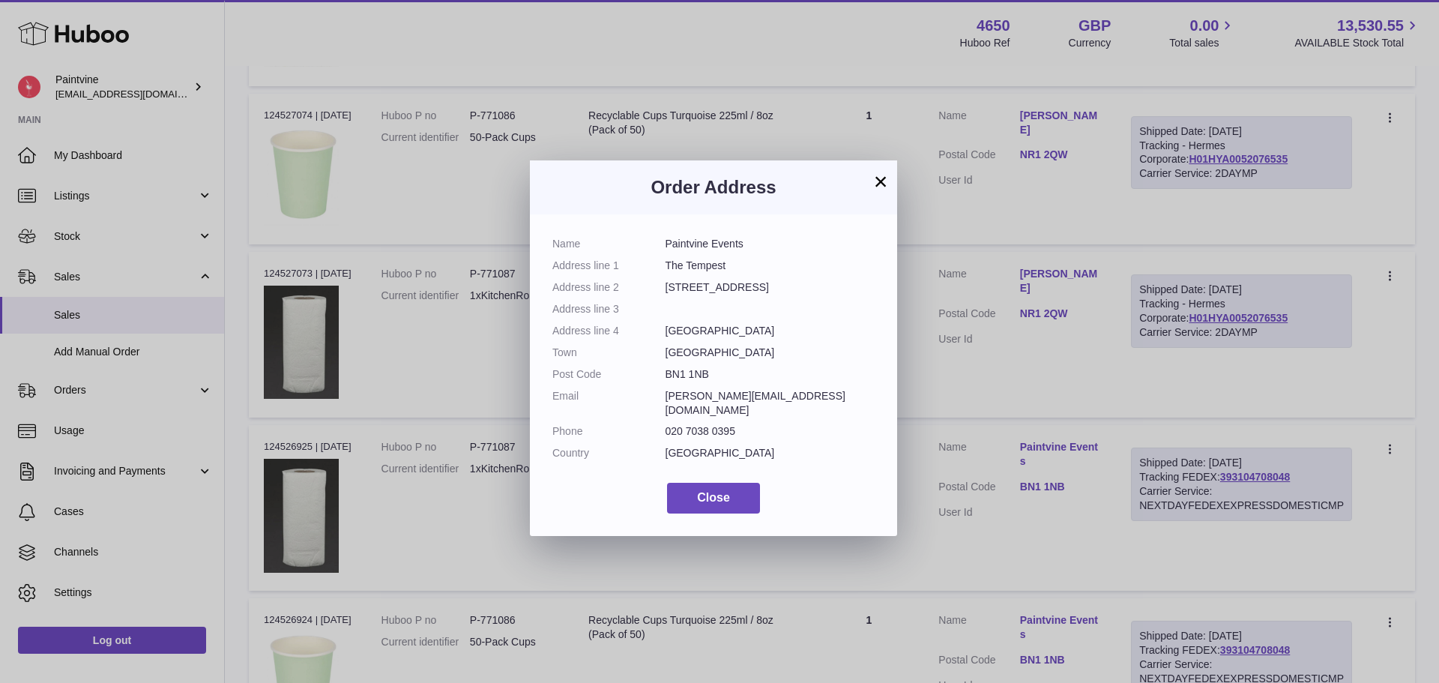
click at [885, 177] on button "×" at bounding box center [881, 181] width 18 height 18
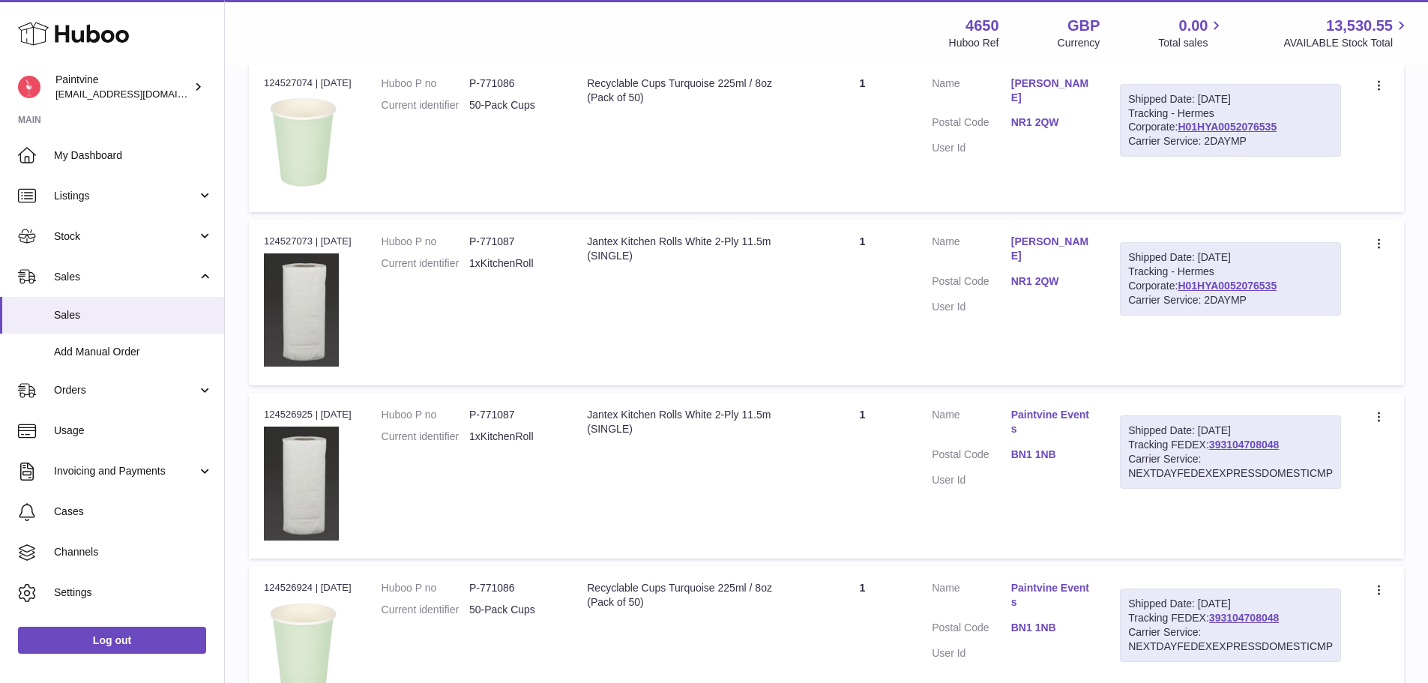
scroll to position [967, 0]
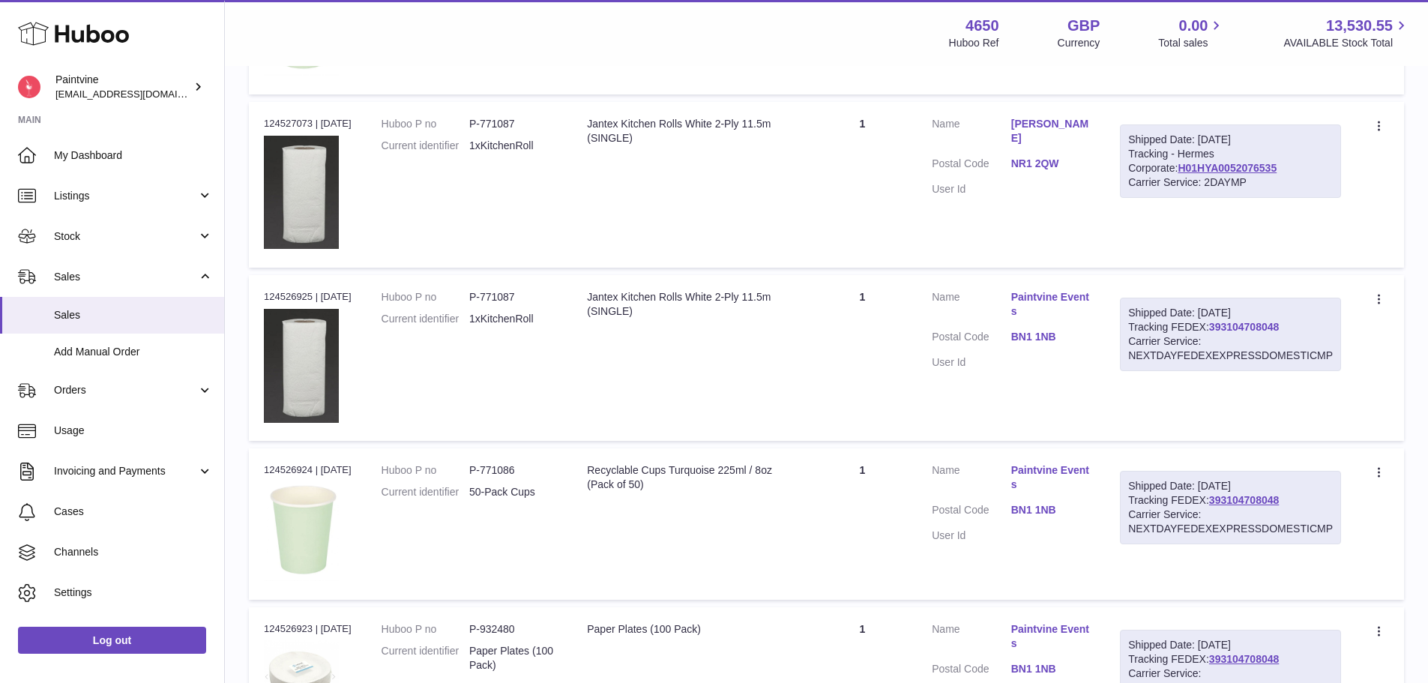
click at [1247, 325] on link "393104708048" at bounding box center [1244, 327] width 70 height 12
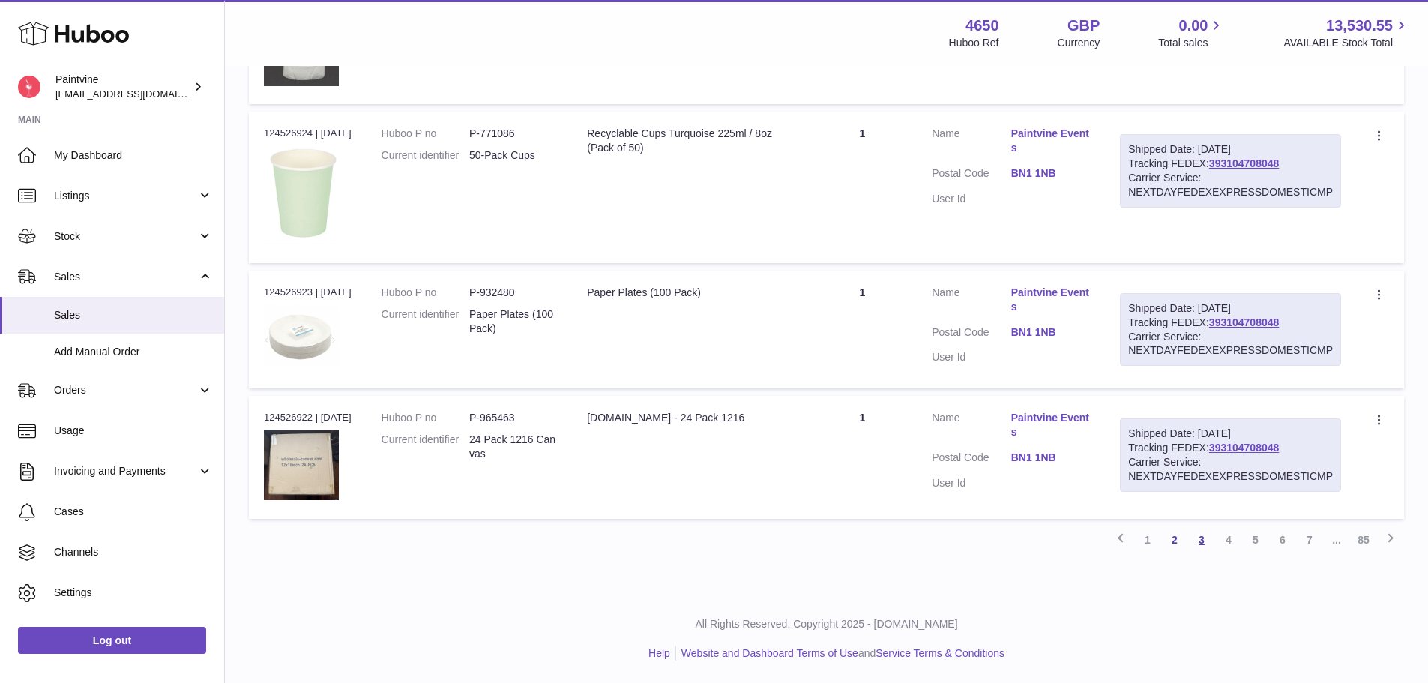
click at [1204, 541] on link "3" at bounding box center [1201, 539] width 27 height 27
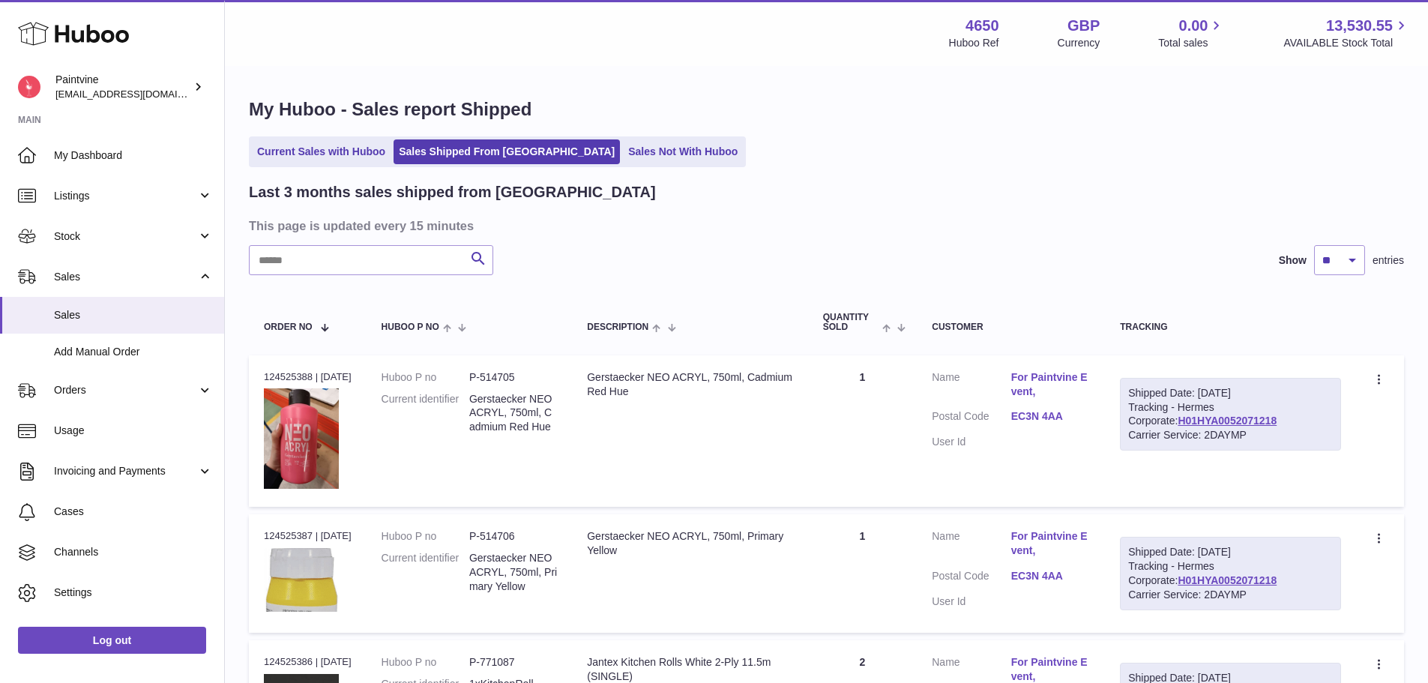
click at [1051, 413] on link "EC3N 4AA" at bounding box center [1050, 416] width 79 height 14
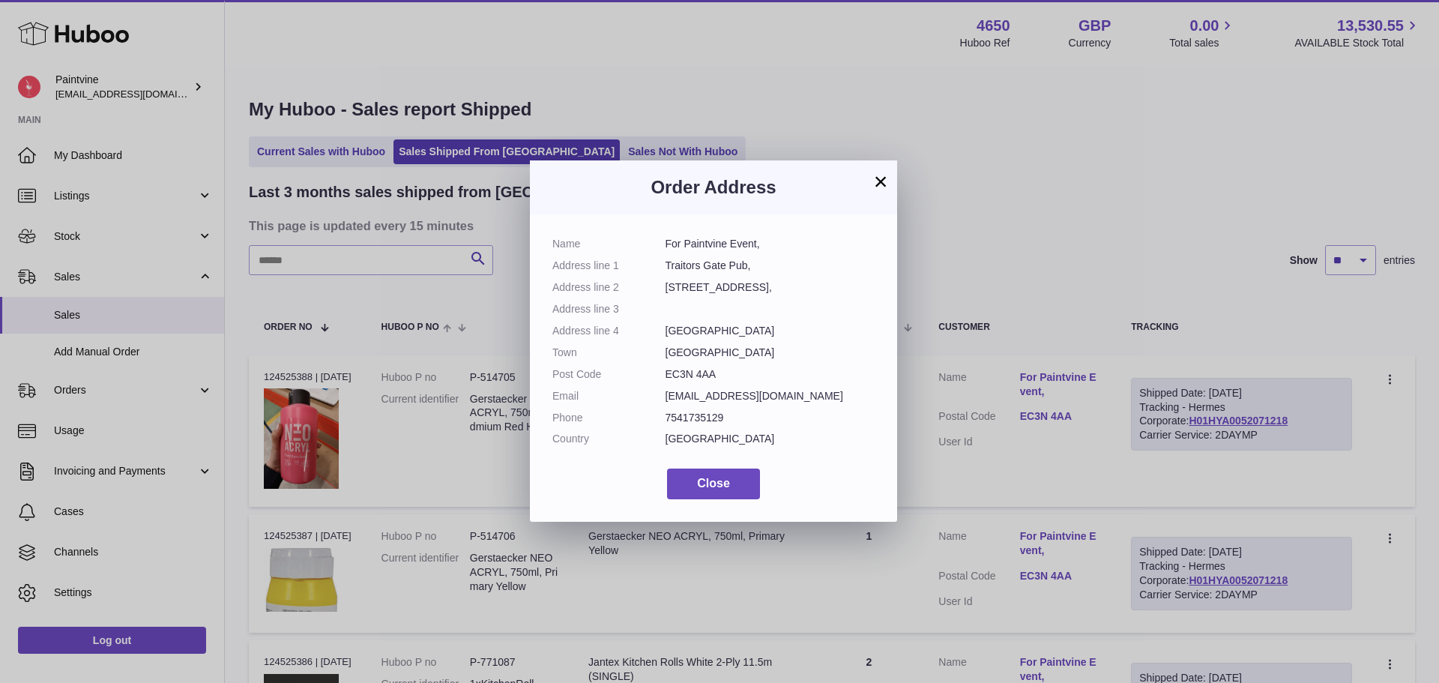
click at [881, 179] on button "×" at bounding box center [881, 181] width 18 height 18
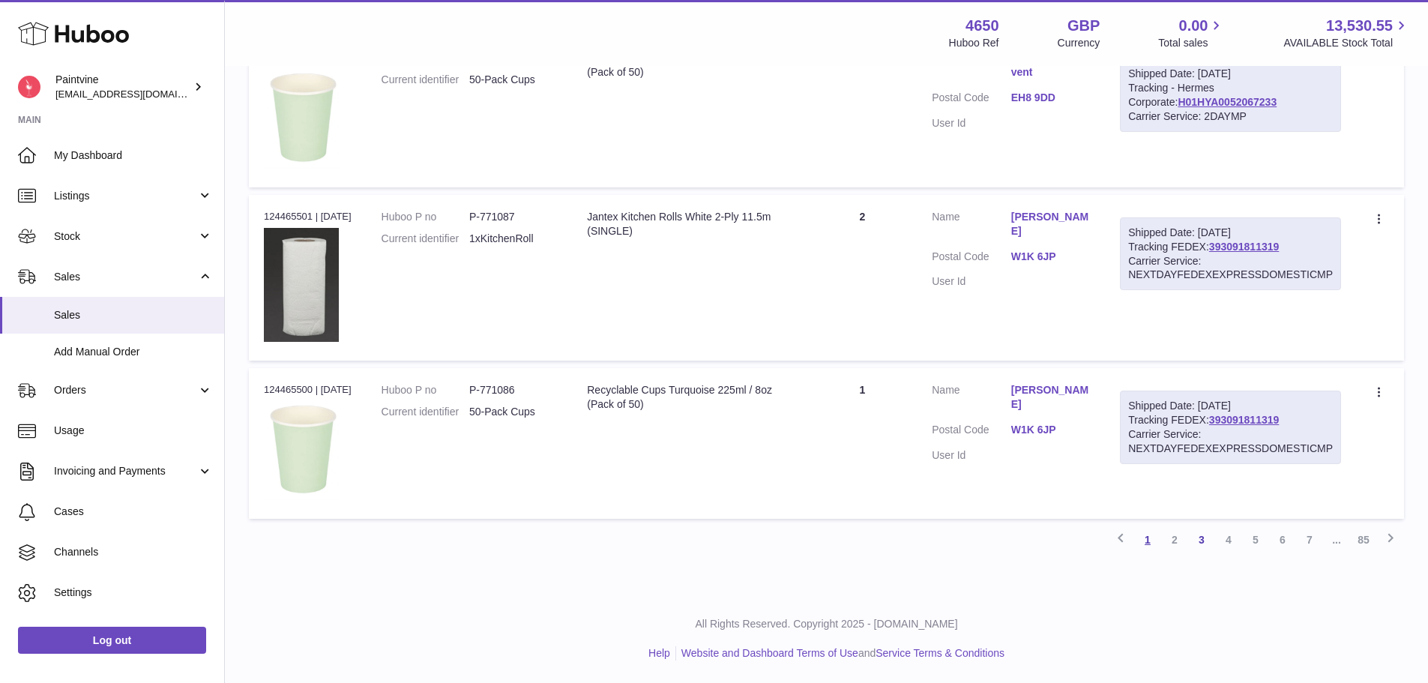
click at [1152, 539] on link "1" at bounding box center [1147, 539] width 27 height 27
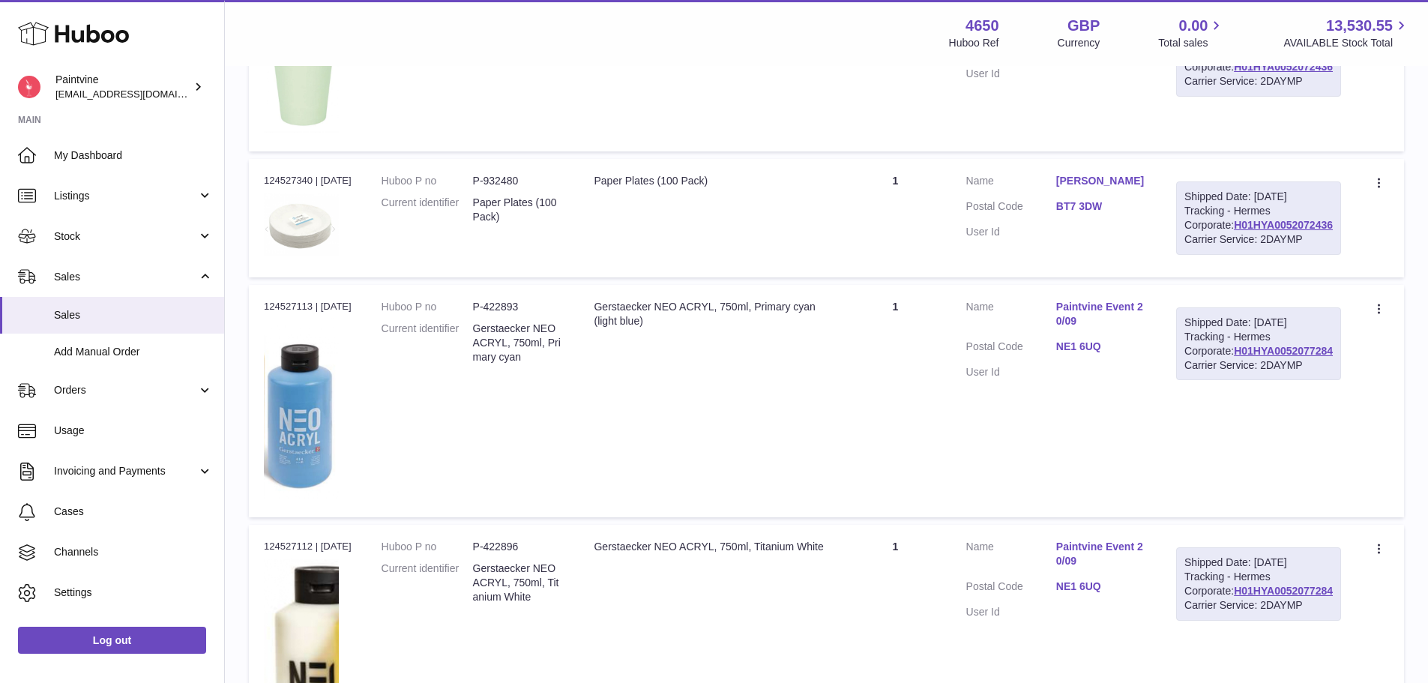
scroll to position [994, 0]
click at [1126, 354] on link "NE1 6UQ" at bounding box center [1101, 346] width 90 height 14
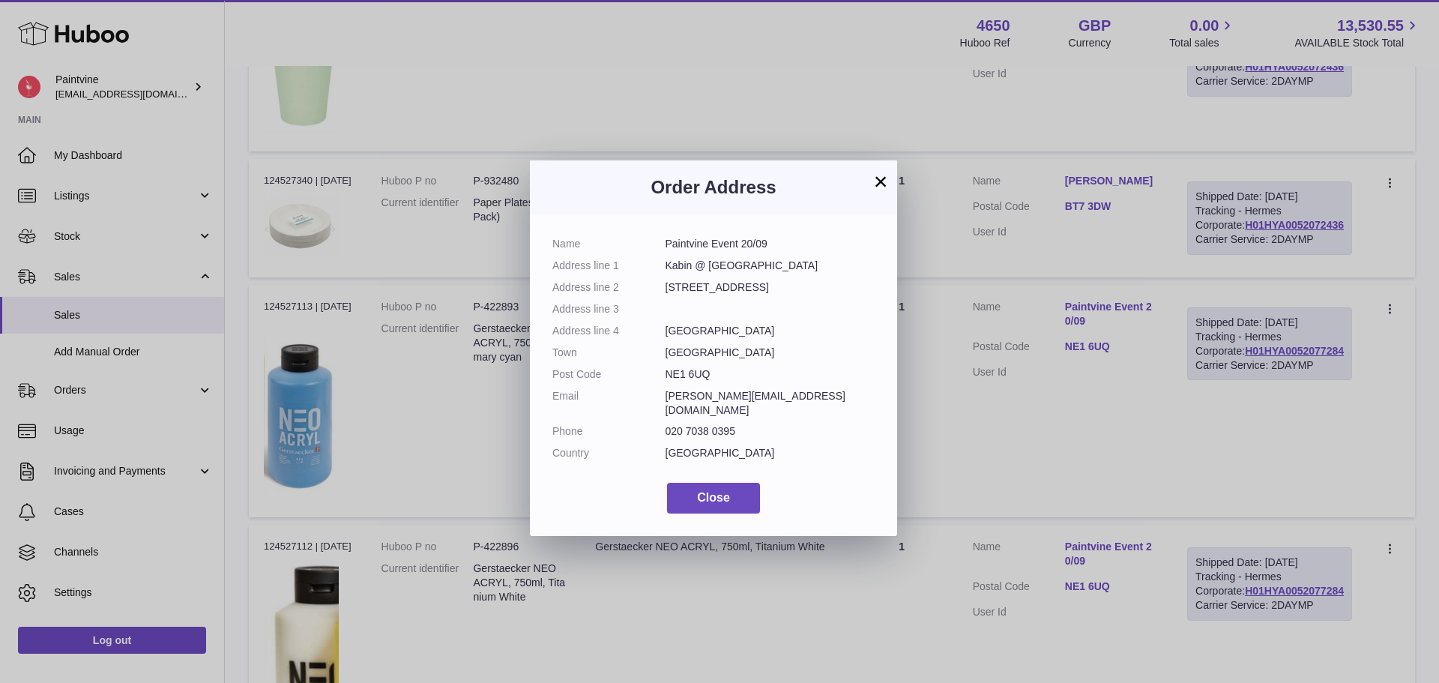
click at [883, 174] on button "×" at bounding box center [881, 181] width 18 height 18
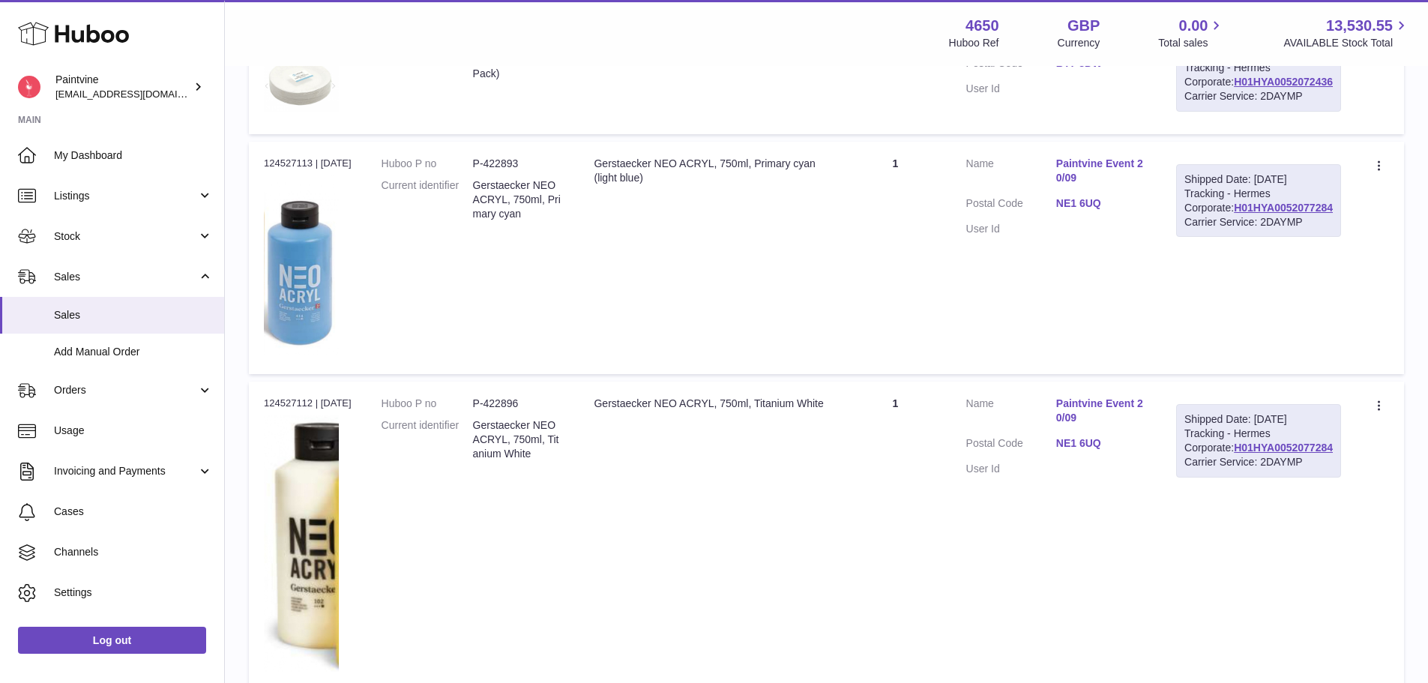
scroll to position [1138, 0]
drag, startPoint x: 1282, startPoint y: 318, endPoint x: 1299, endPoint y: 323, distance: 17.3
